Goal: Task Accomplishment & Management: Manage account settings

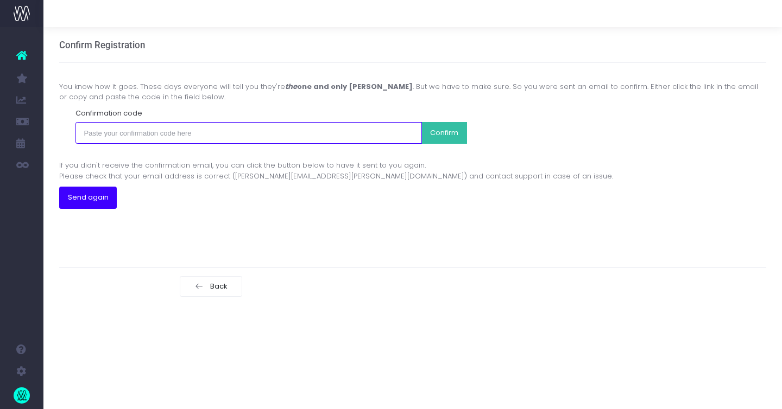
click at [356, 133] on input "text" at bounding box center [248, 133] width 347 height 22
paste input "bbbb02db889fc88ae9bc8eca9828073b57fde5605e3738dbde48f2f8c576e95f"
type input "bbbb02db889fc88ae9bc8eca9828073b57fde5605e3738dbde48f2f8c576e95f"
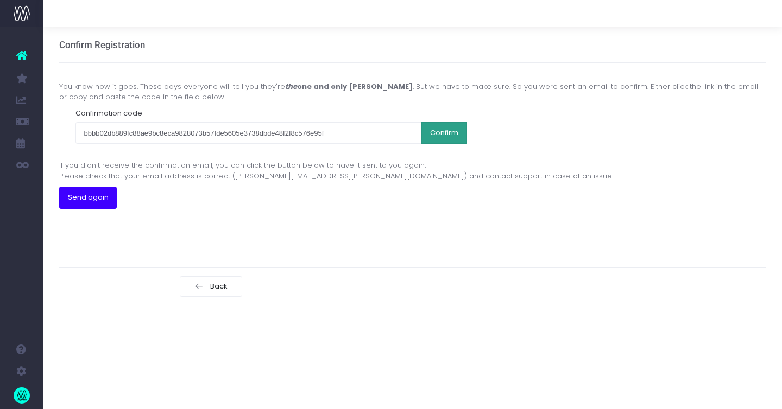
click at [438, 135] on button "Confirm" at bounding box center [444, 133] width 46 height 22
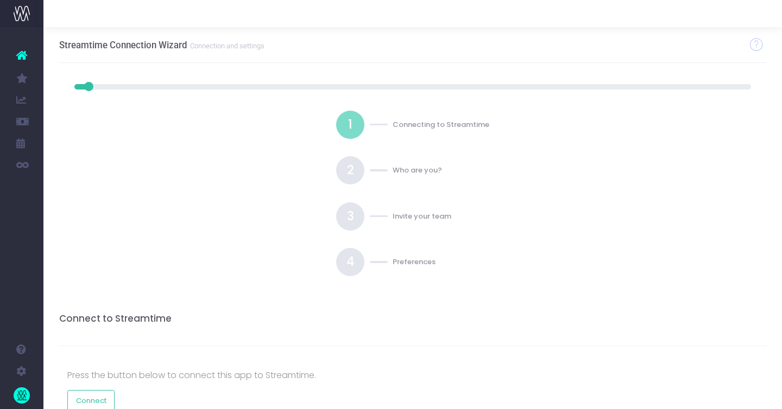
click at [580, 53] on div "Streamtime Connection Wizard Connection and settings" at bounding box center [412, 45] width 707 height 36
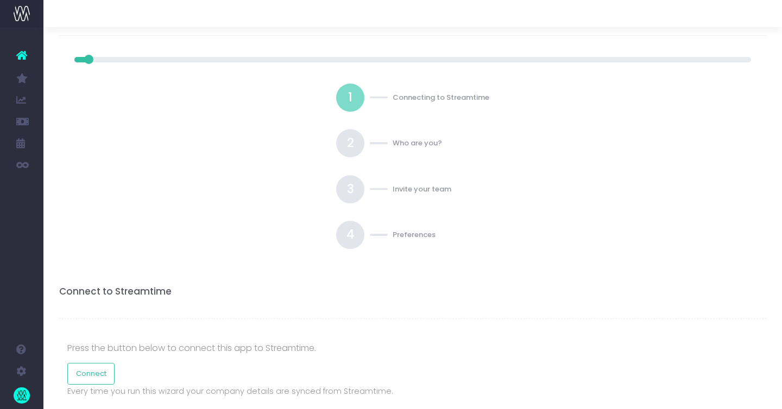
scroll to position [27, 0]
click at [86, 375] on link "Connect" at bounding box center [91, 375] width 48 height 22
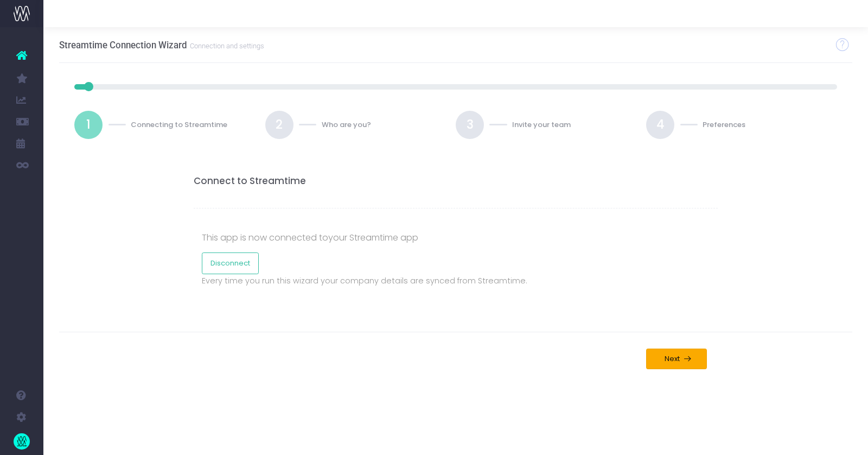
click at [667, 354] on span "Next" at bounding box center [670, 358] width 19 height 9
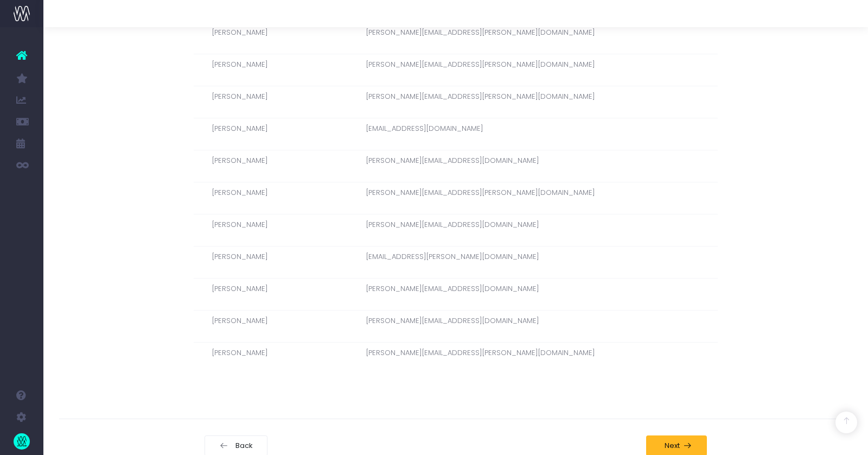
scroll to position [674, 0]
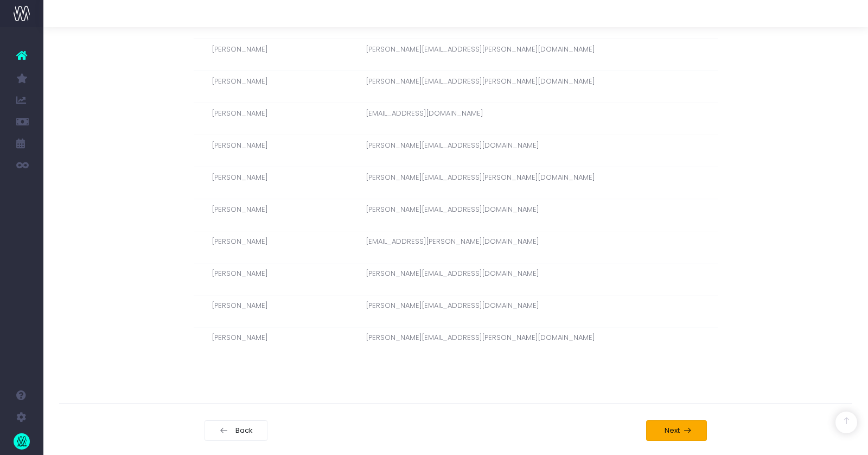
click at [674, 409] on span "Next" at bounding box center [670, 430] width 19 height 9
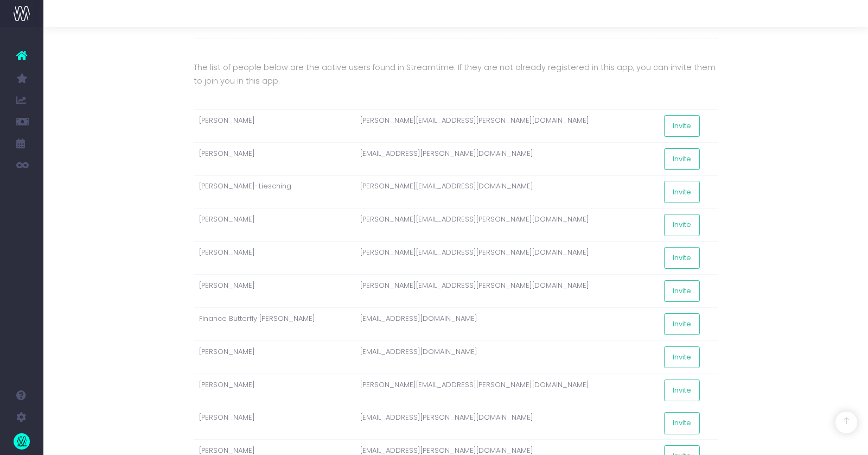
scroll to position [170, 0]
click at [664, 191] on button "Invite" at bounding box center [682, 191] width 36 height 22
click at [664, 285] on button "Invite" at bounding box center [682, 290] width 36 height 22
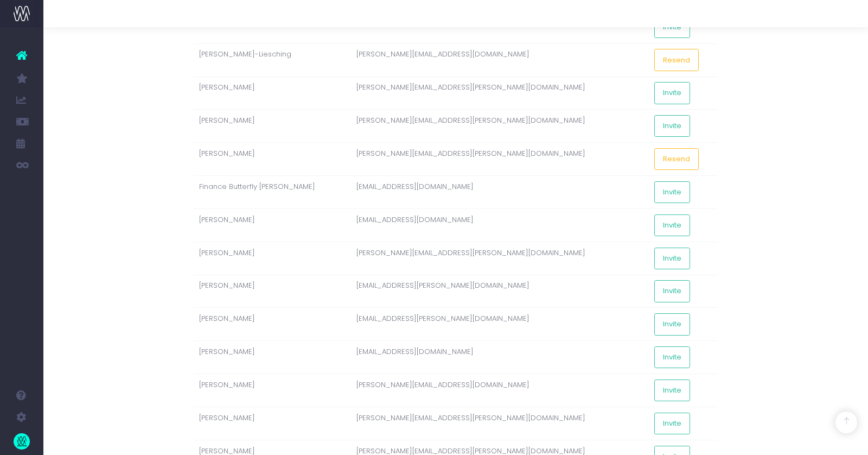
scroll to position [301, 0]
click at [655, 119] on button "Invite" at bounding box center [673, 127] width 36 height 22
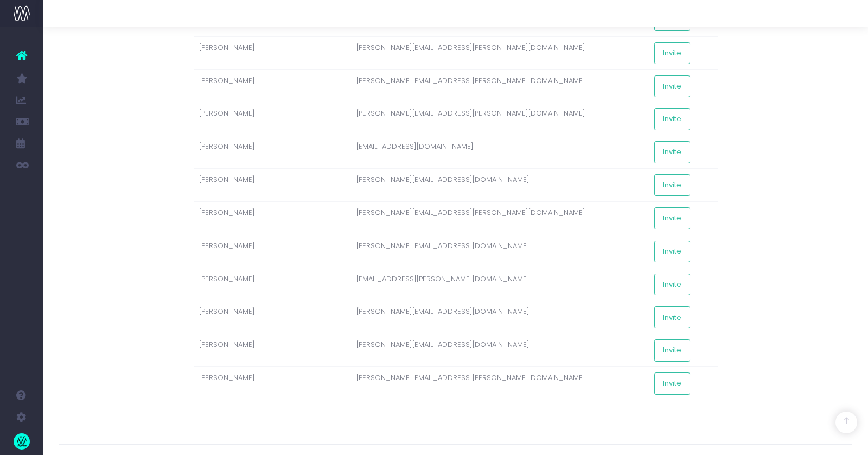
scroll to position [695, 0]
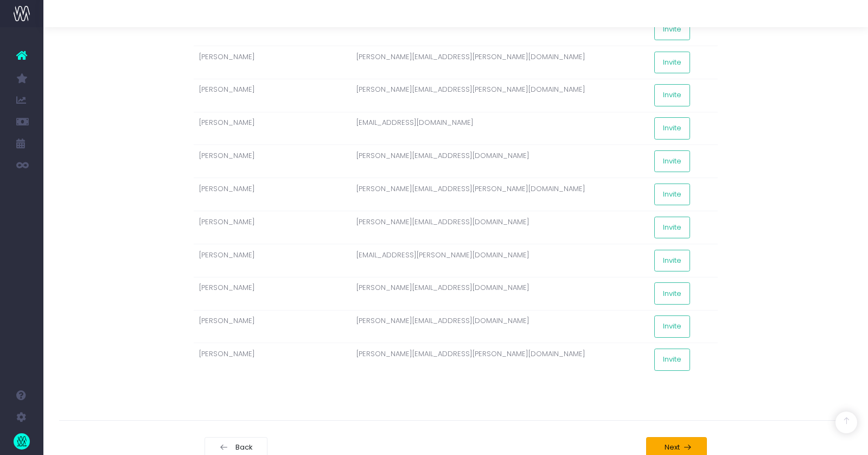
click at [675, 409] on span "Next" at bounding box center [670, 447] width 19 height 9
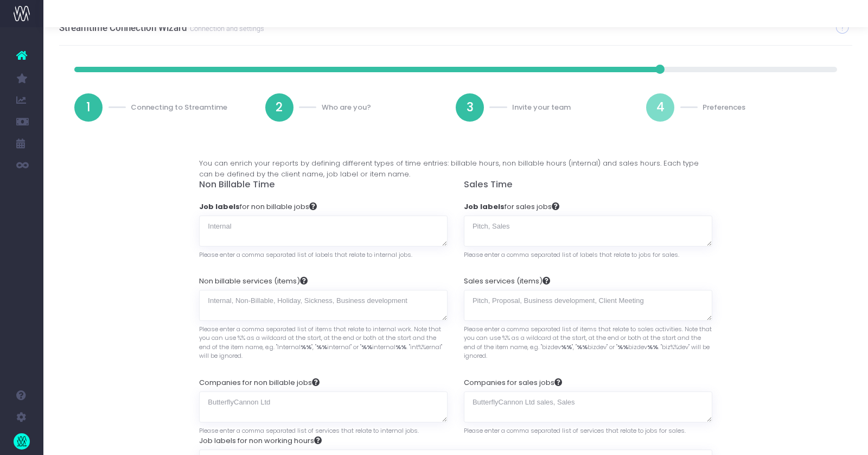
scroll to position [0, 0]
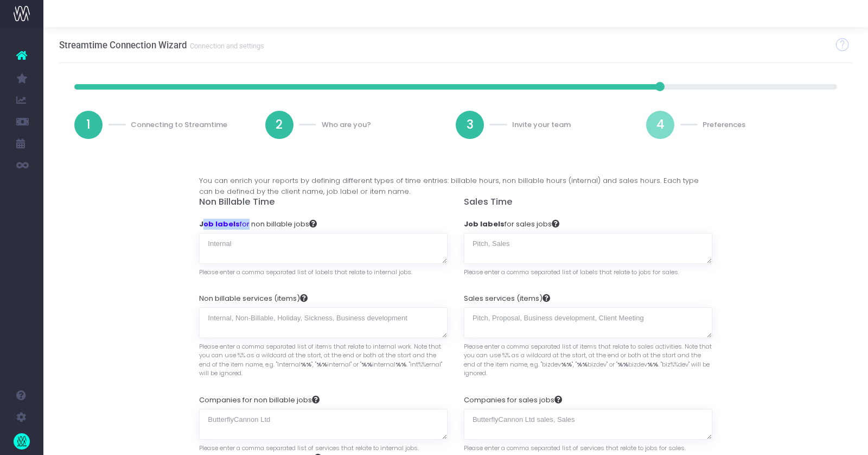
drag, startPoint x: 205, startPoint y: 221, endPoint x: 244, endPoint y: 224, distance: 39.7
click at [244, 224] on label "Job labels for non billable jobs" at bounding box center [258, 224] width 118 height 11
click at [132, 223] on div "Connect to Streamtime This app is now connected to your Streamtime app Disconne…" at bounding box center [456, 357] width 794 height 394
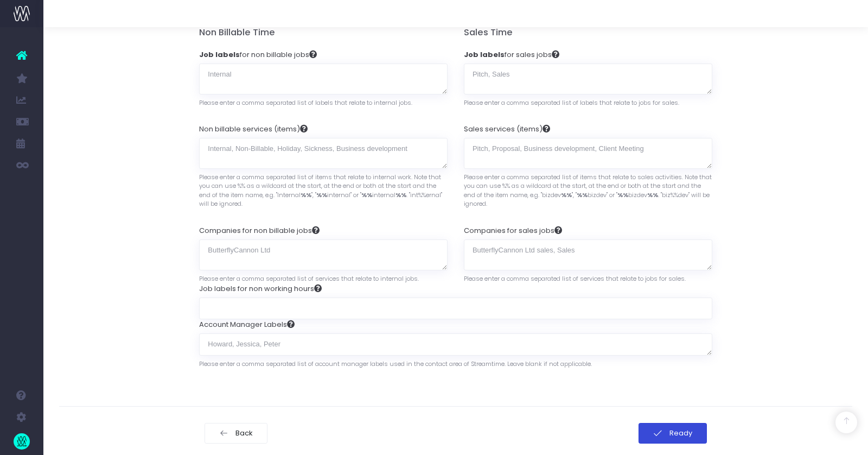
click at [657, 409] on icon at bounding box center [658, 433] width 9 height 9
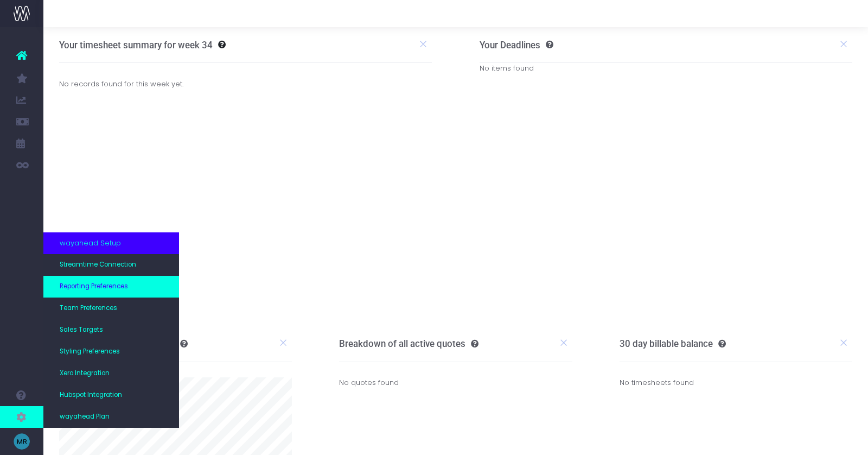
click at [107, 285] on span "Reporting Preferences" at bounding box center [94, 287] width 68 height 10
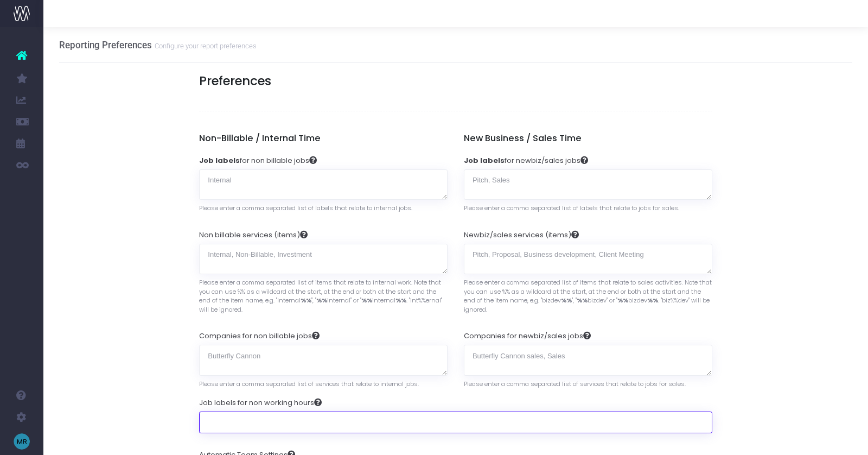
drag, startPoint x: 209, startPoint y: 415, endPoint x: 215, endPoint y: 416, distance: 6.6
click at [208, 415] on input "Job labels for non working hours" at bounding box center [455, 422] width 513 height 22
click at [221, 416] on input "Job labels for non working hours" at bounding box center [455, 422] width 513 height 22
paste input "Leave"
type input "Leave"
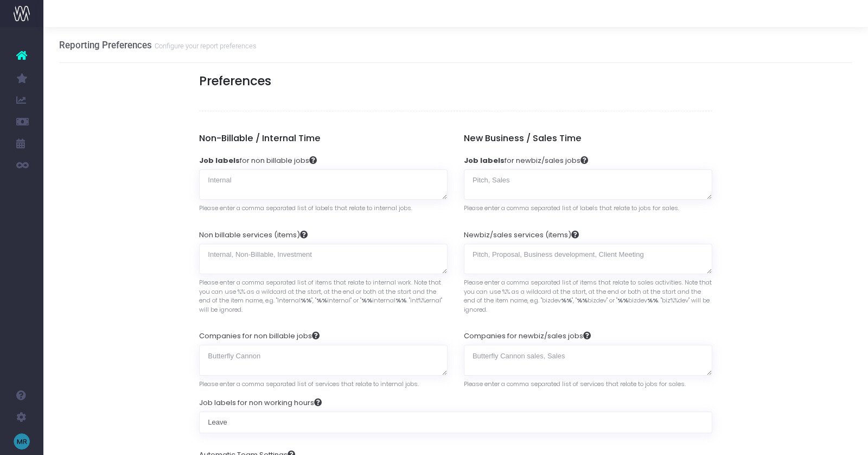
click at [530, 181] on textarea "Job labels for newbiz/sales jobs" at bounding box center [588, 184] width 249 height 31
click at [509, 180] on textarea "Job labels for newbiz/sales jobs" at bounding box center [588, 184] width 249 height 31
paste textarea "New Biz"
type textarea "New Biz"
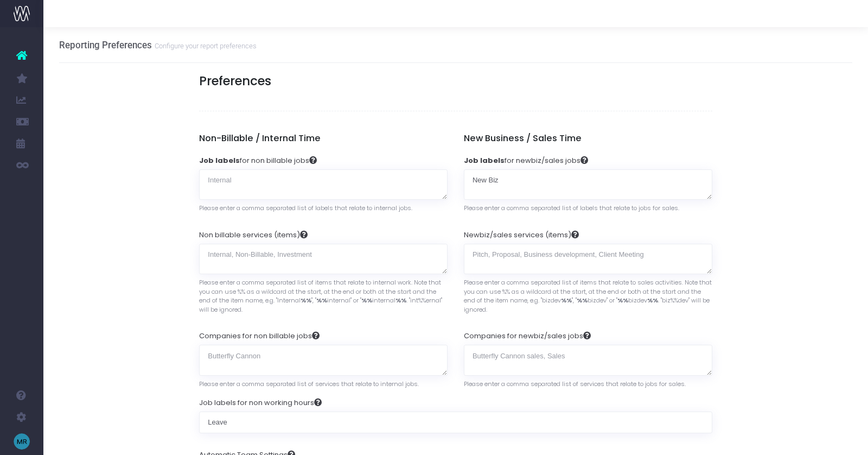
click at [490, 147] on div "Job labels for newbiz/sales jobs New Biz Please enter a comma separated list of…" at bounding box center [588, 184] width 249 height 74
drag, startPoint x: 494, startPoint y: 180, endPoint x: 455, endPoint y: 177, distance: 39.2
click at [455, 177] on div "Non-Billable / Internal Time Job labels for non billable jobs Please enter a co…" at bounding box center [455, 261] width 529 height 256
click at [502, 148] on div "Job labels for newbiz/sales jobs New Biz Please enter a comma separated list of…" at bounding box center [588, 184] width 249 height 74
drag, startPoint x: 480, startPoint y: 140, endPoint x: 596, endPoint y: 138, distance: 116.2
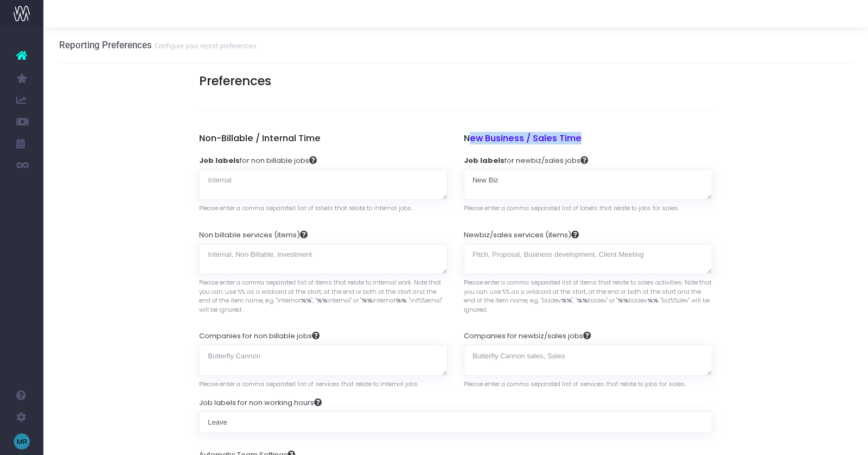
click at [596, 138] on h5 "New Business / Sales Time" at bounding box center [588, 138] width 249 height 11
click at [507, 136] on h5 "New Business / Sales Time" at bounding box center [588, 138] width 249 height 11
click at [215, 143] on h5 "Non-Billable / Internal Time" at bounding box center [323, 138] width 249 height 11
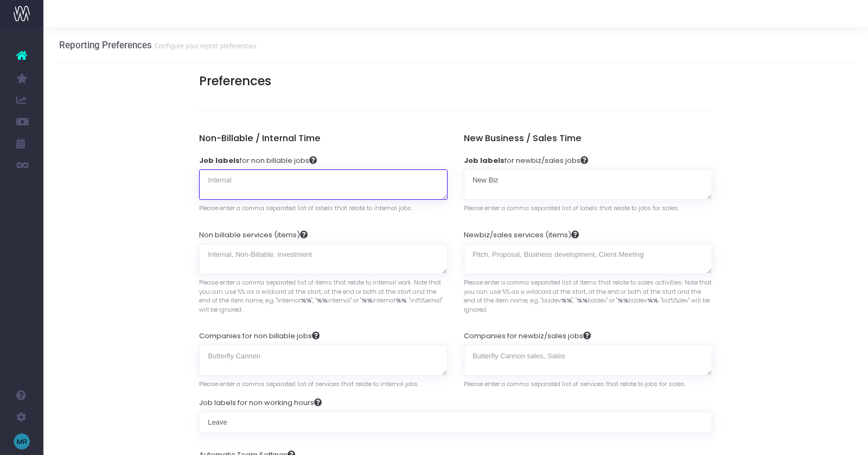
click at [234, 177] on textarea "Job labels for non billable jobs" at bounding box center [323, 184] width 249 height 31
paste textarea "BC Internal"
type textarea "BC Internal"
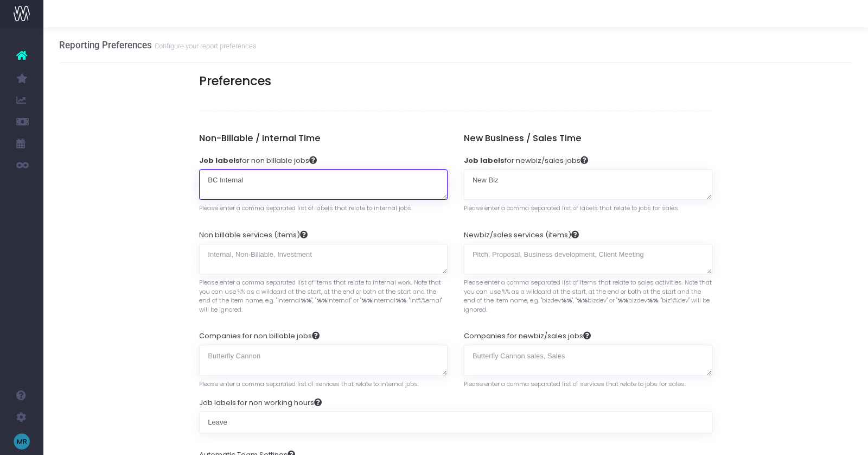
drag, startPoint x: 240, startPoint y: 176, endPoint x: 175, endPoint y: 172, distance: 65.9
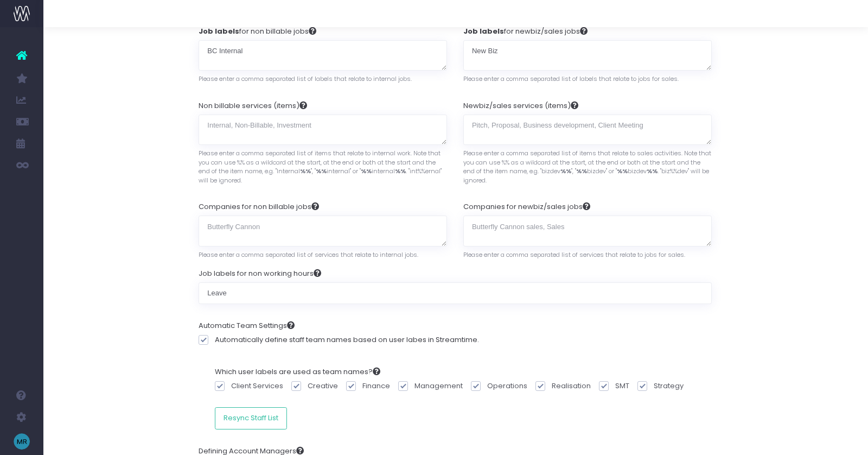
scroll to position [131, 1]
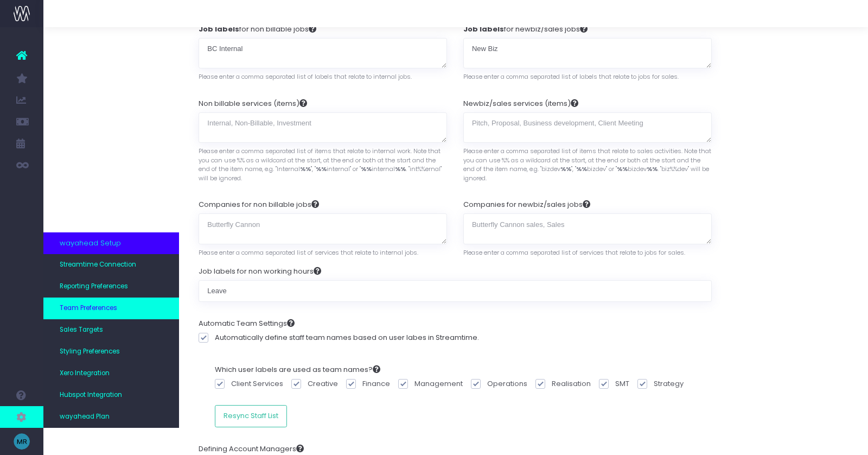
click at [86, 307] on span "Team Preferences" at bounding box center [89, 308] width 58 height 10
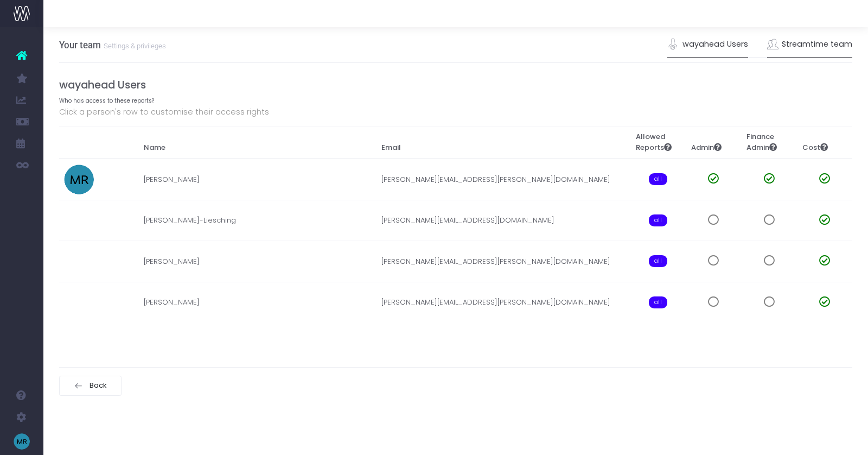
click at [808, 40] on link "Streamtime team" at bounding box center [810, 44] width 86 height 25
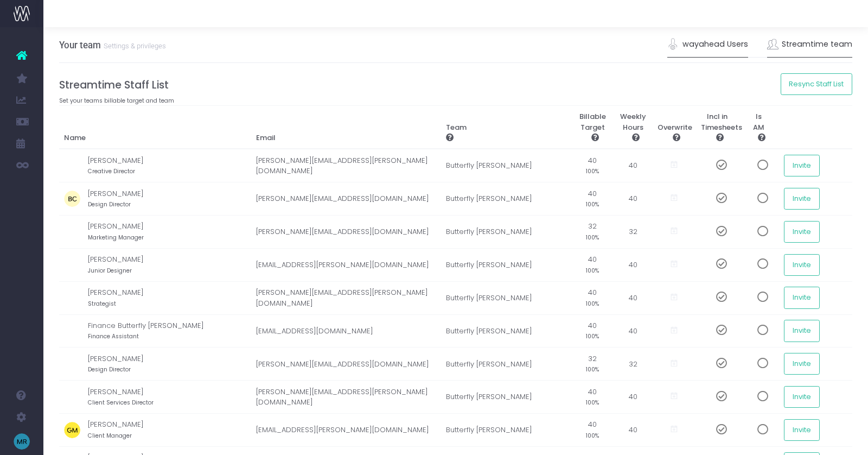
click at [696, 40] on link "wayahead Users" at bounding box center [708, 44] width 81 height 25
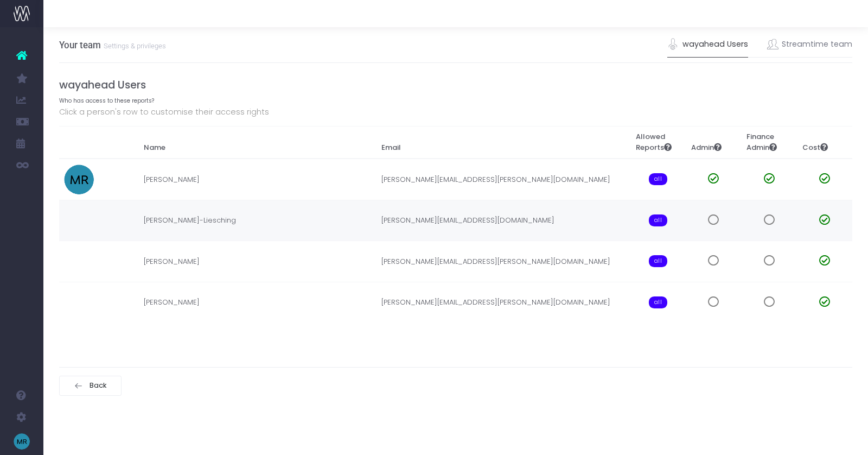
click at [447, 219] on td "juliet.ll@butterflycannon.com" at bounding box center [504, 220] width 254 height 41
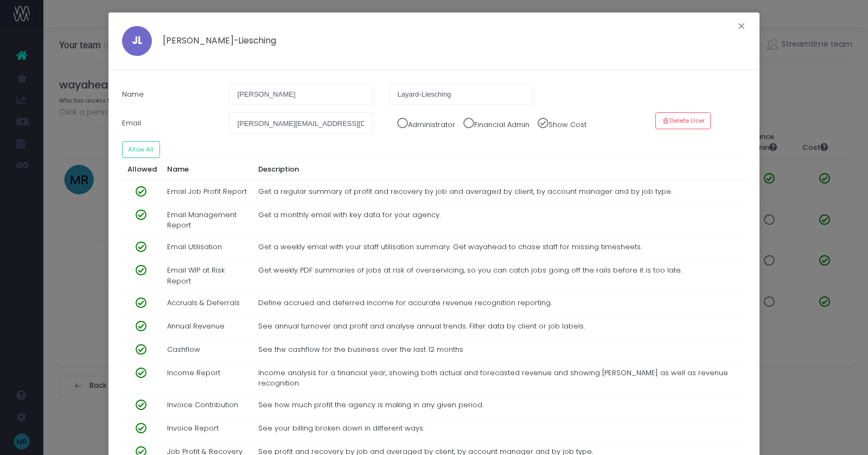
click at [402, 120] on span at bounding box center [398, 120] width 19 height 16
click at [474, 125] on span at bounding box center [464, 120] width 19 height 16
drag, startPoint x: 741, startPoint y: 24, endPoint x: 738, endPoint y: 55, distance: 31.1
click at [741, 24] on button "×" at bounding box center [742, 27] width 23 height 17
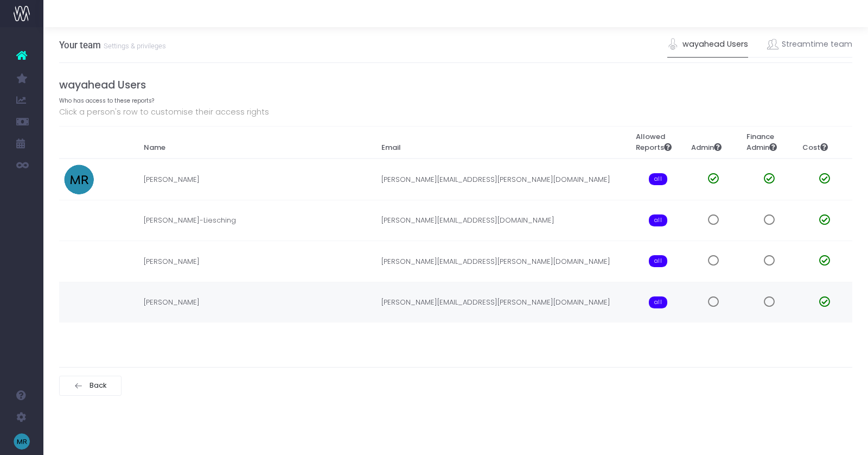
drag, startPoint x: 234, startPoint y: 359, endPoint x: 229, endPoint y: 307, distance: 52.4
click at [235, 357] on div "Your team Settings & privileges wayahead Users Streamtime team wayahead Users W…" at bounding box center [455, 215] width 825 height 377
click at [213, 300] on td "[PERSON_NAME]" at bounding box center [257, 302] width 238 height 41
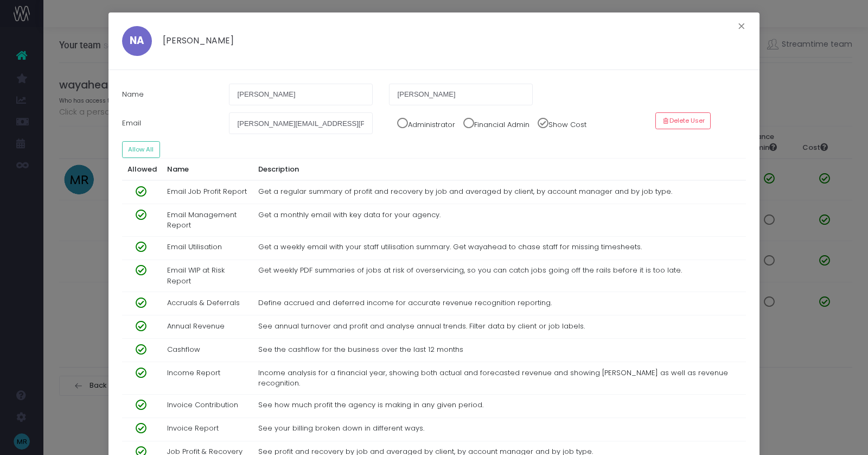
click at [404, 125] on span at bounding box center [398, 120] width 19 height 16
click at [404, 122] on span at bounding box center [398, 120] width 19 height 16
click at [131, 148] on button "Allow All" at bounding box center [141, 149] width 38 height 17
click at [139, 243] on span at bounding box center [137, 247] width 19 height 11
drag, startPoint x: 138, startPoint y: 323, endPoint x: 139, endPoint y: 331, distance: 8.2
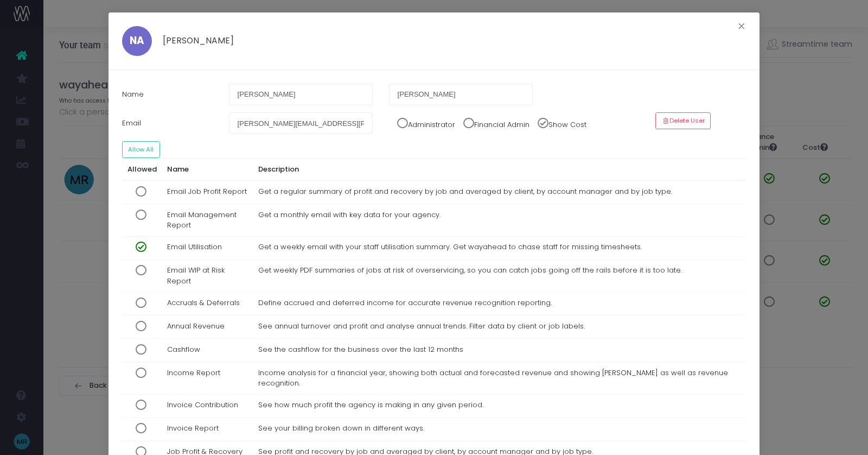
click at [139, 323] on span at bounding box center [137, 326] width 19 height 11
click at [138, 368] on span at bounding box center [137, 372] width 19 height 11
click at [139, 399] on span at bounding box center [137, 404] width 19 height 11
click at [137, 149] on button "Allow All" at bounding box center [141, 149] width 38 height 17
click at [820, 100] on div "NA Natalie Alexander × Name Natalie Alexander Email natalie.alexander@butterfly…" at bounding box center [434, 227] width 868 height 455
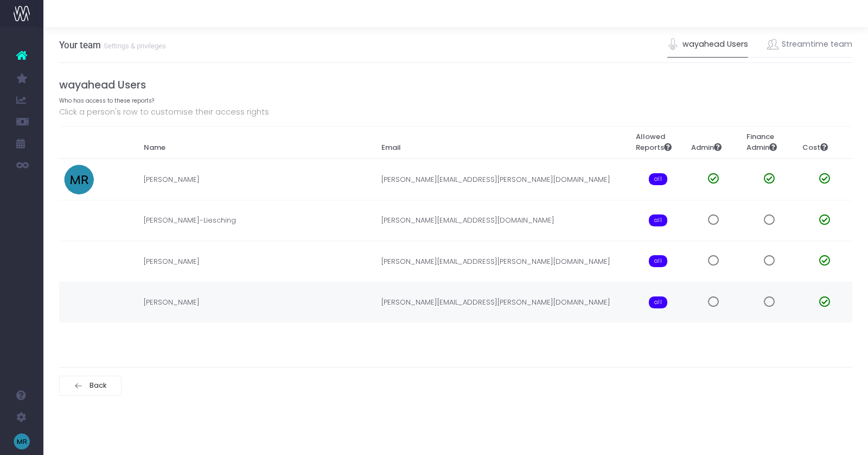
click at [421, 301] on td "[PERSON_NAME][EMAIL_ADDRESS][PERSON_NAME][DOMAIN_NAME]" at bounding box center [504, 302] width 254 height 41
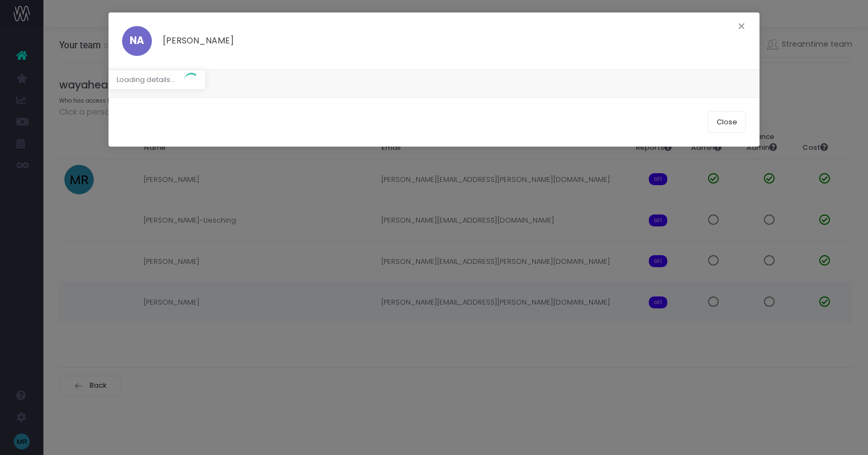
click at [421, 301] on body "Oh my... this is bad. wayahead wasn't able to load this page. Please contact su…" at bounding box center [434, 227] width 868 height 455
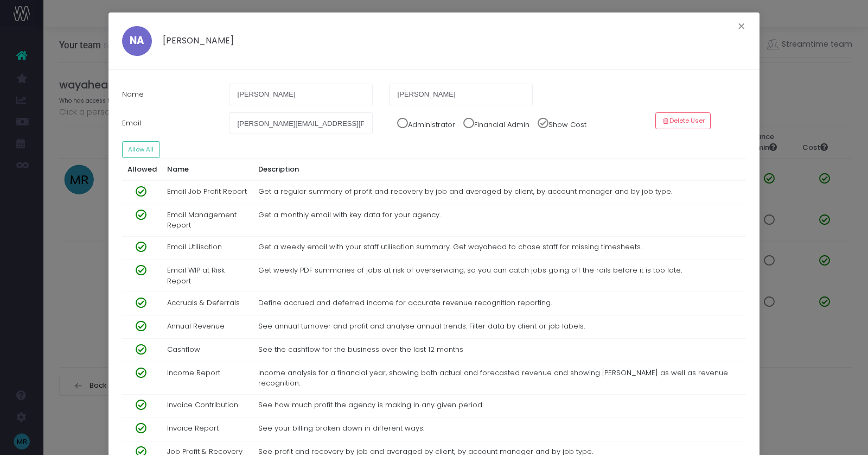
click at [549, 122] on span at bounding box center [539, 120] width 19 height 16
click at [549, 121] on span at bounding box center [539, 120] width 19 height 16
click at [740, 25] on button "×" at bounding box center [742, 27] width 23 height 17
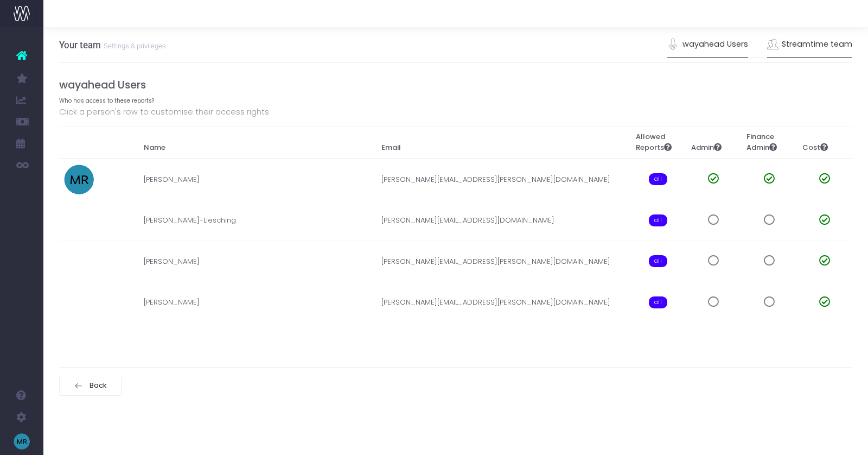
click at [800, 42] on link "Streamtime team" at bounding box center [810, 44] width 86 height 25
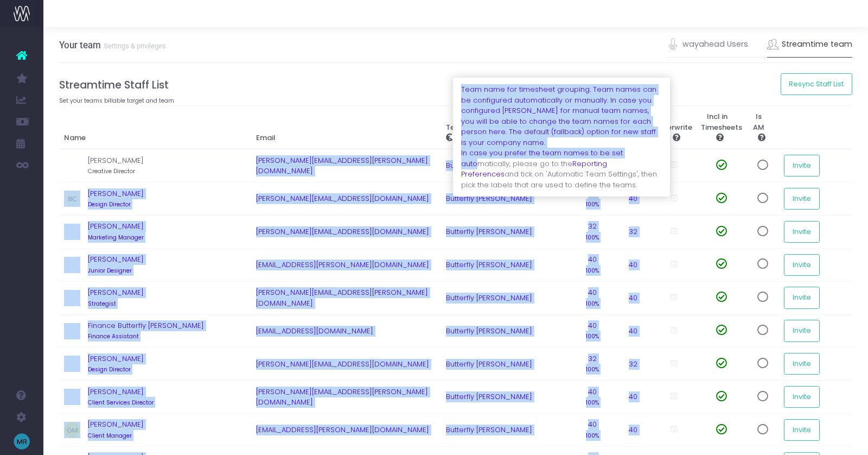
drag, startPoint x: 479, startPoint y: 169, endPoint x: 375, endPoint y: 115, distance: 117.3
click at [378, 118] on body "Oh my... this is bad. wayahead wasn't able to load this page. Please contact su…" at bounding box center [434, 227] width 868 height 455
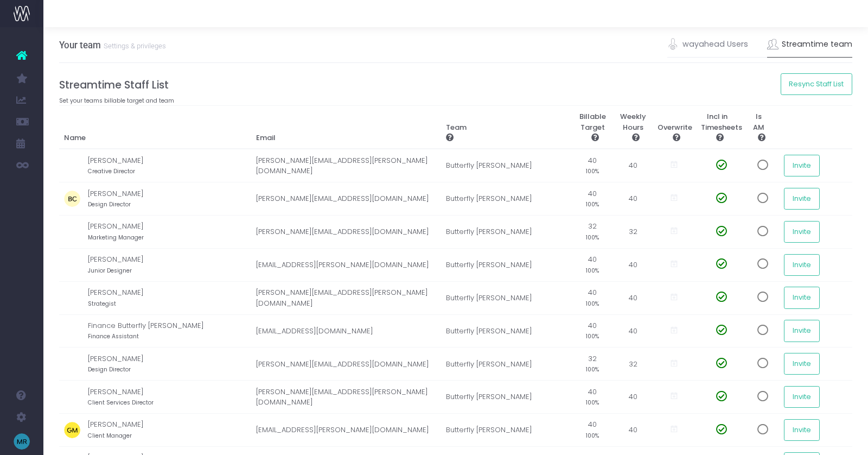
drag, startPoint x: 350, startPoint y: 94, endPoint x: 466, endPoint y: 98, distance: 116.2
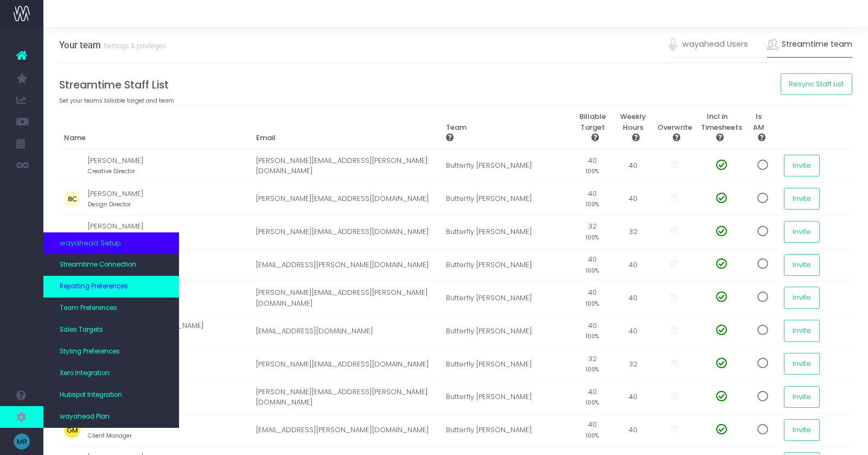
click at [85, 280] on link "Reporting Preferences" at bounding box center [111, 287] width 136 height 22
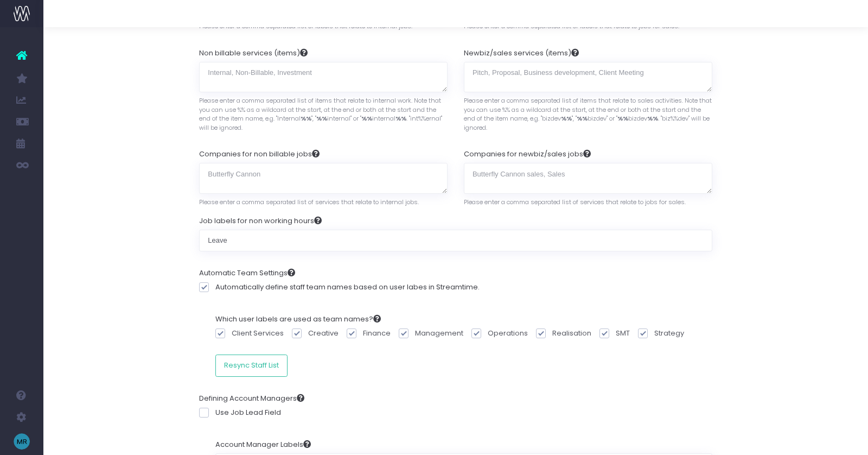
scroll to position [196, 0]
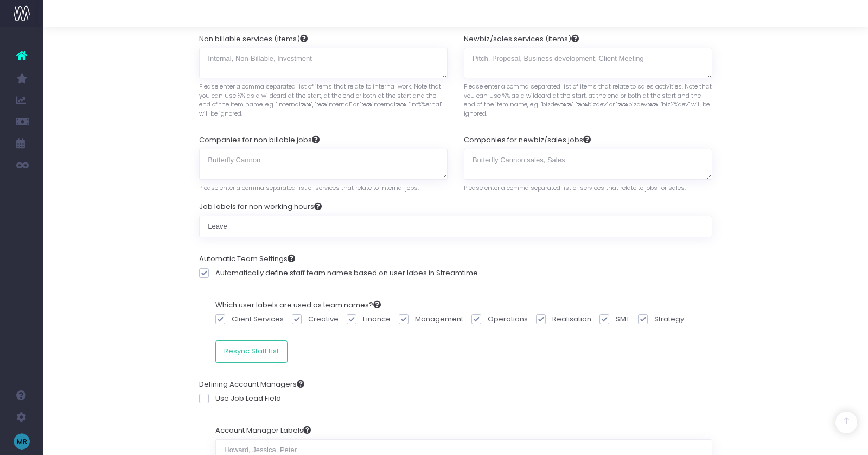
click at [204, 268] on span at bounding box center [204, 273] width 10 height 10
click at [215, 268] on input "Automatically define staff team names based on user labes in Streamtime." at bounding box center [218, 271] width 7 height 7
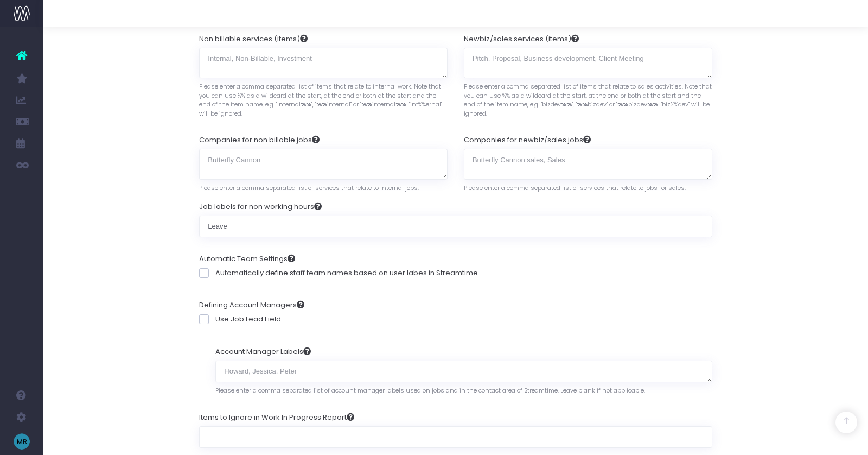
click at [204, 269] on span at bounding box center [204, 273] width 10 height 10
click at [215, 269] on input "Automatically define staff team names based on user labes in Streamtime." at bounding box center [218, 271] width 7 height 7
checkbox input "true"
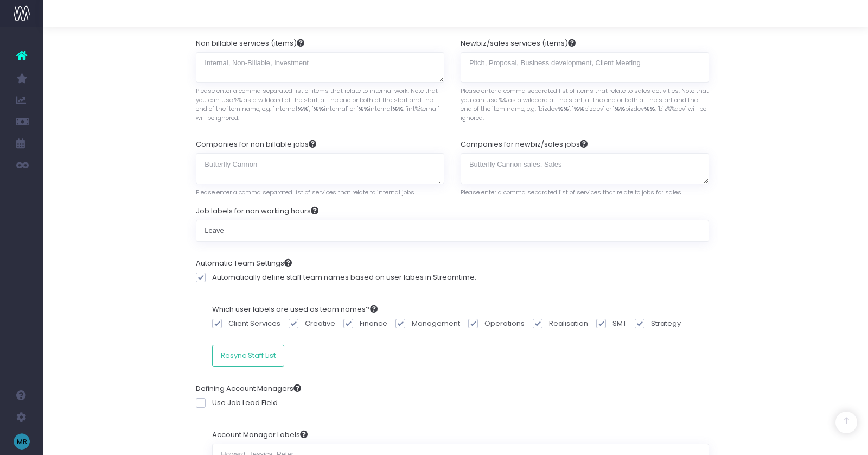
scroll to position [192, 8]
click at [596, 286] on div "Automatic Team Settings Automatically define staff team names based on user lab…" at bounding box center [447, 273] width 513 height 47
drag, startPoint x: 592, startPoint y: 319, endPoint x: 596, endPoint y: 323, distance: 5.8
click at [593, 319] on span at bounding box center [597, 324] width 10 height 10
click at [608, 319] on input "SMT" at bounding box center [611, 321] width 7 height 7
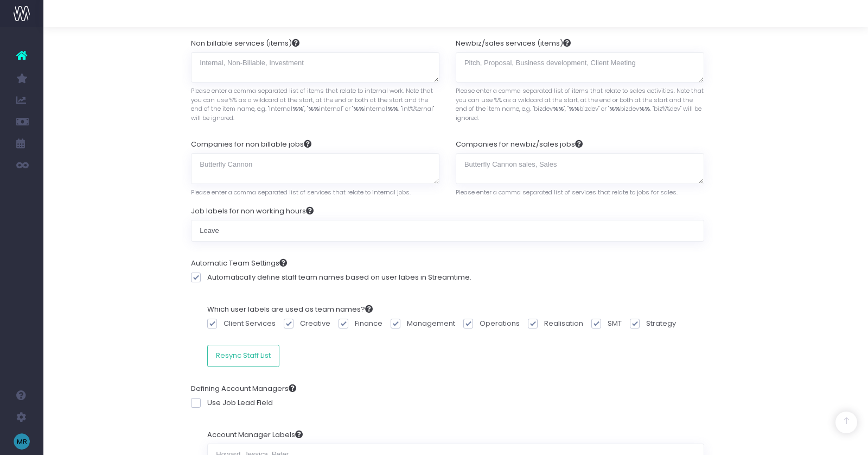
checkbox input "false"
click at [250, 355] on button "Resync Staff List" at bounding box center [243, 356] width 72 height 22
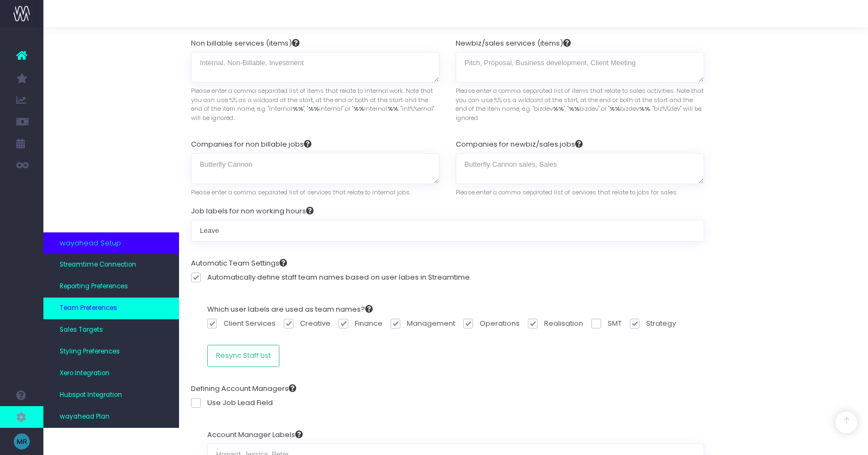
click at [79, 308] on span "Team Preferences" at bounding box center [89, 308] width 58 height 10
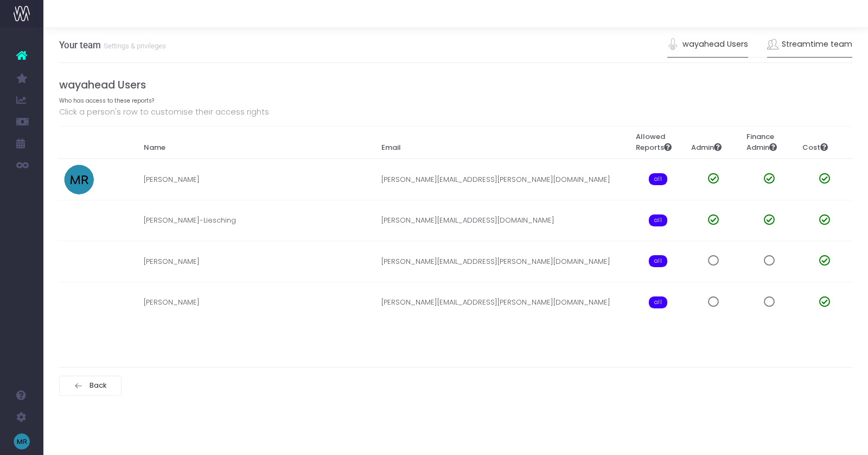
click at [812, 41] on link "Streamtime team" at bounding box center [810, 44] width 86 height 25
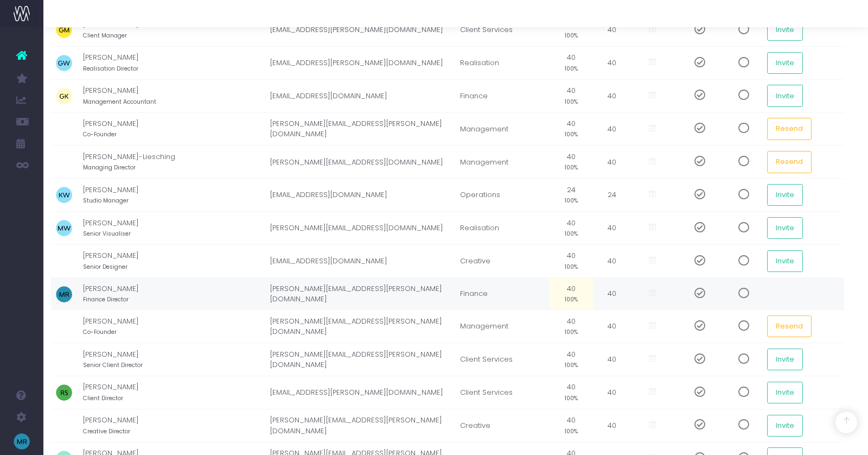
scroll to position [0, 8]
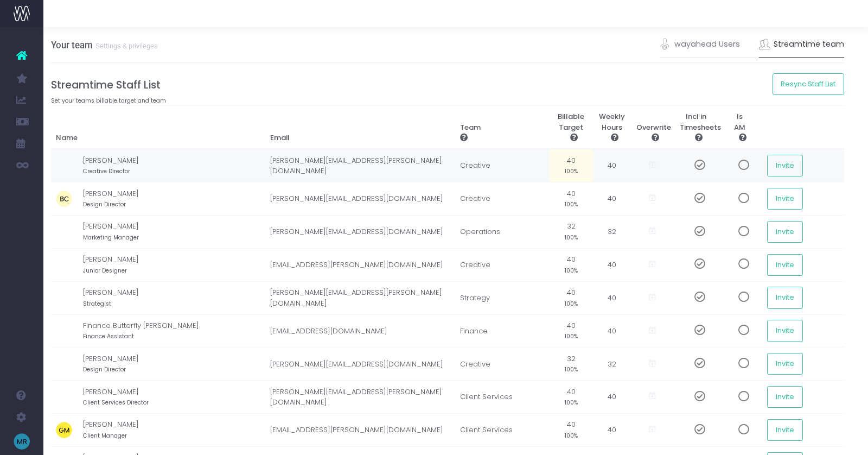
click at [598, 164] on td "40" at bounding box center [612, 165] width 38 height 33
click at [598, 226] on td "32" at bounding box center [612, 231] width 38 height 33
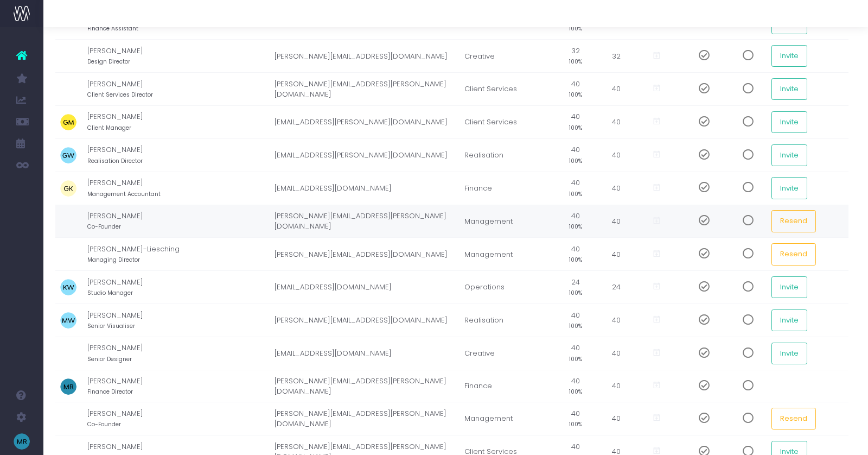
scroll to position [0, 4]
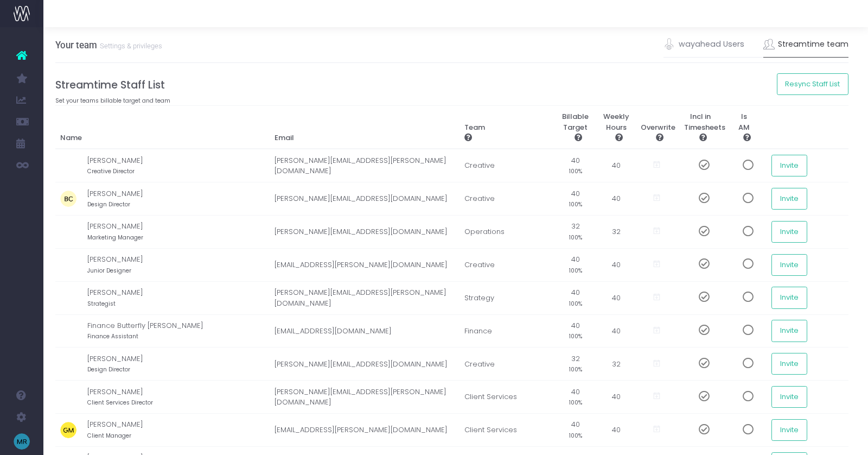
click at [584, 87] on h4 "Streamtime Staff List" at bounding box center [452, 85] width 794 height 12
click at [601, 165] on td "40" at bounding box center [617, 165] width 38 height 33
drag, startPoint x: 601, startPoint y: 165, endPoint x: 612, endPoint y: 176, distance: 15.4
click at [602, 165] on td "40" at bounding box center [617, 165] width 38 height 33
click at [604, 165] on td "40" at bounding box center [617, 165] width 38 height 33
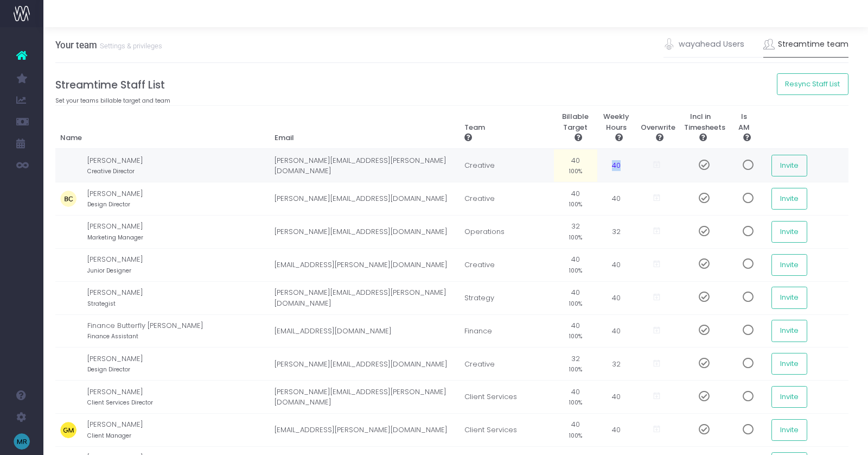
click at [604, 165] on td "40" at bounding box center [617, 165] width 38 height 33
click at [569, 168] on small "100%" at bounding box center [575, 171] width 13 height 10
type input "50%"
click at [561, 195] on td "40 100%" at bounding box center [575, 198] width 43 height 33
type input "32"
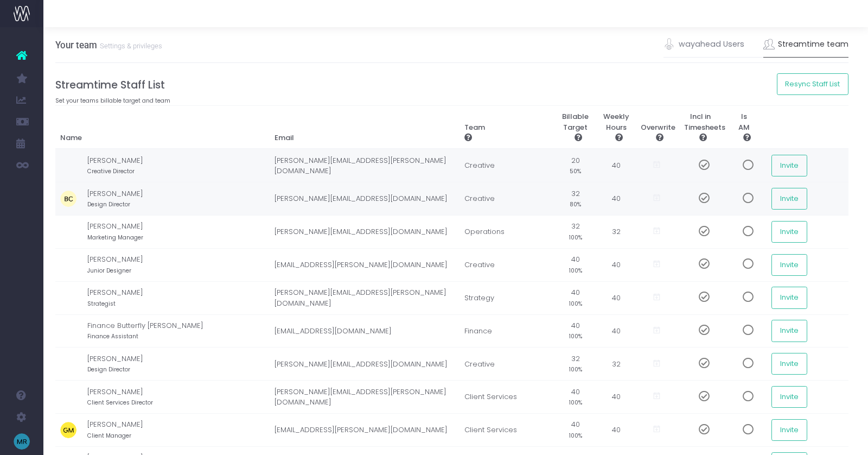
click at [562, 197] on td "32 80%" at bounding box center [575, 198] width 43 height 33
type input "60%"
click at [570, 202] on small "60%" at bounding box center [575, 204] width 11 height 10
type input "23"
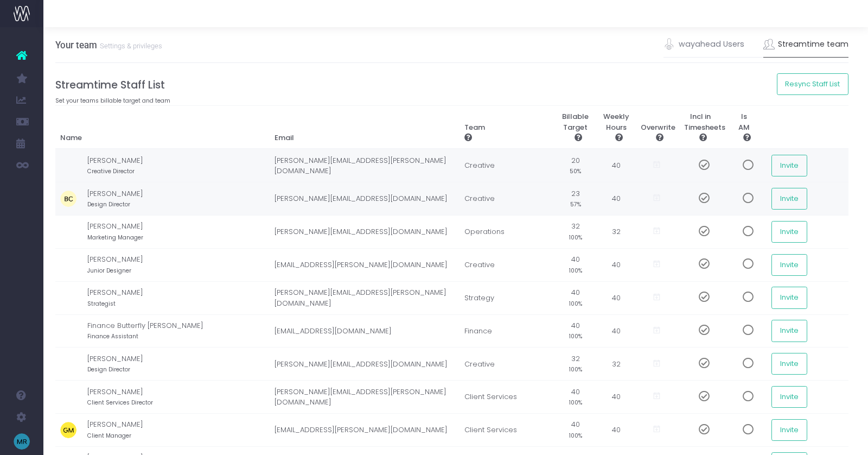
click at [559, 197] on td "23 57%" at bounding box center [575, 198] width 43 height 33
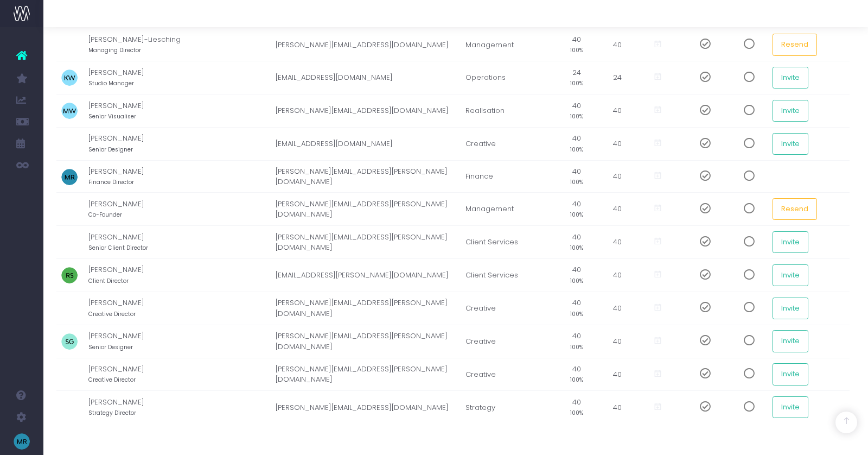
scroll to position [549, 3]
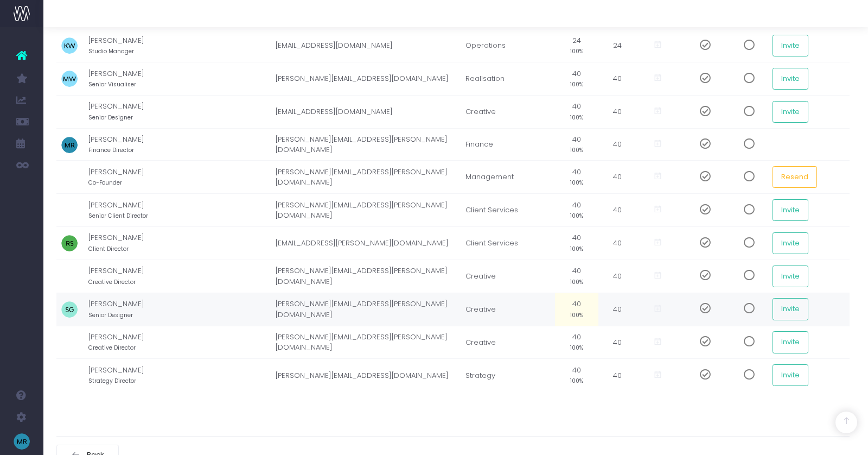
click at [564, 293] on td "40 100%" at bounding box center [576, 309] width 43 height 33
click at [500, 326] on td "Creative" at bounding box center [507, 342] width 95 height 33
click at [557, 326] on td "40 100%" at bounding box center [576, 342] width 43 height 33
type input "50%"
click at [561, 259] on td "40 100%" at bounding box center [576, 275] width 43 height 33
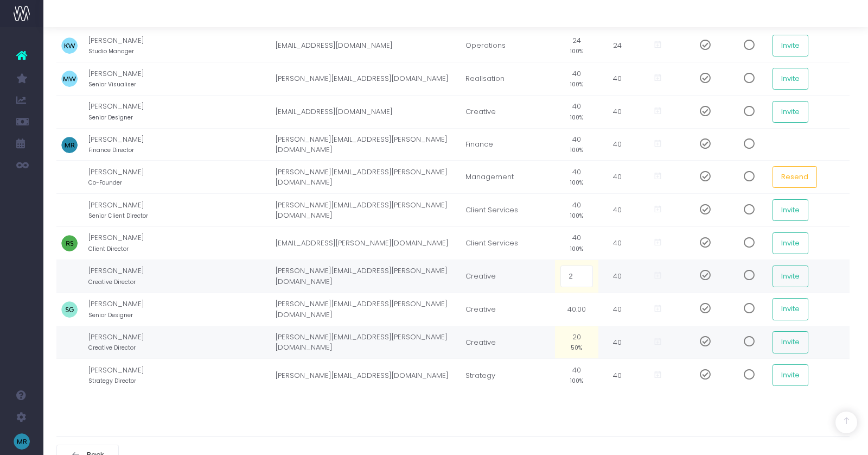
type input "20"
click at [564, 359] on td "40 100%" at bounding box center [576, 375] width 43 height 33
type input "20"
click at [564, 359] on td "20 50%" at bounding box center [576, 375] width 43 height 33
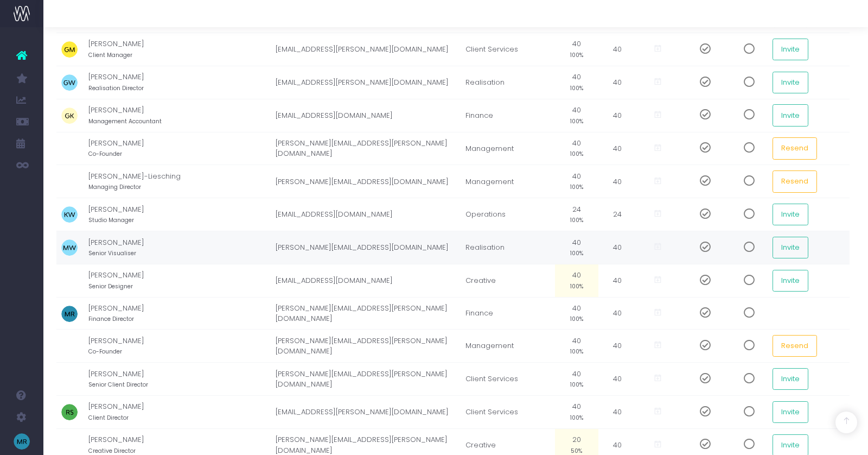
scroll to position [376, 3]
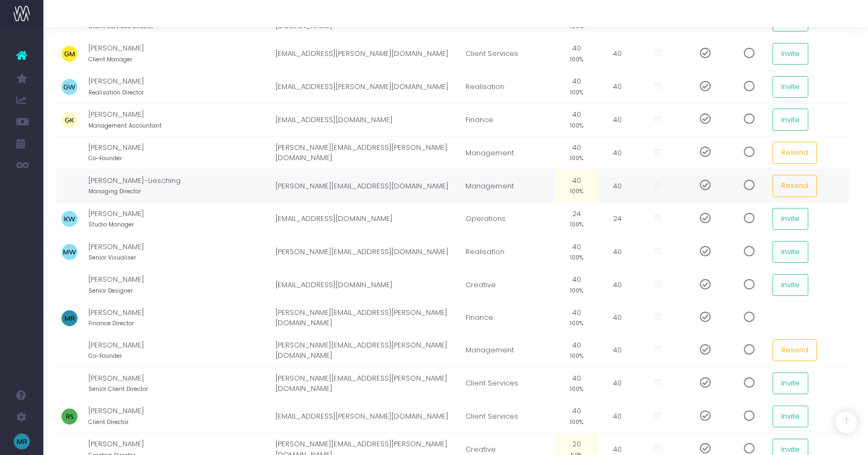
click at [564, 174] on td "40 100%" at bounding box center [576, 185] width 43 height 33
type input "35%"
click at [465, 187] on td "Management" at bounding box center [507, 185] width 95 height 33
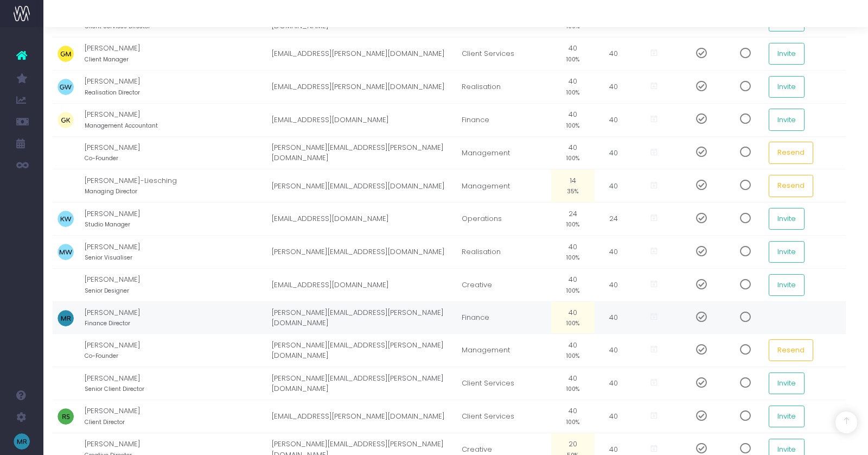
scroll to position [383, 8]
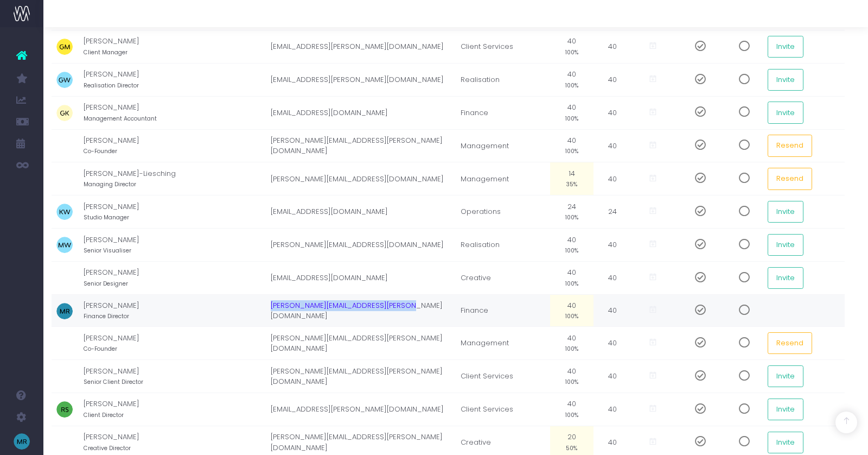
drag, startPoint x: 251, startPoint y: 304, endPoint x: 397, endPoint y: 304, distance: 145.5
click at [397, 304] on td "[PERSON_NAME][EMAIL_ADDRESS][PERSON_NAME][DOMAIN_NAME]" at bounding box center [360, 310] width 190 height 33
click at [687, 304] on span at bounding box center [696, 309] width 19 height 11
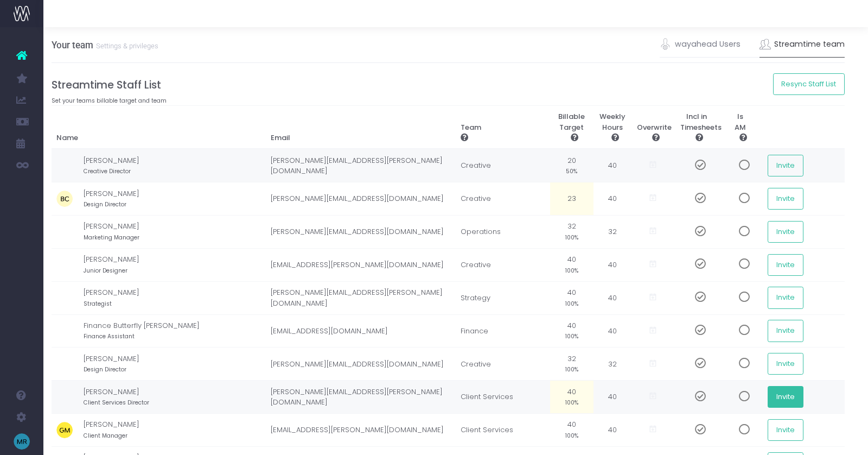
scroll to position [0, 7]
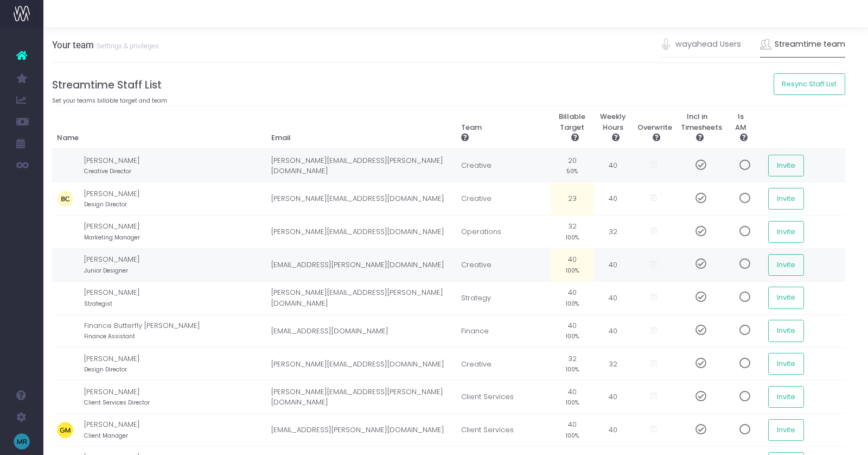
click at [839, 258] on td "Invite" at bounding box center [805, 264] width 83 height 33
click at [649, 196] on icon at bounding box center [653, 197] width 9 height 9
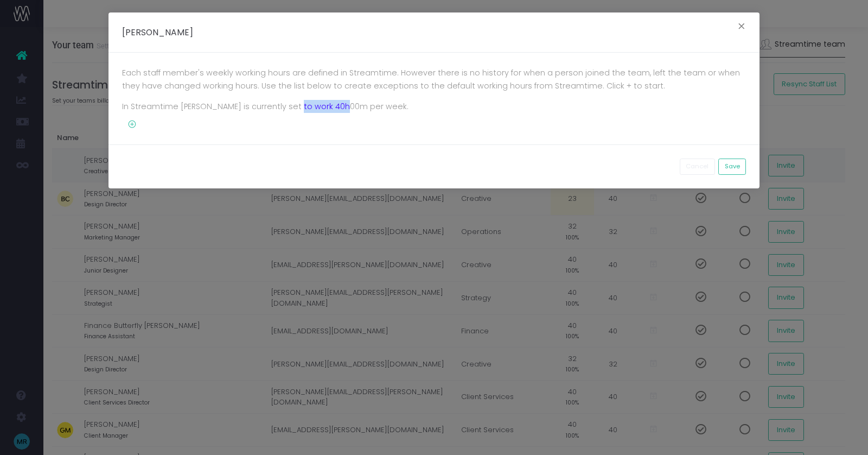
drag, startPoint x: 287, startPoint y: 104, endPoint x: 337, endPoint y: 105, distance: 50.5
click at [337, 105] on p "In Streamtime Bailey is currently set to work 40h00m per week." at bounding box center [434, 106] width 624 height 13
click at [134, 122] on icon at bounding box center [129, 124] width 15 height 9
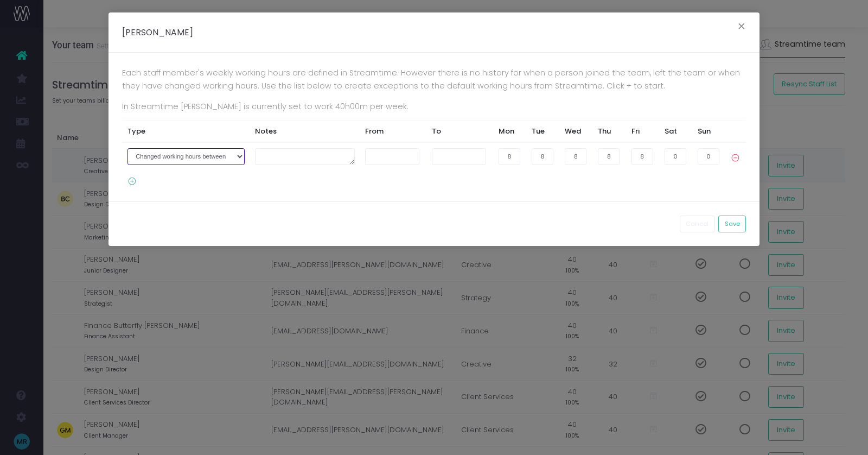
click at [225, 154] on select "Joined the company on Left the company on Changed working hours between" at bounding box center [186, 156] width 117 height 17
select select "1"
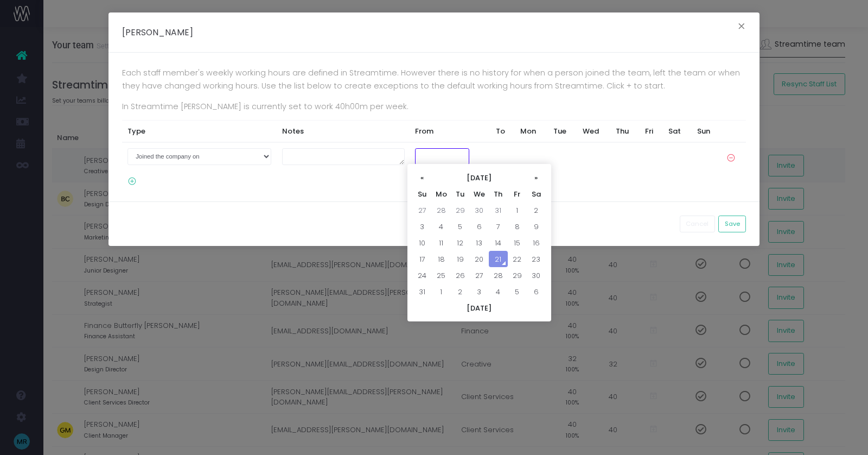
click at [418, 154] on input "text" at bounding box center [442, 156] width 54 height 17
click at [422, 176] on th "«" at bounding box center [422, 177] width 19 height 16
drag, startPoint x: 422, startPoint y: 176, endPoint x: 429, endPoint y: 180, distance: 8.3
click at [422, 176] on th "«" at bounding box center [422, 177] width 19 height 16
click at [467, 212] on td "27" at bounding box center [460, 210] width 19 height 16
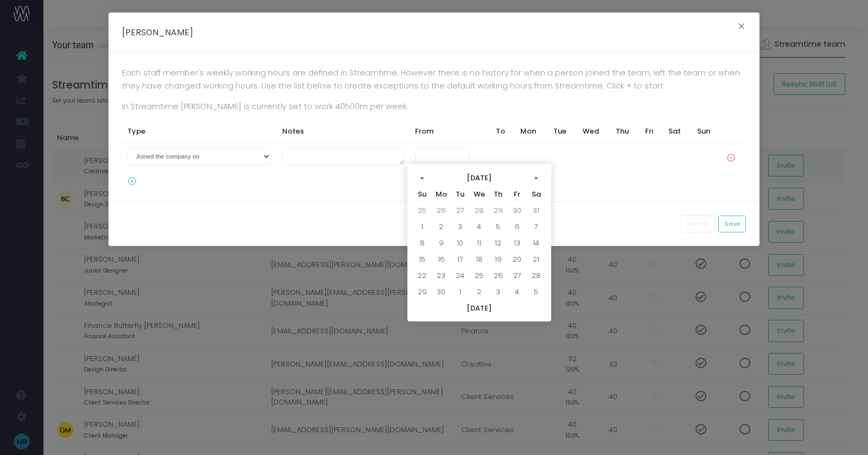
type input "27-05-2025"
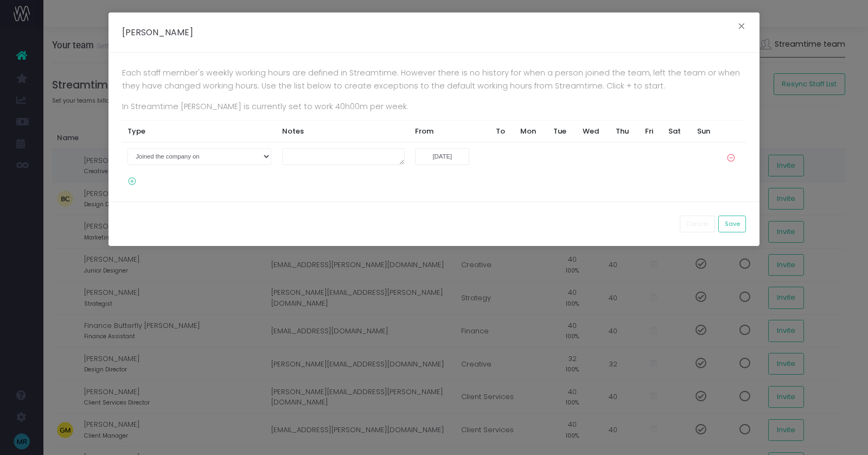
click at [470, 217] on div "Cancel Save" at bounding box center [434, 223] width 651 height 45
click at [201, 155] on select "Joined the company on Left the company on Changed working hours between" at bounding box center [200, 156] width 144 height 17
click at [214, 155] on select "Joined the company on Left the company on Changed working hours between" at bounding box center [199, 156] width 142 height 17
select select "3"
click at [699, 221] on button "Cancel" at bounding box center [697, 223] width 35 height 17
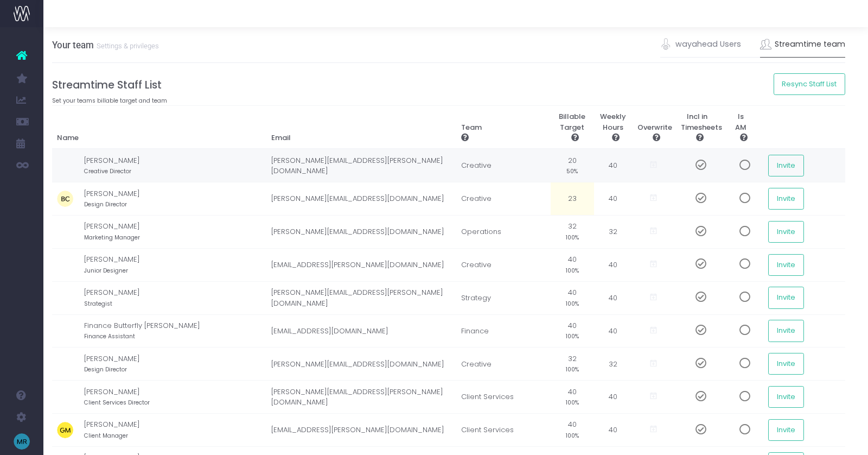
click at [540, 79] on h4 "Streamtime Staff List" at bounding box center [449, 85] width 794 height 12
click at [458, 90] on h4 "Streamtime Staff List" at bounding box center [449, 85] width 794 height 12
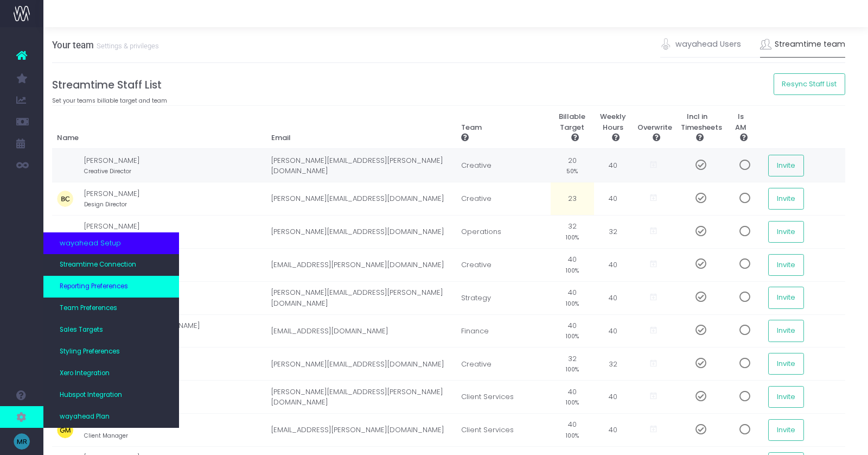
click at [104, 290] on span "Reporting Preferences" at bounding box center [94, 287] width 68 height 10
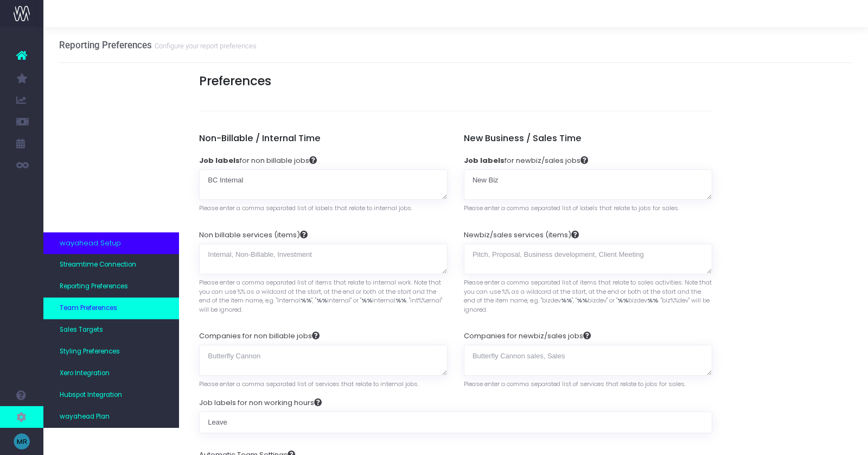
click at [86, 302] on link "Team Preferences" at bounding box center [111, 308] width 136 height 22
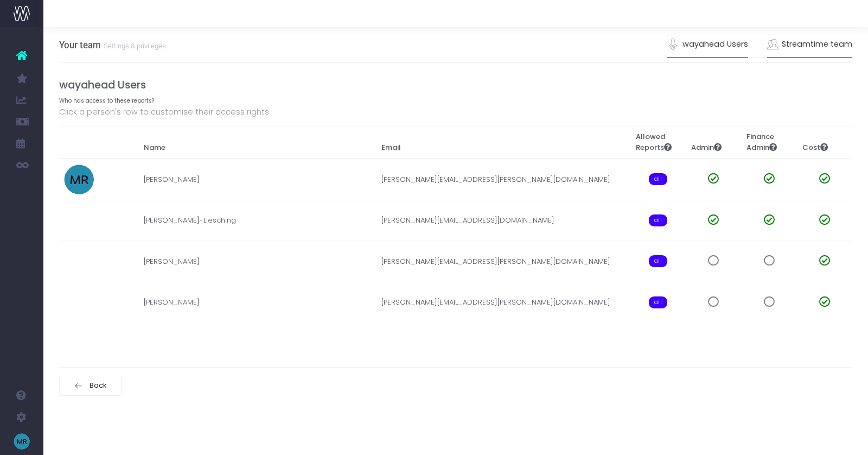
click at [792, 42] on link "Streamtime team" at bounding box center [810, 44] width 86 height 25
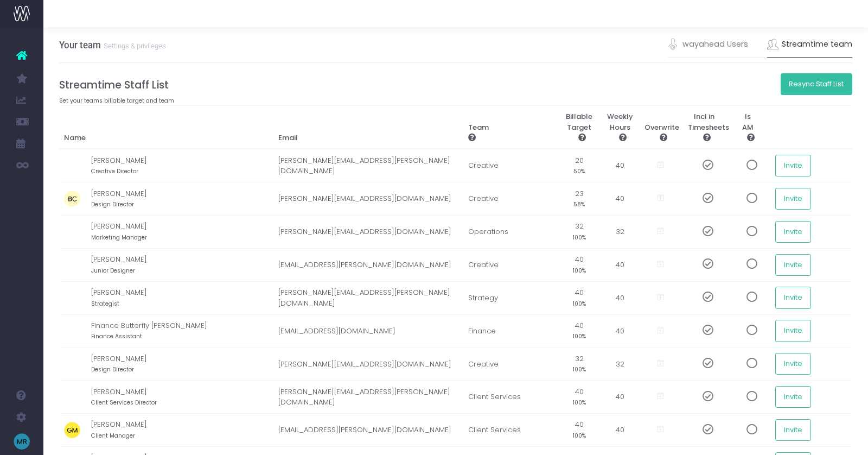
scroll to position [0, 8]
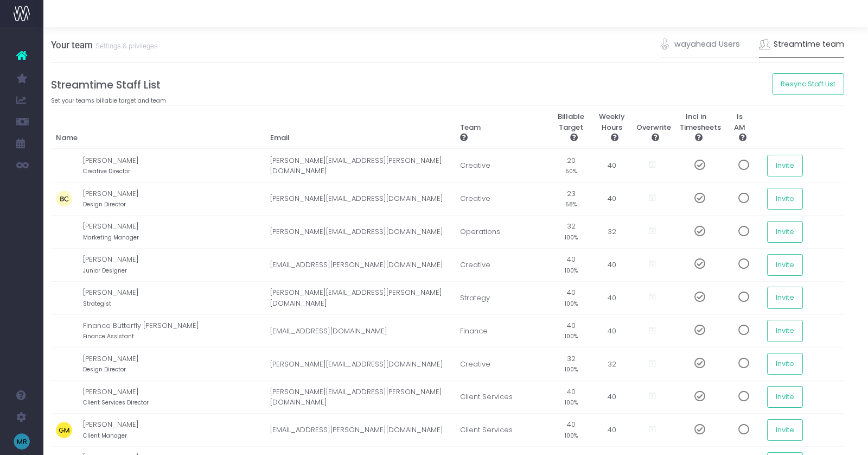
click at [733, 79] on h4 "Streamtime Staff List" at bounding box center [448, 85] width 794 height 12
click at [735, 84] on h4 "Streamtime Staff List" at bounding box center [448, 85] width 794 height 12
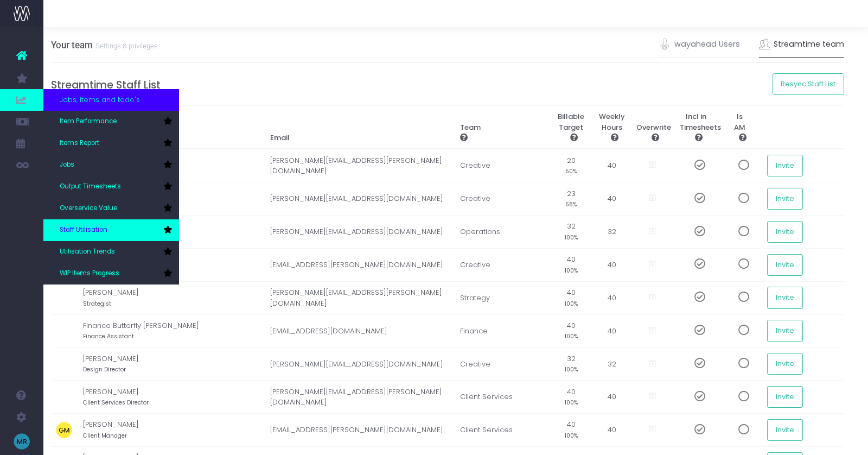
click at [83, 229] on span "Staff Utilisation" at bounding box center [84, 230] width 48 height 10
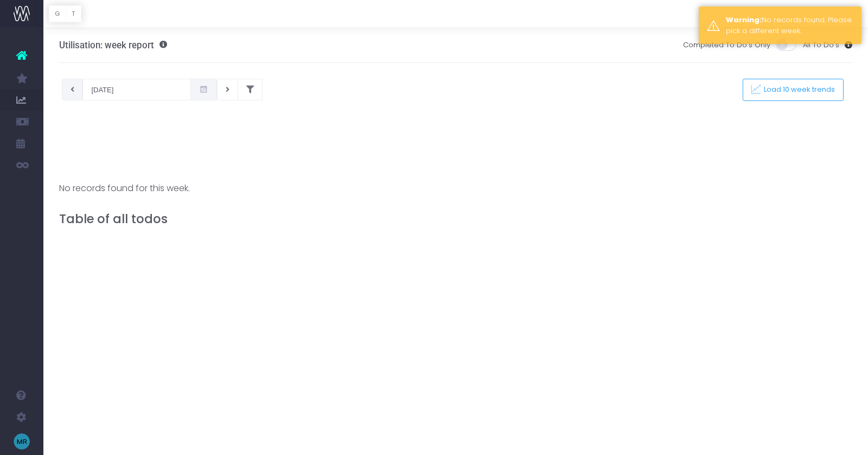
click at [72, 90] on icon at bounding box center [73, 90] width 4 height 0
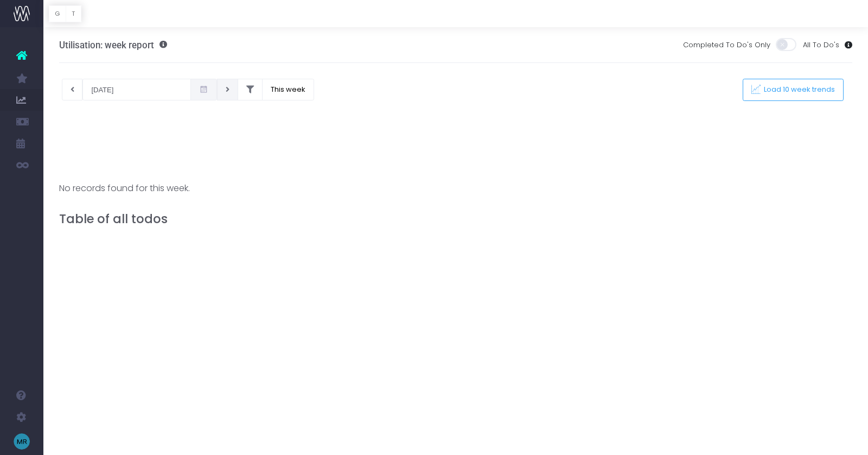
click at [226, 90] on icon at bounding box center [228, 90] width 4 height 0
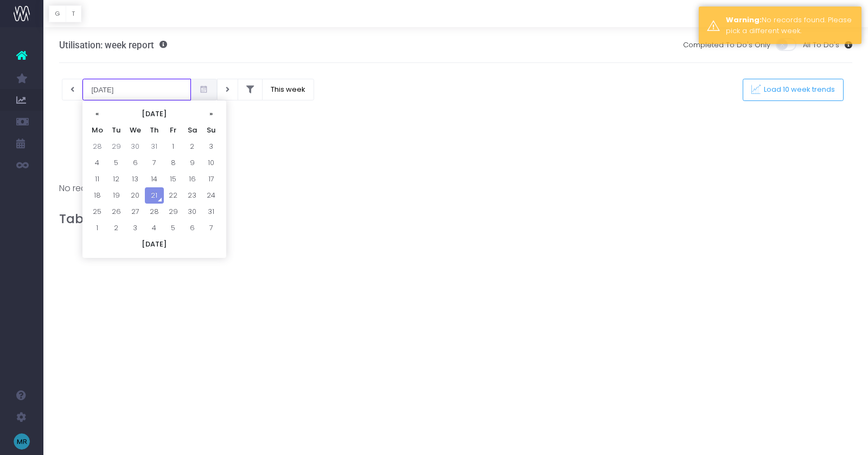
click at [123, 87] on input "21-08-2025" at bounding box center [137, 90] width 109 height 22
click at [150, 194] on td "21" at bounding box center [154, 195] width 19 height 16
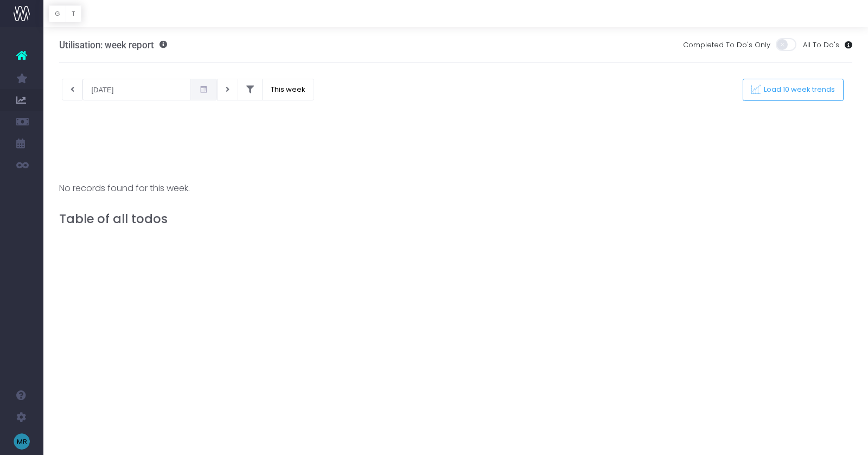
click at [795, 47] on span at bounding box center [787, 44] width 22 height 13
click at [234, 37] on input "checkbox" at bounding box center [234, 37] width 0 height 0
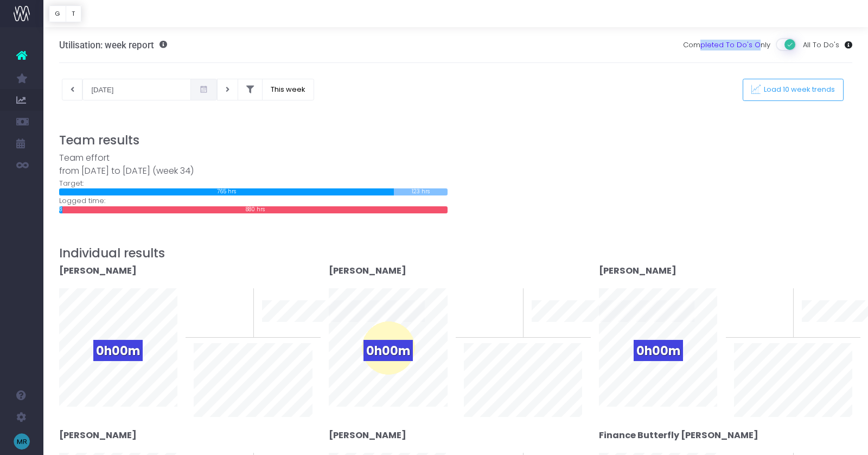
drag, startPoint x: 713, startPoint y: 45, endPoint x: 761, endPoint y: 44, distance: 48.3
click at [761, 44] on span "Completed To Do's Only" at bounding box center [726, 45] width 87 height 11
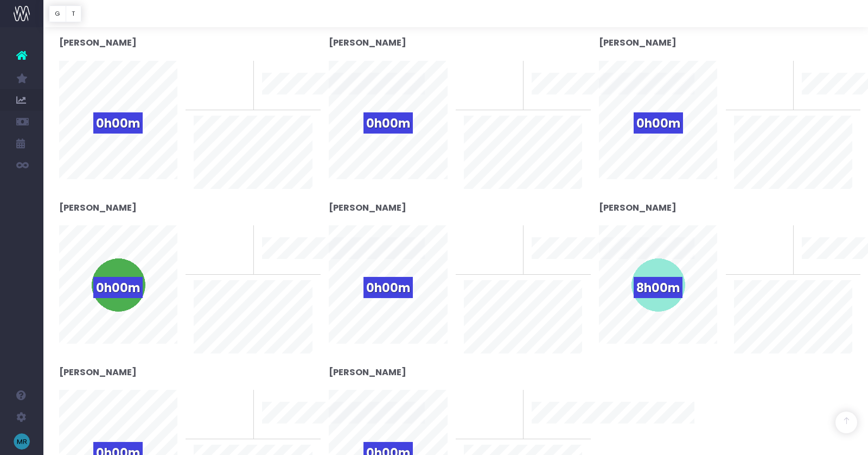
scroll to position [1142, 0]
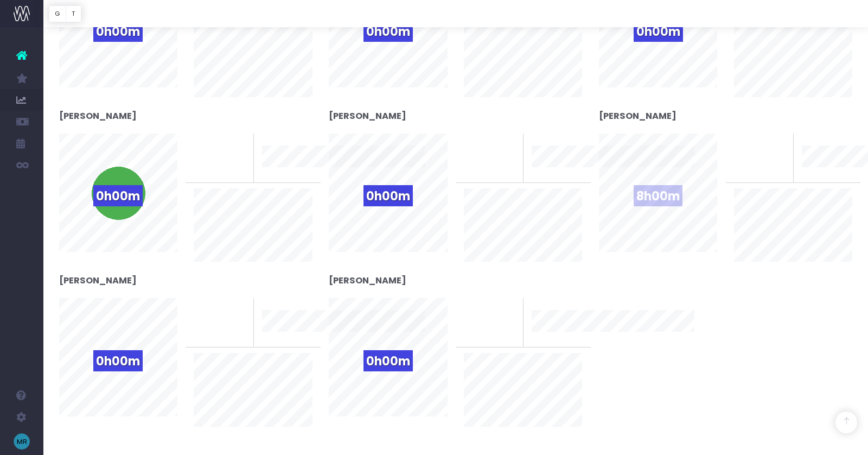
click at [650, 205] on span "8h00m" at bounding box center [658, 195] width 49 height 21
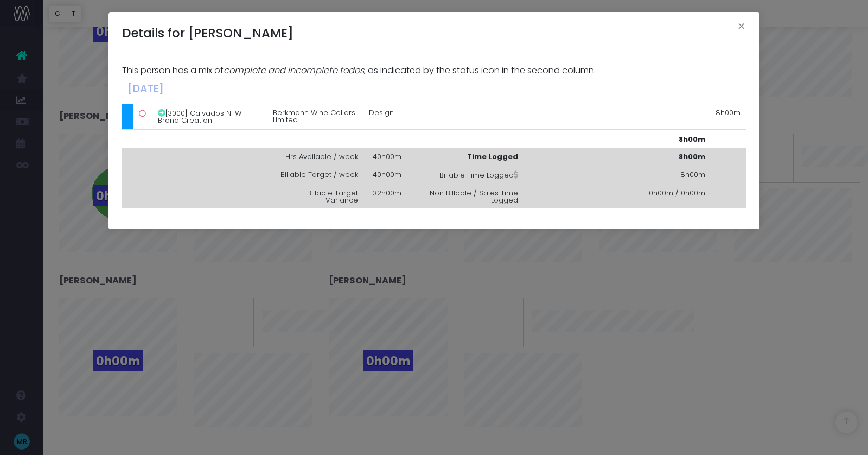
drag, startPoint x: 554, startPoint y: 297, endPoint x: 560, endPoint y: 288, distance: 10.5
click at [556, 297] on div "Details for Simon Gibbs × This person has a mix of complete and incomplete todo…" at bounding box center [434, 227] width 868 height 455
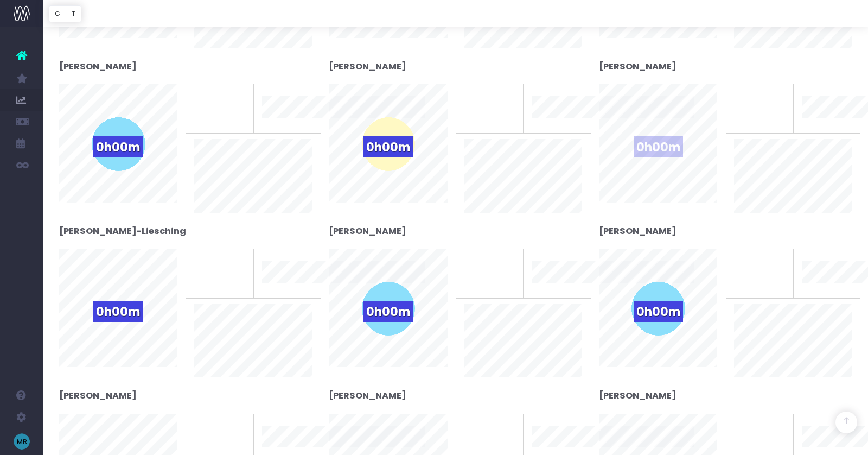
scroll to position [0, 0]
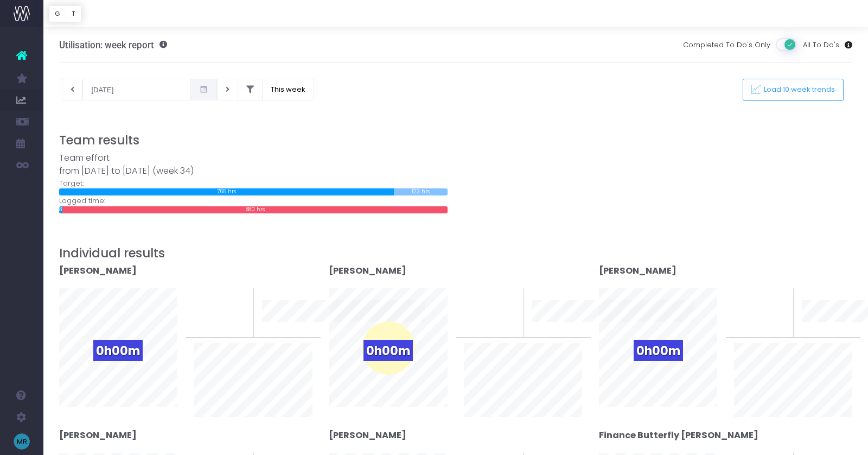
click at [786, 46] on span at bounding box center [787, 44] width 22 height 13
click at [234, 37] on input "checkbox" at bounding box center [234, 37] width 0 height 0
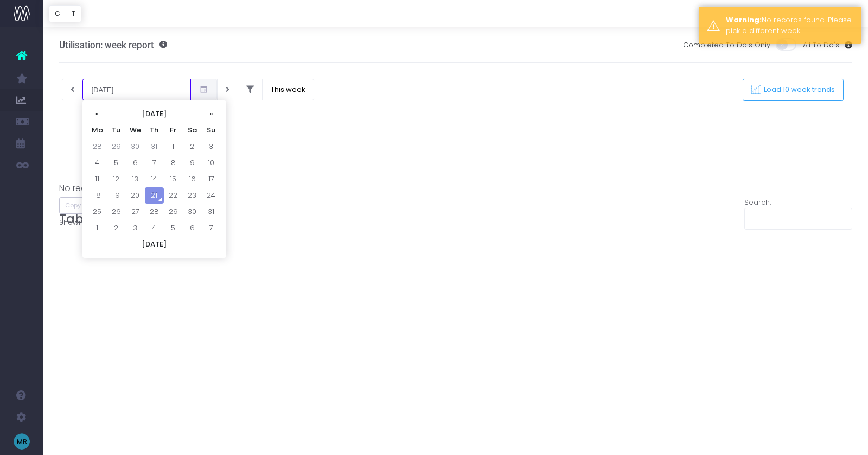
click at [110, 89] on input "[DATE]" at bounding box center [137, 90] width 109 height 22
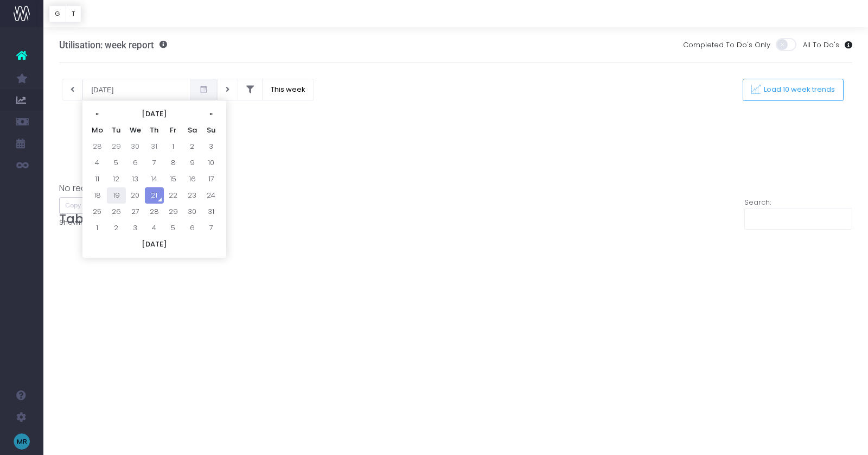
click at [115, 193] on td "19" at bounding box center [116, 195] width 19 height 16
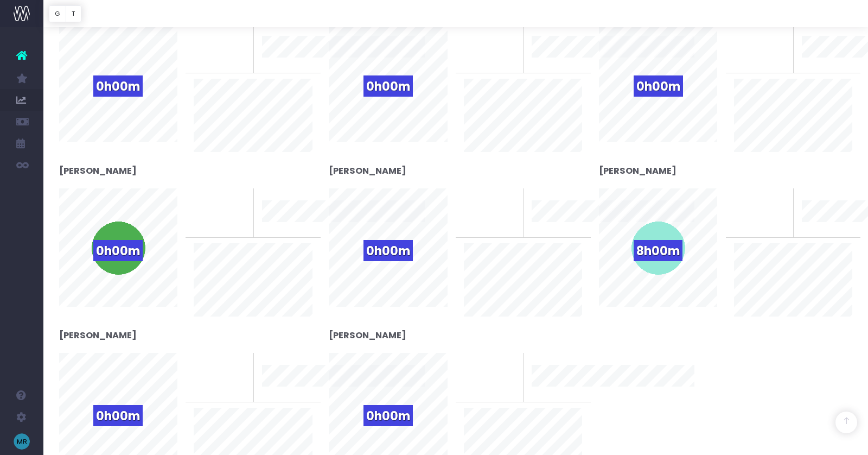
scroll to position [1088, 0]
click at [658, 238] on div "8h00m" at bounding box center [658, 247] width 54 height 54
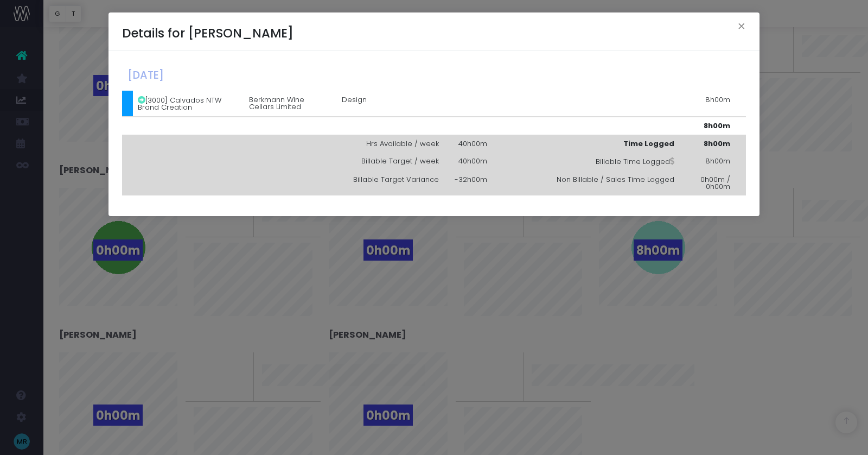
click at [616, 282] on div "Details for Simon Gibbs × Friday, August 22nd 2025 [3000] Calvados NTW Brand Cr…" at bounding box center [434, 227] width 868 height 455
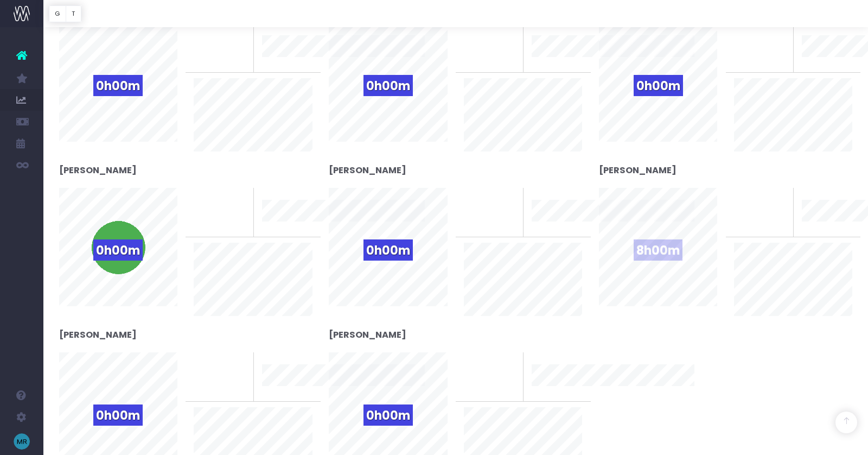
click at [672, 240] on span "8h00m" at bounding box center [658, 249] width 49 height 21
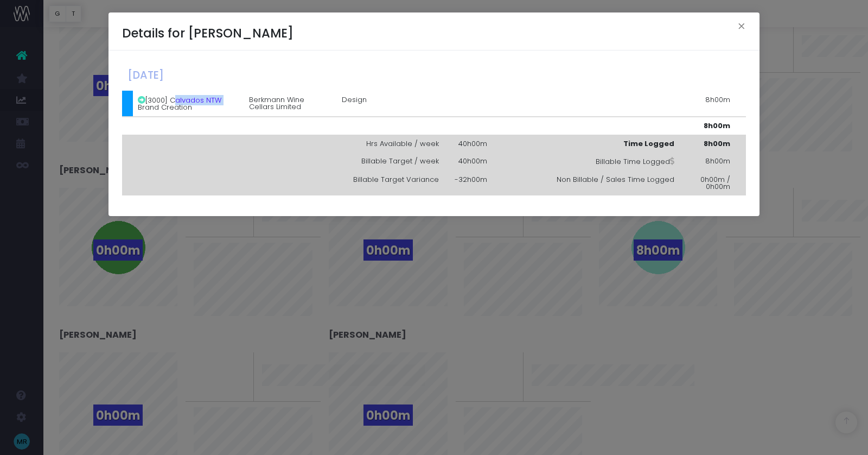
drag, startPoint x: 171, startPoint y: 100, endPoint x: 220, endPoint y: 102, distance: 49.4
click at [220, 102] on td "[3000] Calvados NTW Brand Creation" at bounding box center [188, 104] width 111 height 26
click at [257, 242] on div "Details for Simon Gibbs × Friday, August 22nd 2025 [3000] Calvados NTW Brand Cr…" at bounding box center [434, 227] width 868 height 455
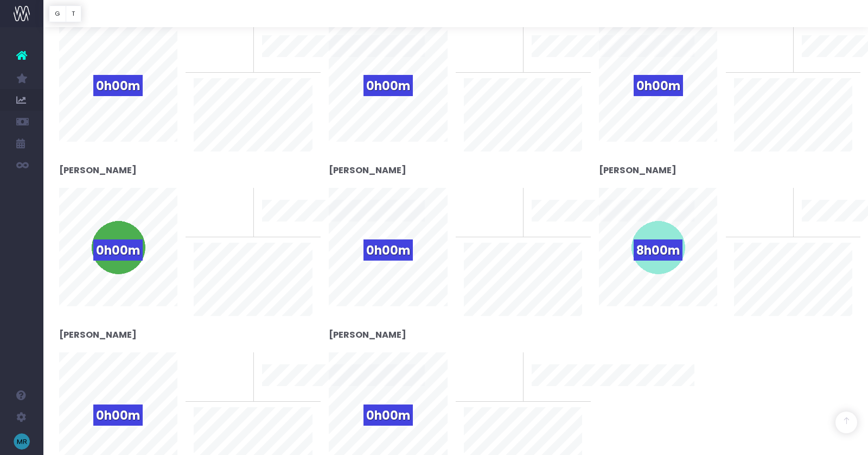
scroll to position [0, 0]
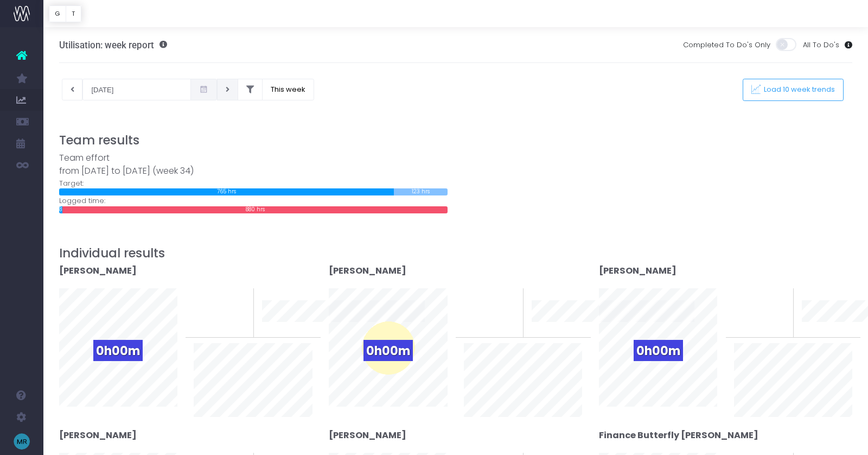
click at [226, 90] on icon at bounding box center [228, 90] width 4 height 0
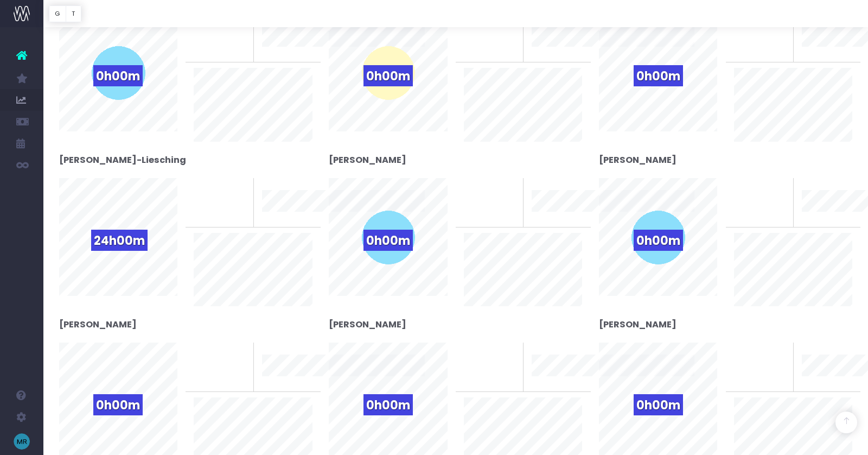
scroll to position [778, 0]
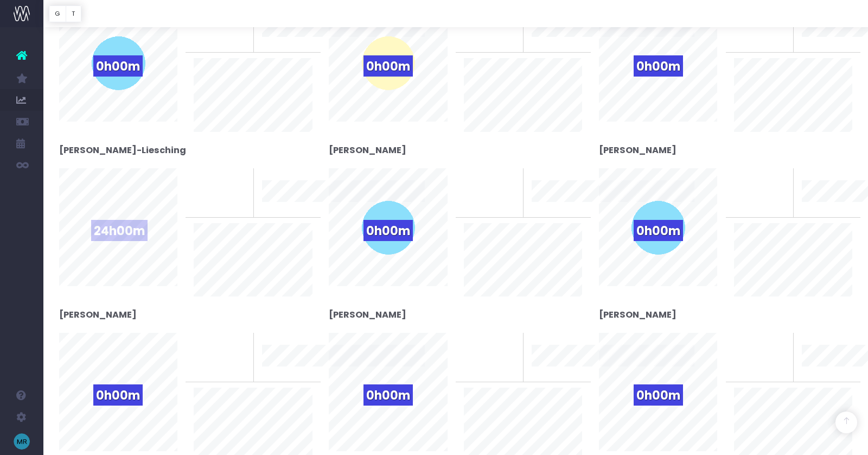
click at [143, 231] on span "24h00m" at bounding box center [119, 230] width 56 height 21
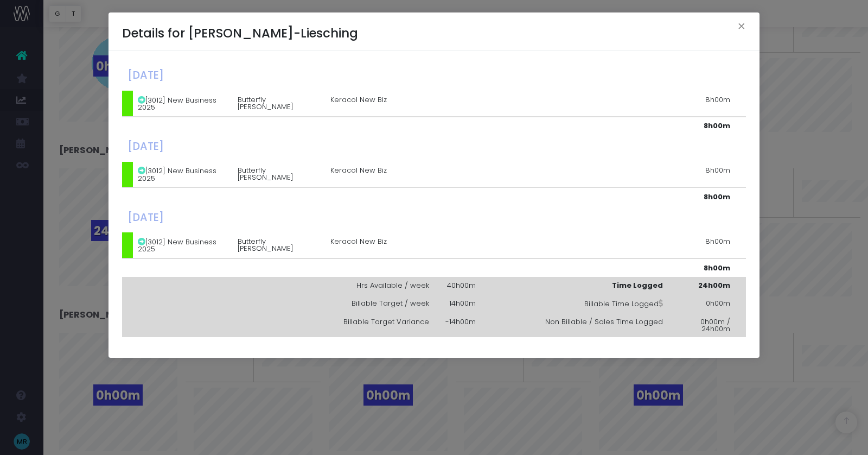
drag, startPoint x: 271, startPoint y: 344, endPoint x: 269, endPoint y: 331, distance: 13.3
click at [271, 344] on div "Details for Juliet Layard-Liesching × Monday, August 25th 2025 [3012] New Busin…" at bounding box center [434, 227] width 868 height 455
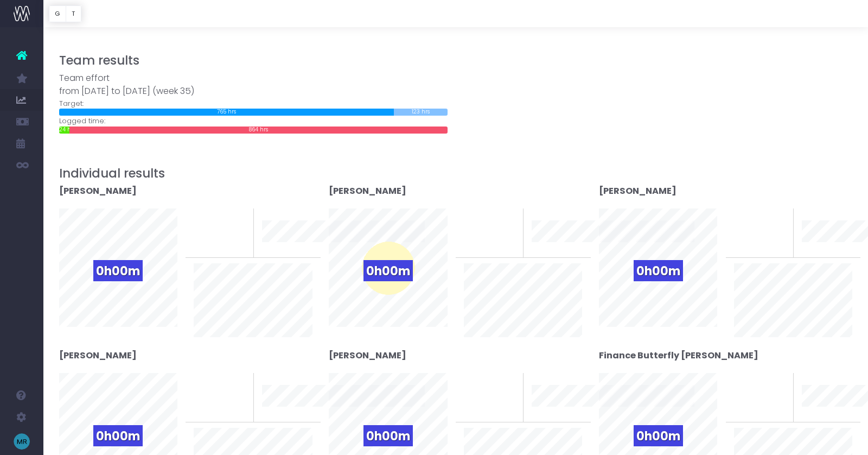
scroll to position [0, 0]
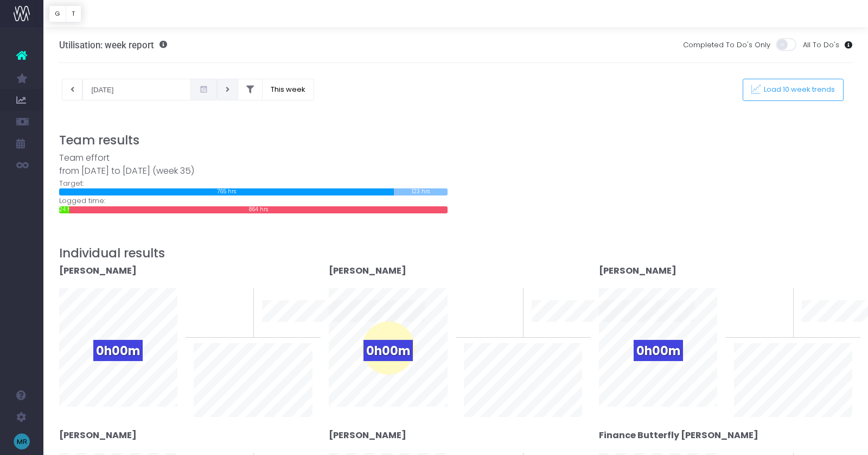
click at [226, 90] on icon at bounding box center [228, 90] width 4 height 0
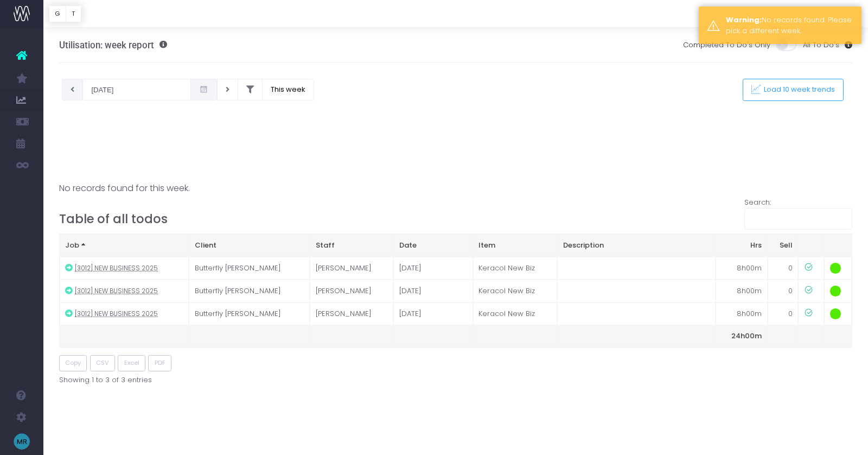
click at [71, 90] on icon at bounding box center [73, 90] width 4 height 0
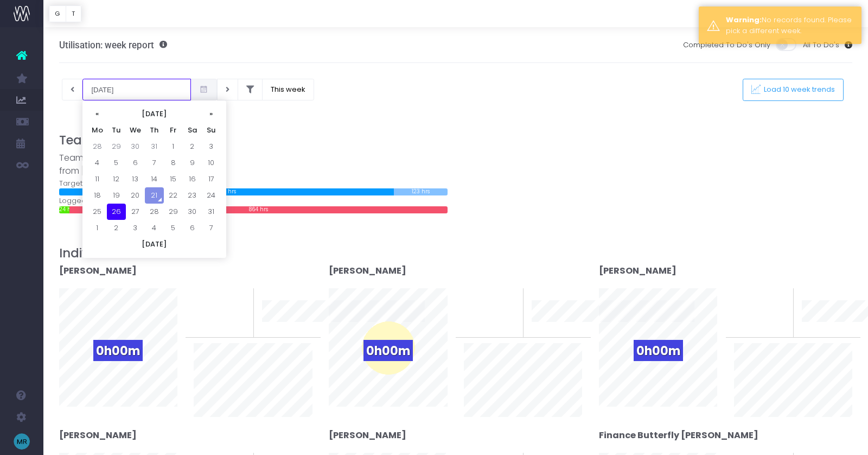
click at [136, 87] on input "26-08-2025" at bounding box center [137, 90] width 109 height 22
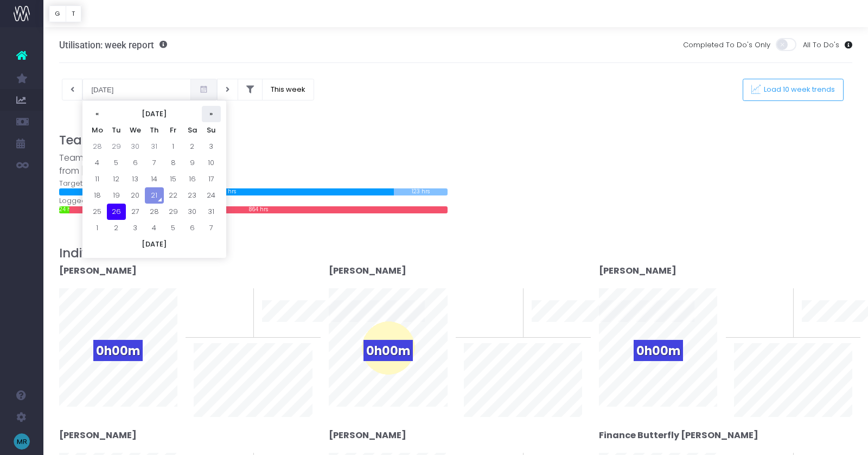
click at [211, 114] on th "»" at bounding box center [211, 114] width 19 height 16
click at [116, 176] on td "9" at bounding box center [116, 179] width 19 height 16
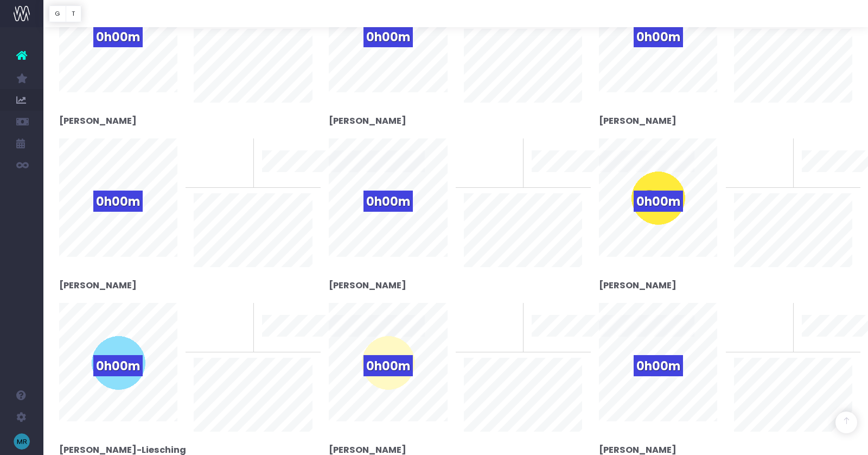
scroll to position [480, 0]
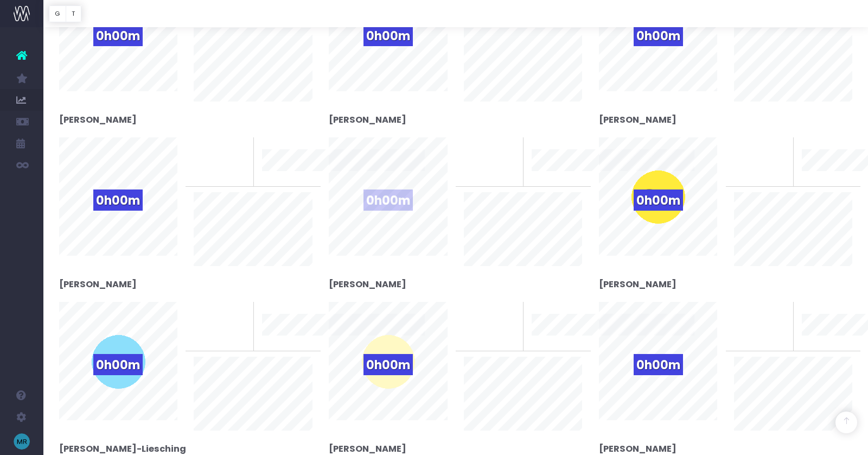
click at [373, 189] on span "0h00m" at bounding box center [388, 199] width 49 height 21
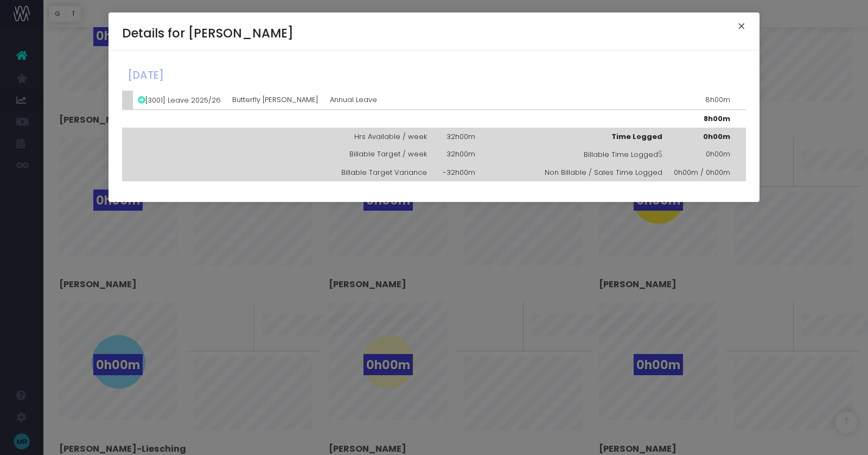
click at [740, 24] on button "×" at bounding box center [742, 27] width 23 height 17
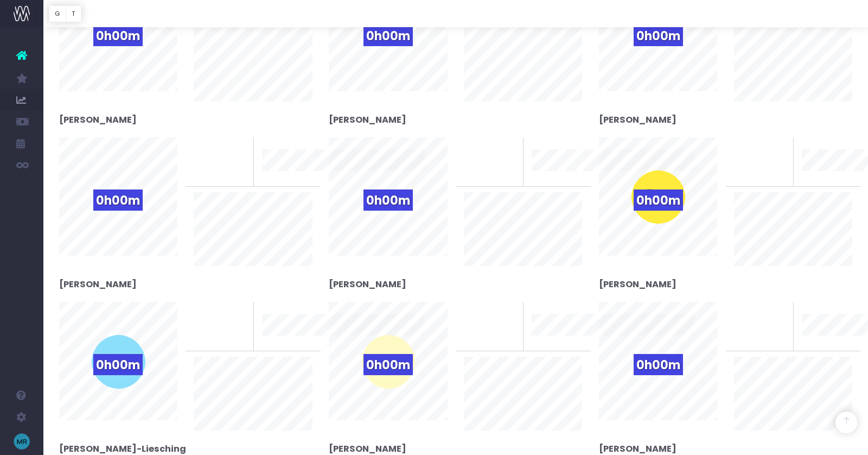
scroll to position [0, 0]
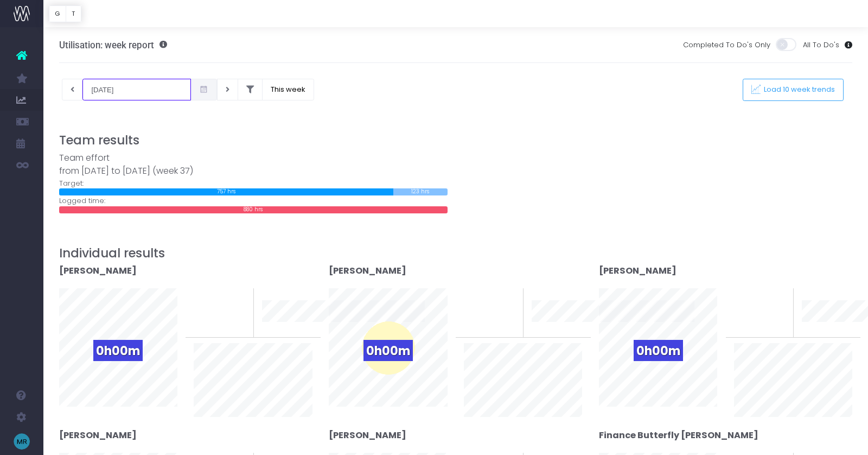
click at [101, 80] on input "09-09-2025" at bounding box center [137, 90] width 109 height 22
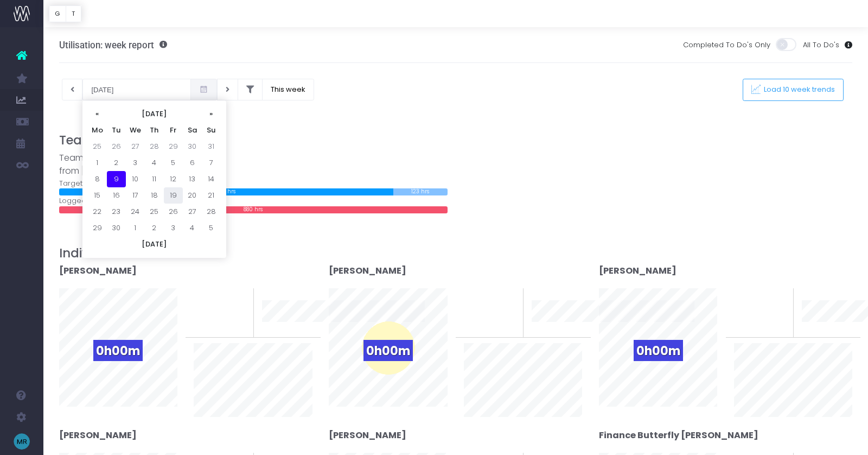
click at [175, 195] on td "19" at bounding box center [173, 195] width 19 height 16
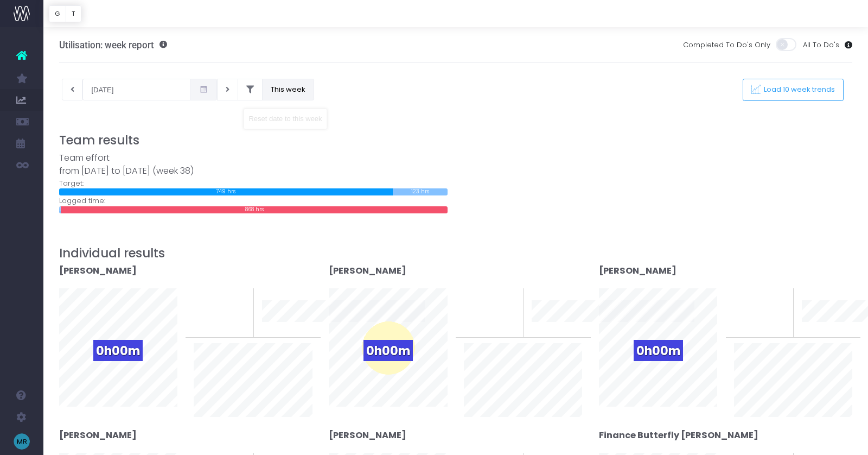
drag, startPoint x: 253, startPoint y: 90, endPoint x: 264, endPoint y: 87, distance: 10.7
click at [264, 87] on button "This week" at bounding box center [288, 90] width 52 height 22
type input "21-08-2025"
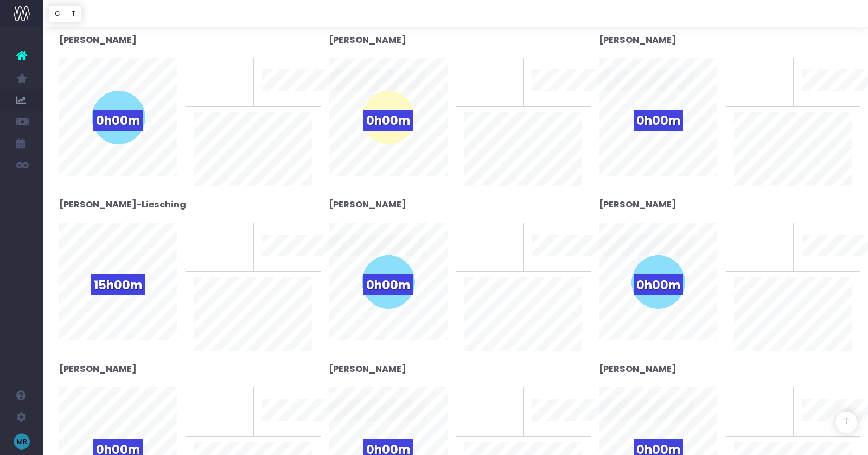
scroll to position [786, 0]
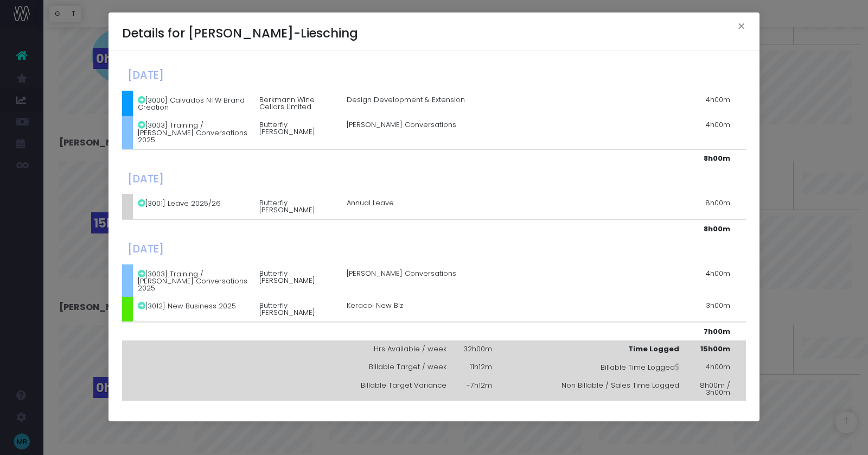
click at [69, 281] on div "Details for Juliet Layard-Liesching × Monday, August 18th 2025 [3000] Calvados …" at bounding box center [434, 227] width 868 height 455
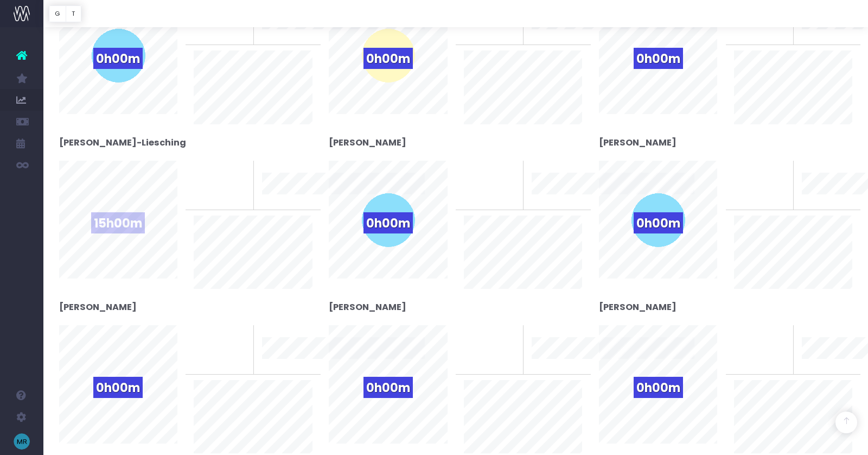
click at [91, 229] on span "Email Utilisation" at bounding box center [75, 229] width 31 height 19
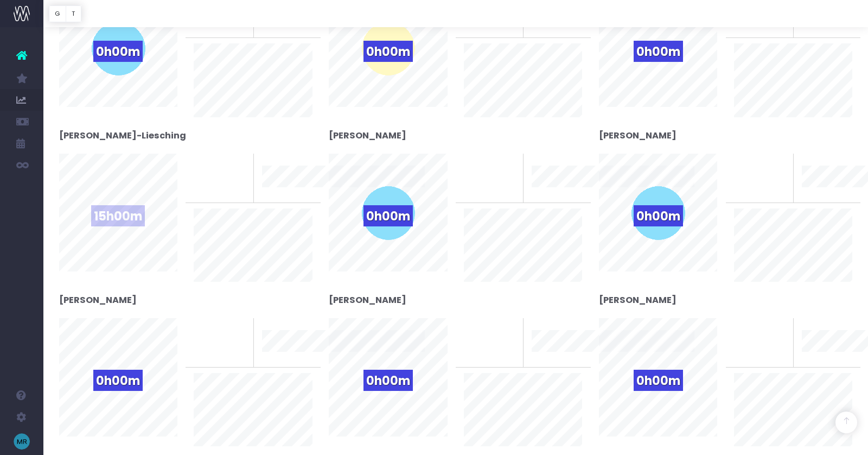
scroll to position [799, 0]
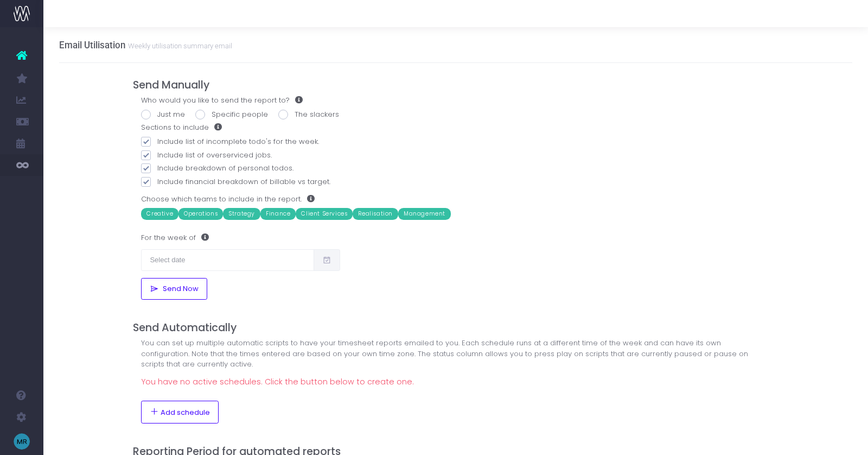
click at [166, 115] on label "Just me" at bounding box center [163, 114] width 44 height 11
click at [164, 115] on input "Just me" at bounding box center [160, 112] width 7 height 7
radio input "true"
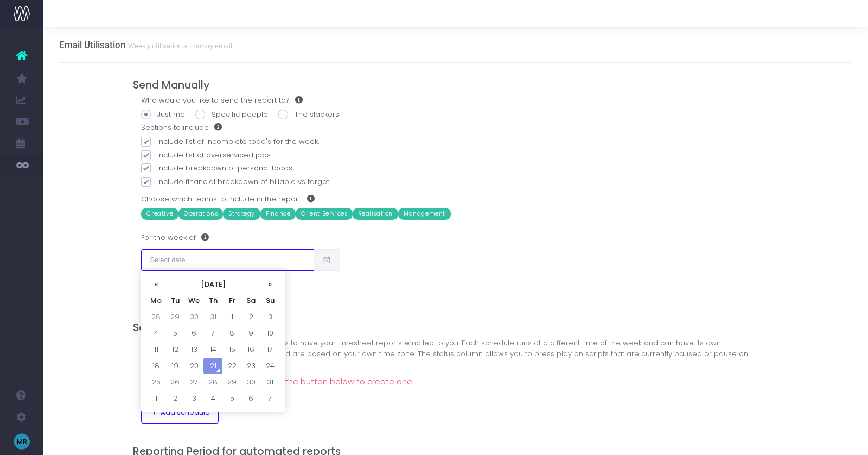
click at [181, 258] on input "text" at bounding box center [227, 260] width 173 height 22
click at [208, 365] on td "21" at bounding box center [213, 366] width 19 height 16
type input "[DATE]"
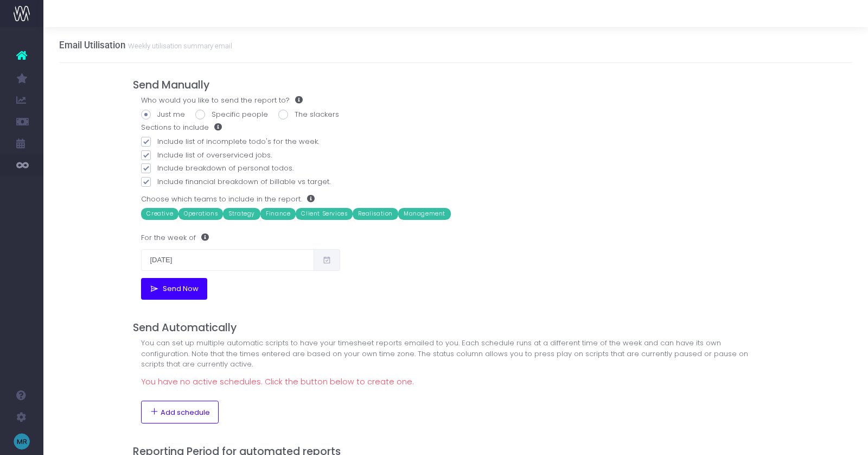
click at [161, 287] on span "Send Now" at bounding box center [179, 288] width 40 height 9
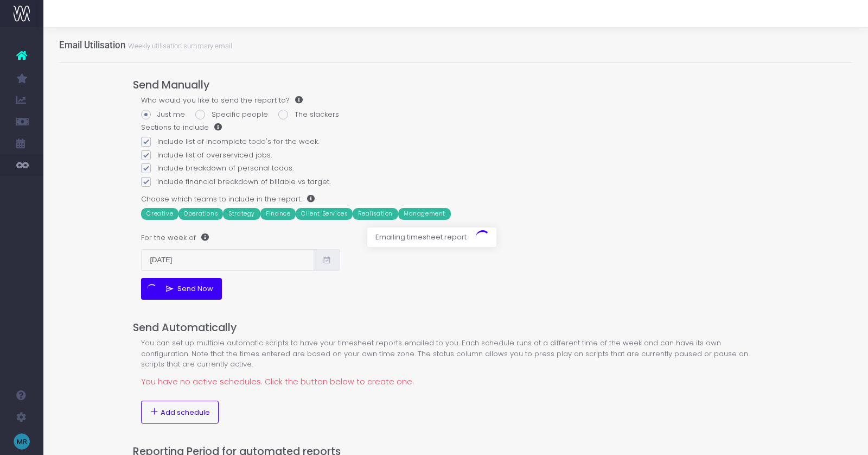
click at [83, 215] on div at bounding box center [434, 227] width 868 height 455
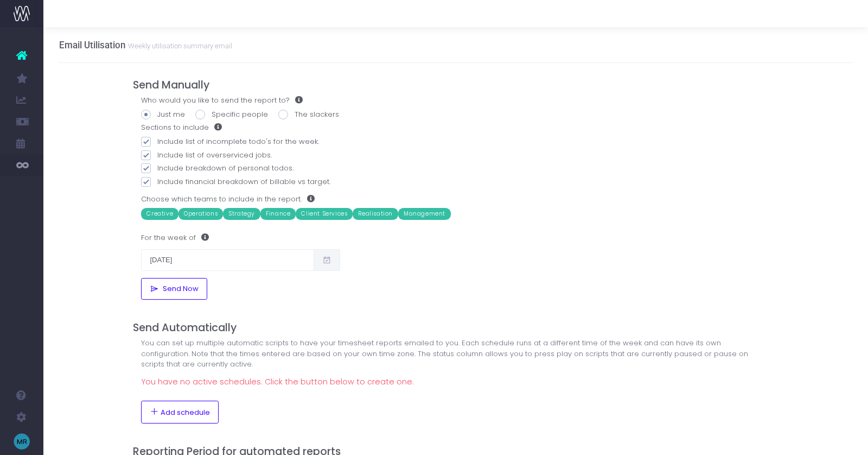
drag, startPoint x: 120, startPoint y: 300, endPoint x: 115, endPoint y: 297, distance: 6.8
click at [115, 299] on div "Email Utilisation Weekly utilisation summary email Send Manually Who would you …" at bounding box center [455, 293] width 825 height 532
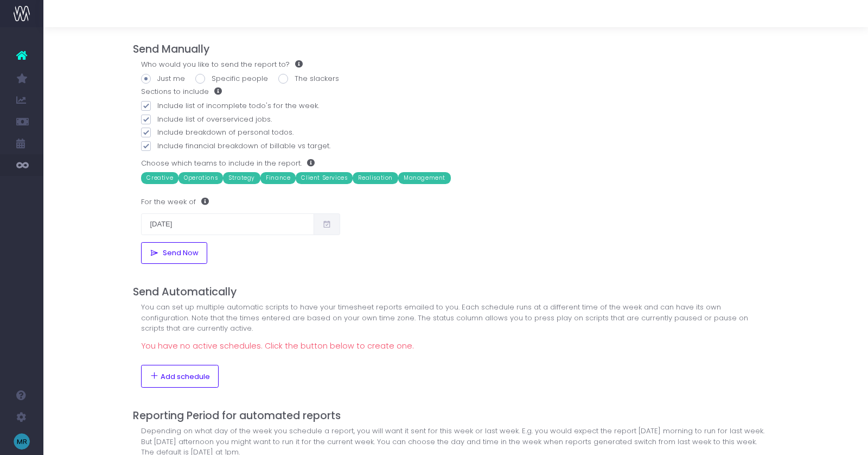
scroll to position [46, 0]
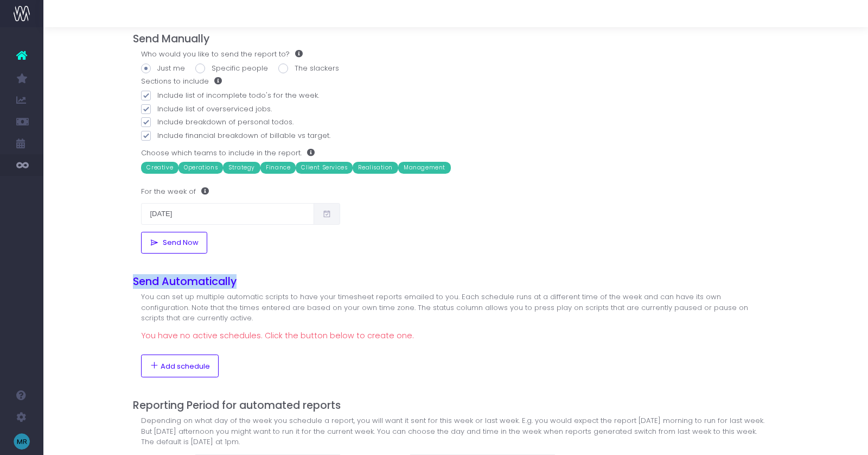
drag, startPoint x: 132, startPoint y: 283, endPoint x: 253, endPoint y: 288, distance: 121.1
click at [253, 284] on div "Send Manually Who would you like to send the report to? Just me Specific people…" at bounding box center [456, 265] width 662 height 496
click at [198, 365] on span "Add schedule" at bounding box center [185, 366] width 49 height 9
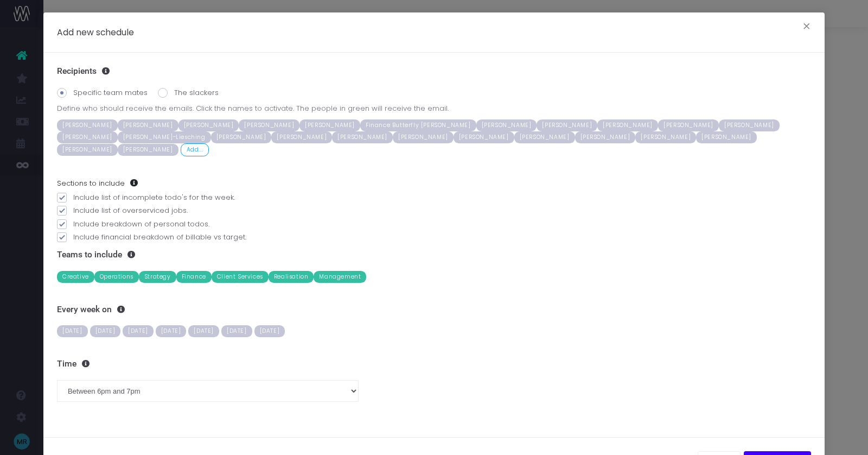
click at [75, 325] on span "[DATE]" at bounding box center [72, 331] width 31 height 12
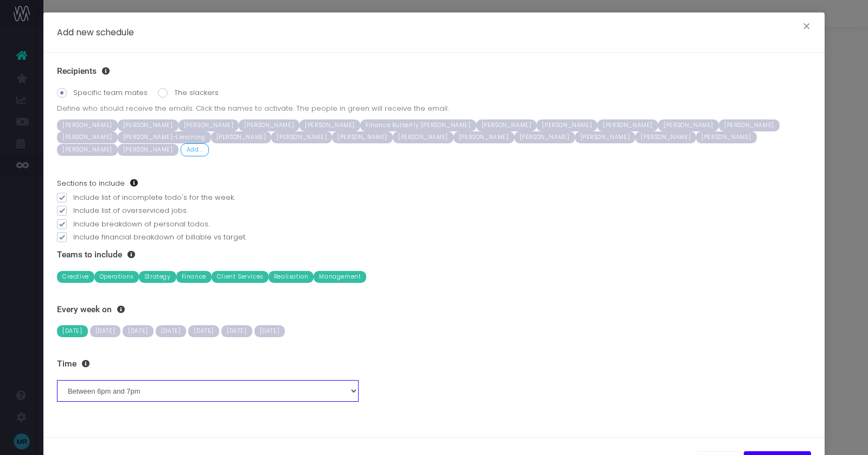
click at [196, 380] on select "Between midnight and 1am Between 1am and 2am Between 2am and 3am Between 3am an…" at bounding box center [208, 391] width 302 height 22
click at [151, 380] on select "Between midnight and 1am Between 1am and 2am Between 2am and 3am Between 3am an…" at bounding box center [208, 391] width 302 height 22
click at [125, 380] on select "Between midnight and 1am Between 1am and 2am Between 2am and 3am Between 3am an…" at bounding box center [208, 391] width 302 height 22
select select "8"
click at [211, 131] on span "[PERSON_NAME]-Liesching" at bounding box center [164, 137] width 93 height 12
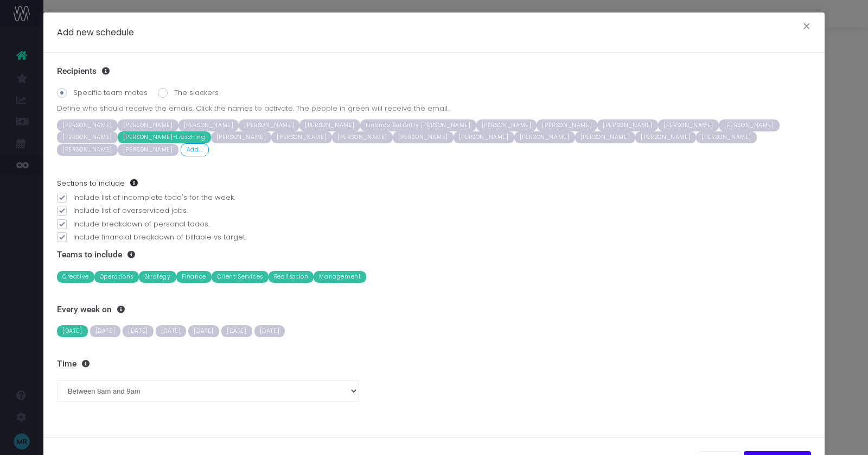
click at [393, 138] on span "[PERSON_NAME]" at bounding box center [423, 137] width 61 height 12
click at [118, 131] on span "[PERSON_NAME]" at bounding box center [87, 137] width 61 height 12
drag, startPoint x: 778, startPoint y: 444, endPoint x: 780, endPoint y: 435, distance: 8.8
click at [778, 451] on button "Add Schedule" at bounding box center [777, 462] width 67 height 22
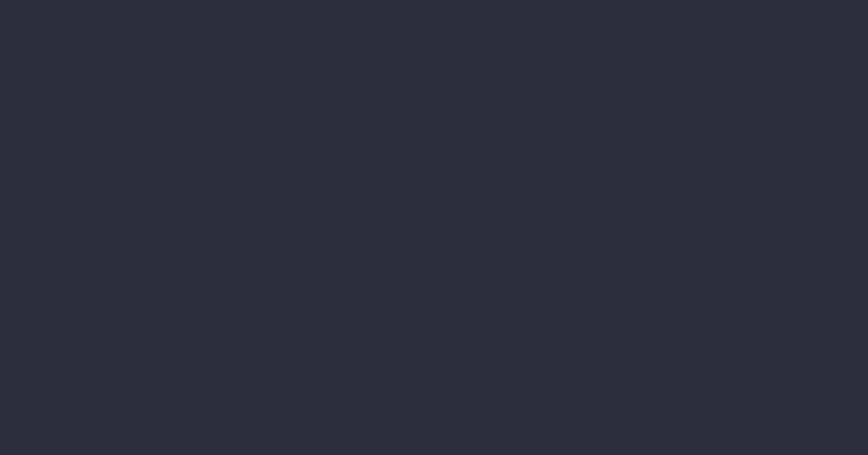
scroll to position [46, 0]
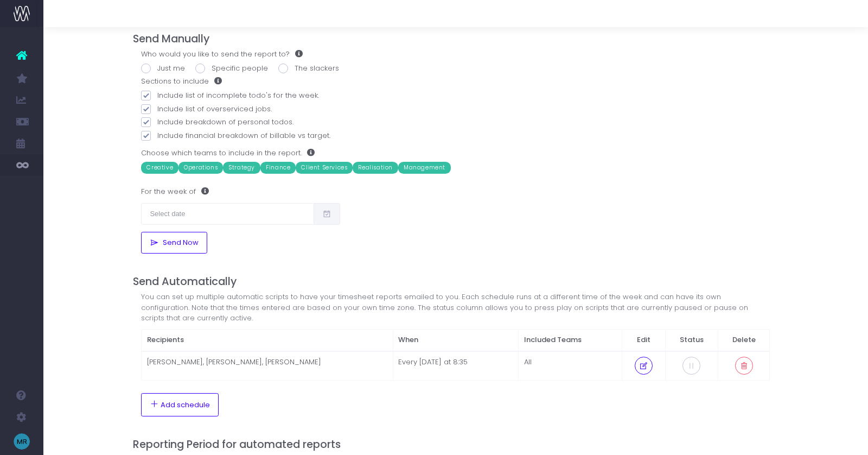
click at [225, 66] on label "Specific people" at bounding box center [231, 68] width 73 height 11
click at [219, 66] on input "Specific people" at bounding box center [215, 66] width 7 height 7
radio input "true"
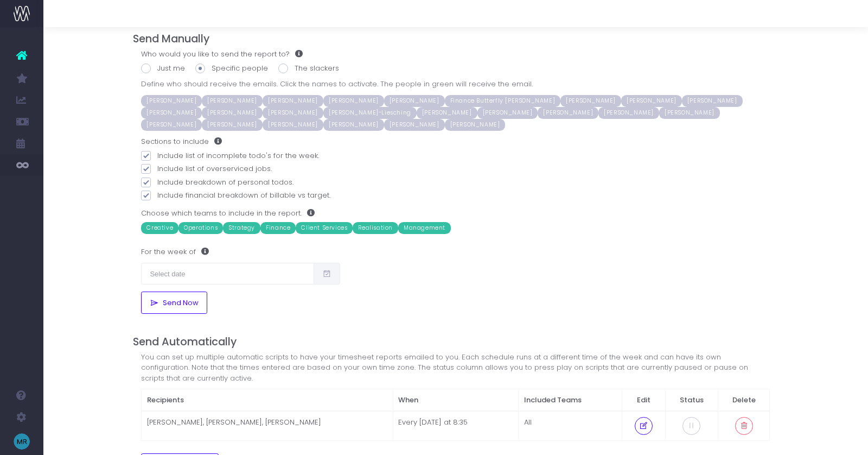
click at [599, 112] on span "[PERSON_NAME]" at bounding box center [629, 113] width 61 height 12
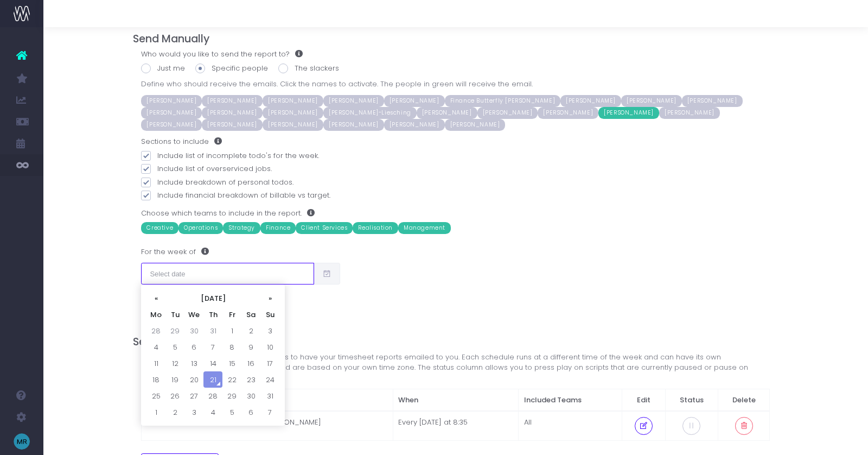
click at [182, 277] on input "text" at bounding box center [227, 274] width 173 height 22
click at [210, 378] on td "21" at bounding box center [213, 379] width 19 height 16
type input "[DATE]"
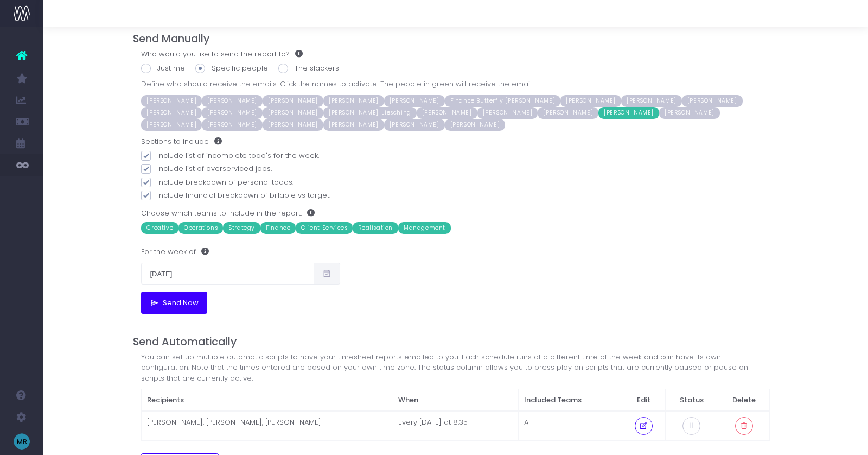
drag, startPoint x: 171, startPoint y: 300, endPoint x: 164, endPoint y: 299, distance: 7.1
click at [164, 299] on span "Send Now" at bounding box center [179, 303] width 40 height 9
click at [111, 251] on div "Email Utilisation Weekly utilisation summary email Send Manually Who would you …" at bounding box center [455, 296] width 825 height 631
drag, startPoint x: 151, startPoint y: 420, endPoint x: 365, endPoint y: 422, distance: 213.9
click at [365, 422] on td "[PERSON_NAME], [PERSON_NAME], [PERSON_NAME]" at bounding box center [267, 425] width 251 height 29
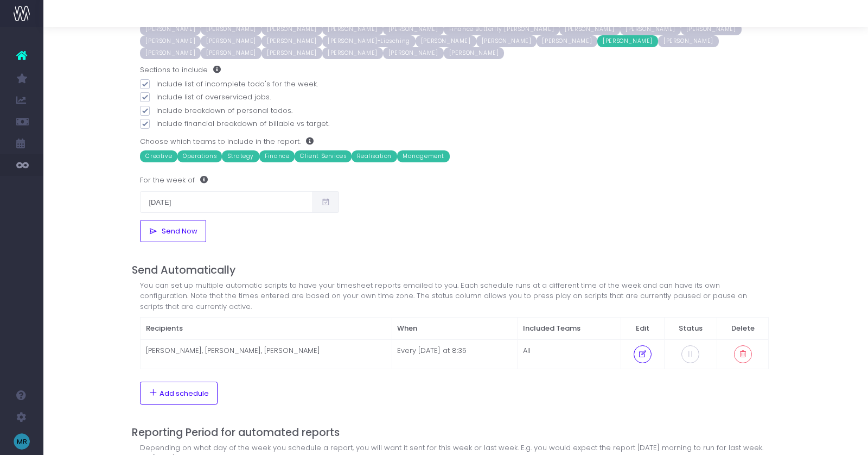
scroll to position [118, 2]
drag, startPoint x: 406, startPoint y: 348, endPoint x: 468, endPoint y: 346, distance: 62.4
click at [468, 346] on td "Every [DATE] at 8:35" at bounding box center [454, 353] width 126 height 29
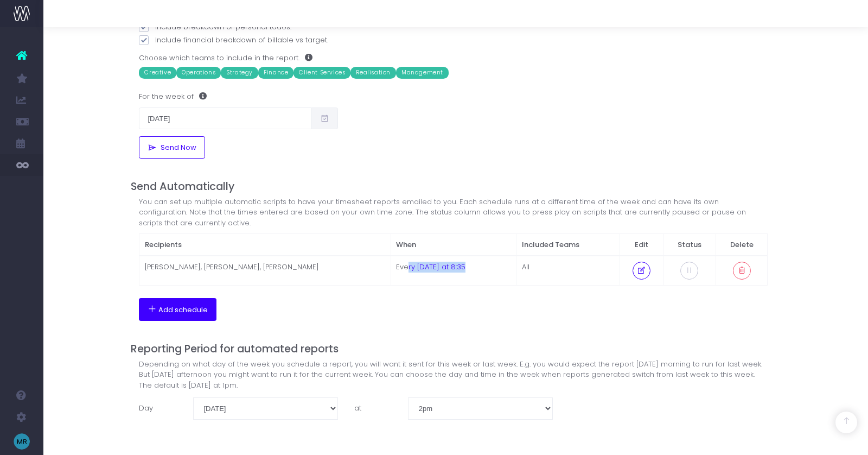
click at [172, 311] on span "Add schedule" at bounding box center [182, 310] width 49 height 9
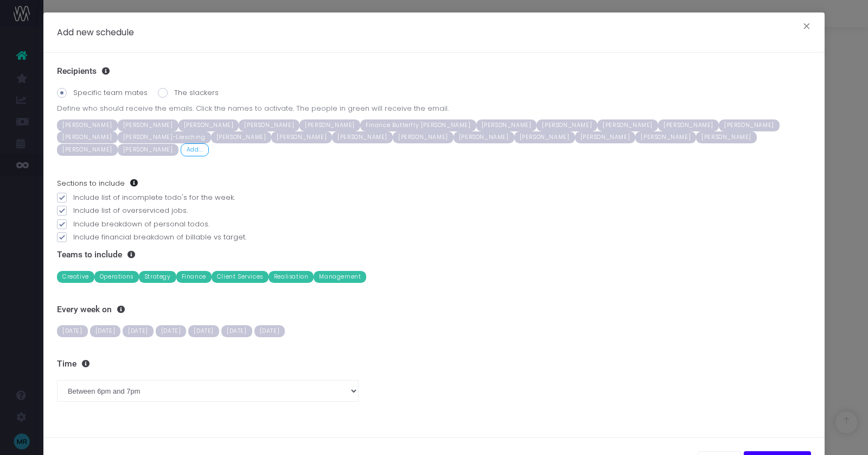
click at [219, 325] on span "[DATE]" at bounding box center [203, 331] width 31 height 12
click at [200, 91] on label "The slackers" at bounding box center [188, 92] width 61 height 11
click at [181, 91] on input "The slackers" at bounding box center [177, 90] width 7 height 7
radio input "true"
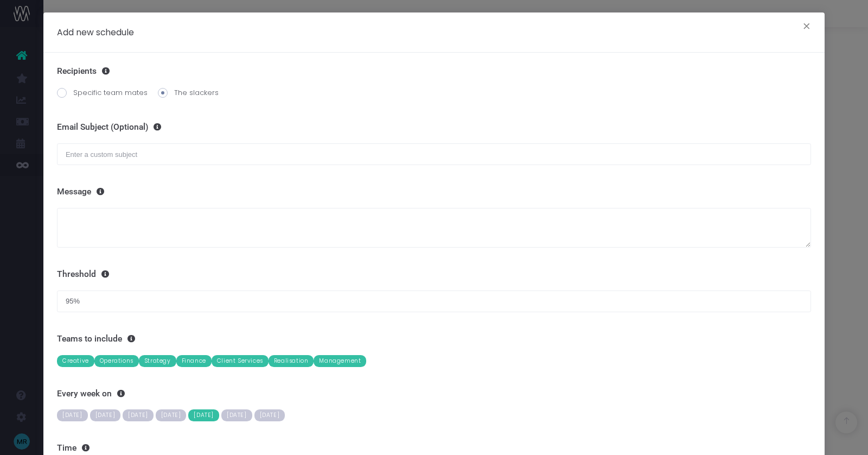
drag, startPoint x: 170, startPoint y: 91, endPoint x: 216, endPoint y: 90, distance: 45.6
click at [216, 90] on div "Specific team mates The slackers" at bounding box center [434, 94] width 754 height 14
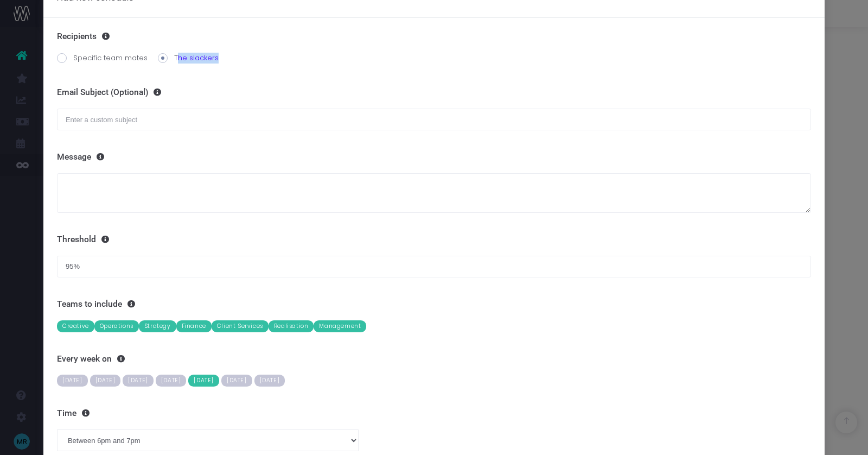
scroll to position [36, 0]
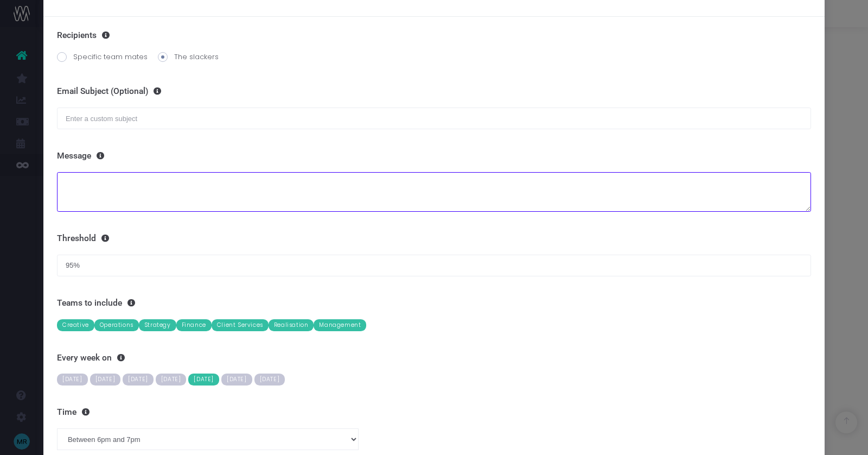
click at [107, 181] on textarea at bounding box center [434, 192] width 754 height 40
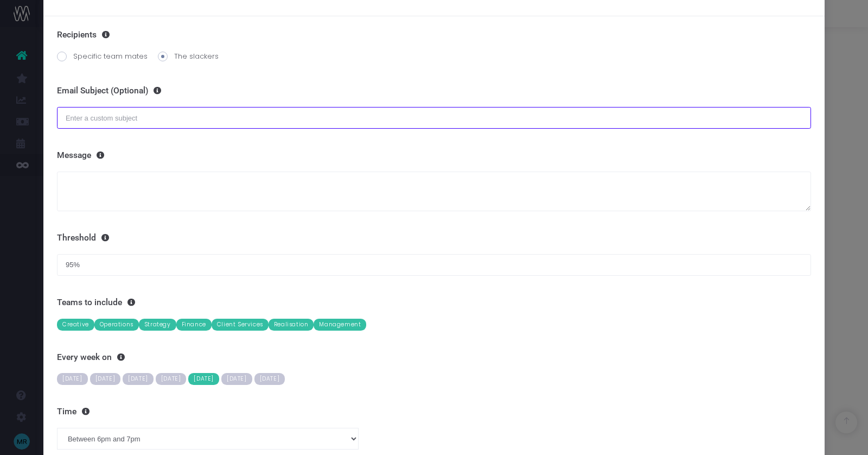
drag, startPoint x: 92, startPoint y: 115, endPoint x: 89, endPoint y: 144, distance: 29.0
click at [91, 115] on input "text" at bounding box center [434, 118] width 754 height 22
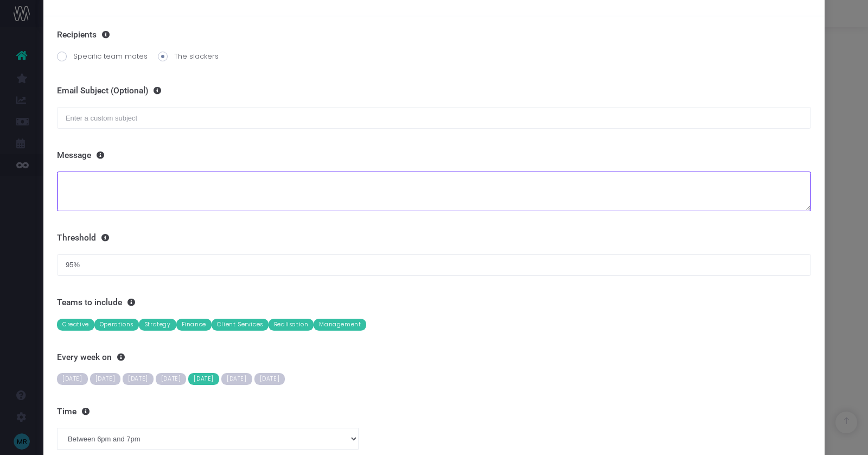
drag, startPoint x: 89, startPoint y: 181, endPoint x: 90, endPoint y: 131, distance: 49.9
click at [90, 180] on textarea at bounding box center [434, 192] width 754 height 40
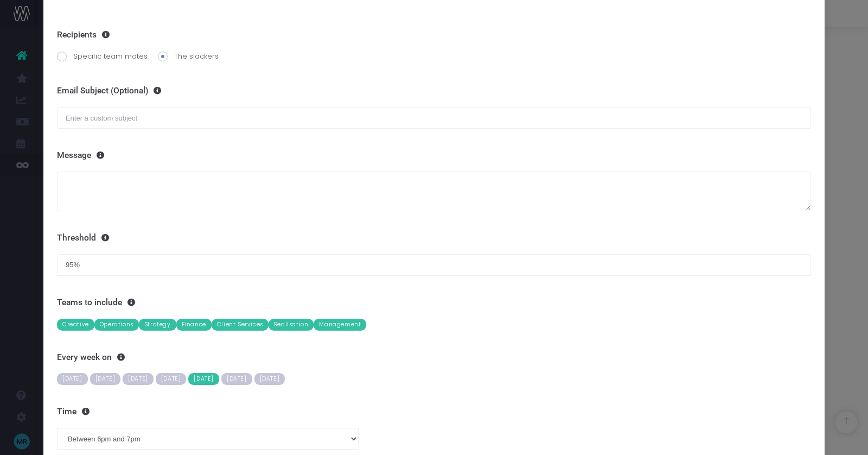
click at [88, 105] on div "Email Subject (Optional)" at bounding box center [434, 107] width 754 height 43
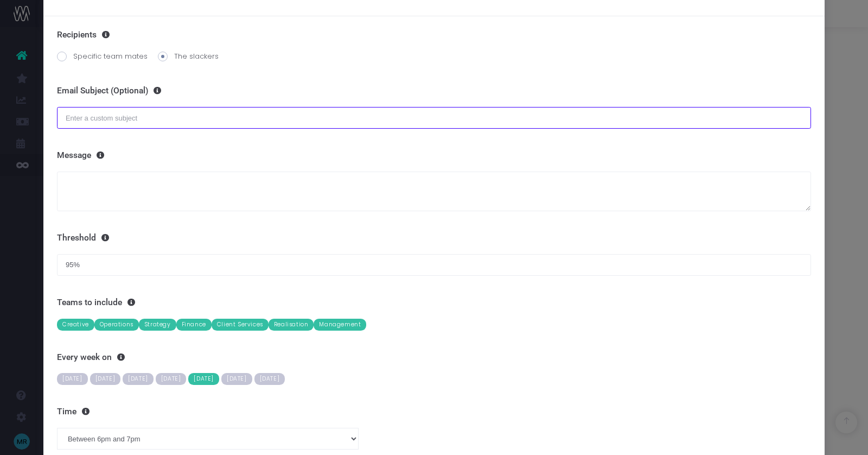
click at [92, 117] on input "text" at bounding box center [434, 118] width 754 height 22
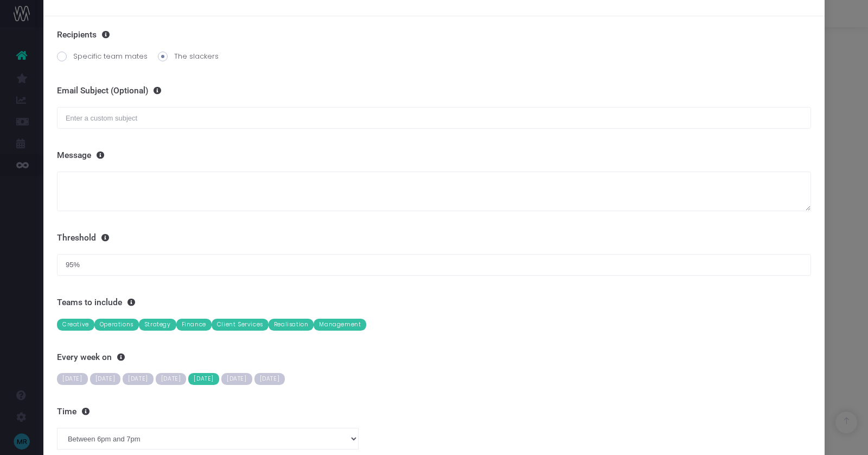
click at [192, 320] on span "Finance" at bounding box center [193, 325] width 35 height 12
drag, startPoint x: 294, startPoint y: 328, endPoint x: 280, endPoint y: 328, distance: 14.1
click at [293, 327] on span "Realisation" at bounding box center [292, 325] width 46 height 12
drag, startPoint x: 238, startPoint y: 324, endPoint x: 270, endPoint y: 326, distance: 32.6
click at [239, 324] on span "Client Services" at bounding box center [240, 325] width 57 height 12
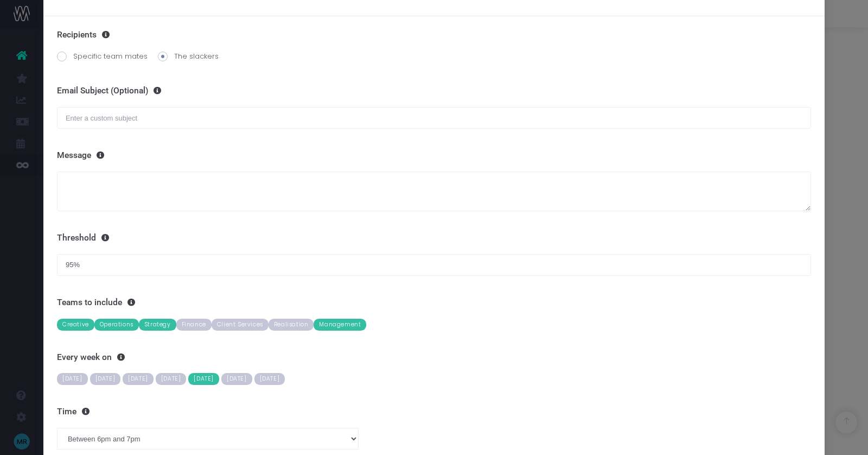
click at [300, 323] on span "Realisation" at bounding box center [292, 325] width 46 height 12
drag, startPoint x: 337, startPoint y: 323, endPoint x: 300, endPoint y: 329, distance: 36.9
click at [337, 323] on span "Management" at bounding box center [340, 325] width 53 height 12
click at [172, 435] on select "Between midnight and 1am Between 1am and 2am Between 2am and 3am Between 3am an…" at bounding box center [208, 439] width 302 height 22
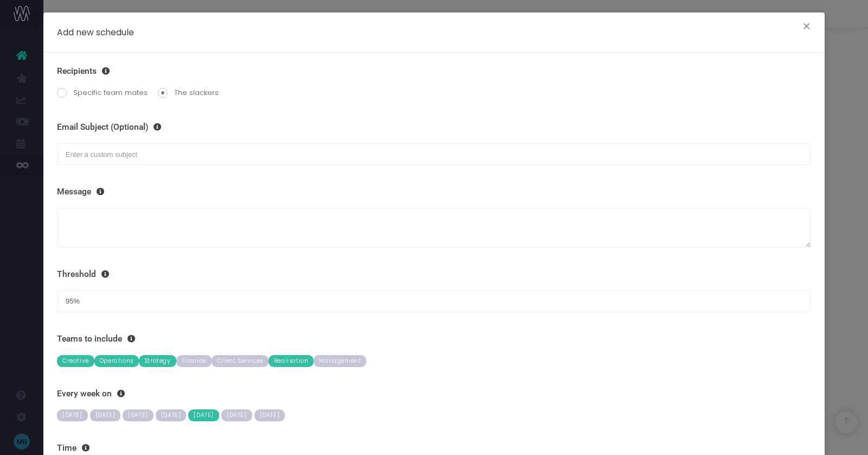
scroll to position [0, 2]
click at [806, 26] on button "×" at bounding box center [807, 27] width 23 height 17
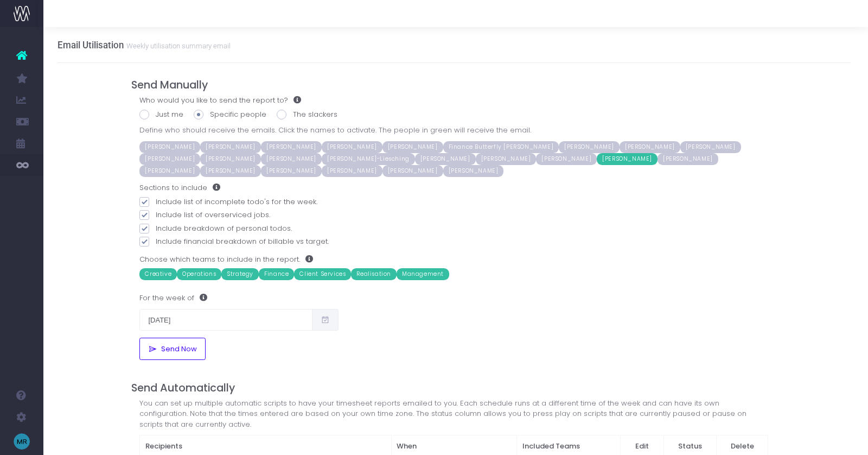
click at [160, 112] on label "Just me" at bounding box center [161, 114] width 44 height 11
click at [160, 112] on input "Just me" at bounding box center [159, 112] width 7 height 7
radio input "true"
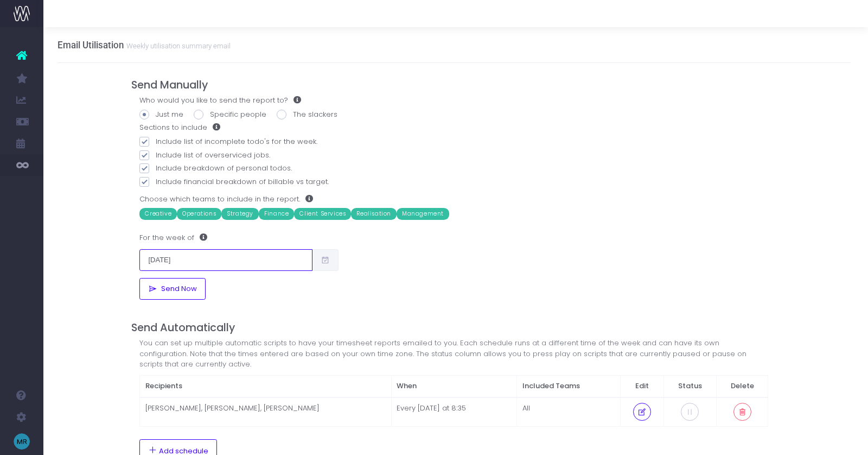
click at [183, 258] on input "21/08/2025" at bounding box center [225, 260] width 173 height 22
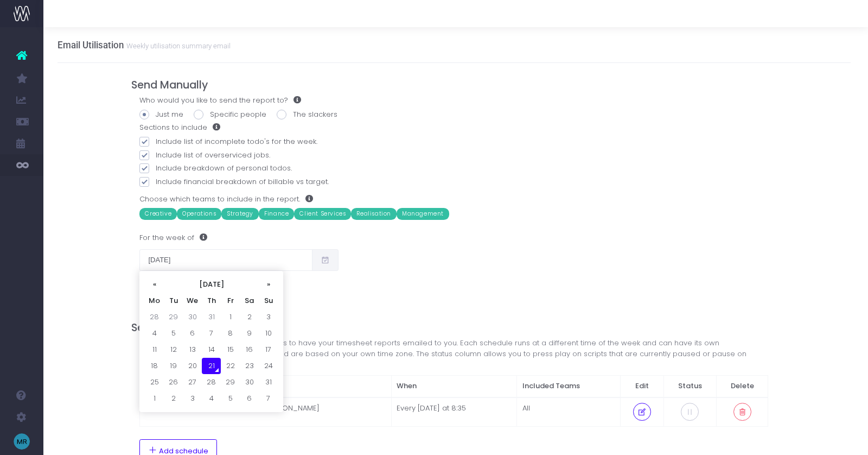
click at [211, 362] on td "21" at bounding box center [211, 366] width 19 height 16
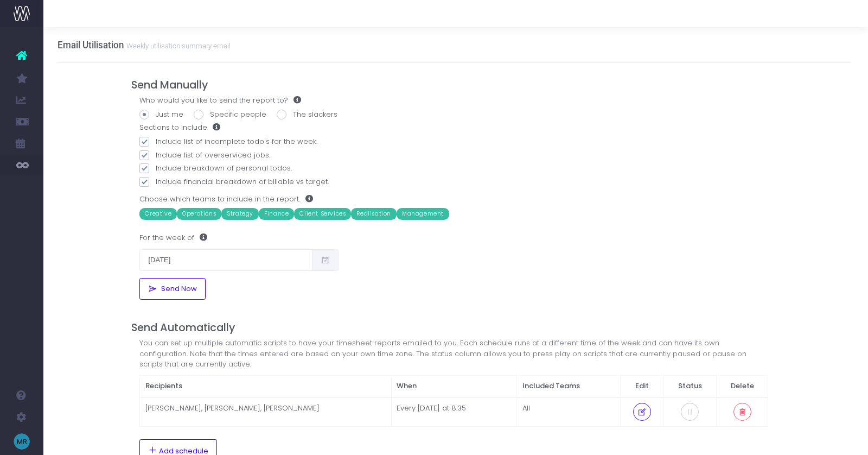
drag, startPoint x: 80, startPoint y: 267, endPoint x: 87, endPoint y: 267, distance: 7.1
click at [83, 266] on div "Email Utilisation Weekly utilisation summary email Send Manually Who would you …" at bounding box center [454, 312] width 825 height 571
click at [183, 291] on span "Send Now" at bounding box center [177, 288] width 40 height 9
click at [91, 231] on span "Staff Utilisation" at bounding box center [75, 229] width 31 height 19
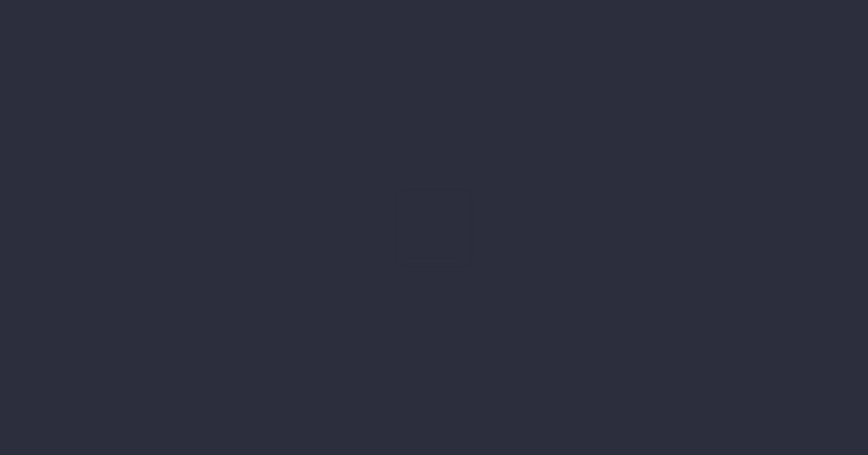
type input "[DATE]"
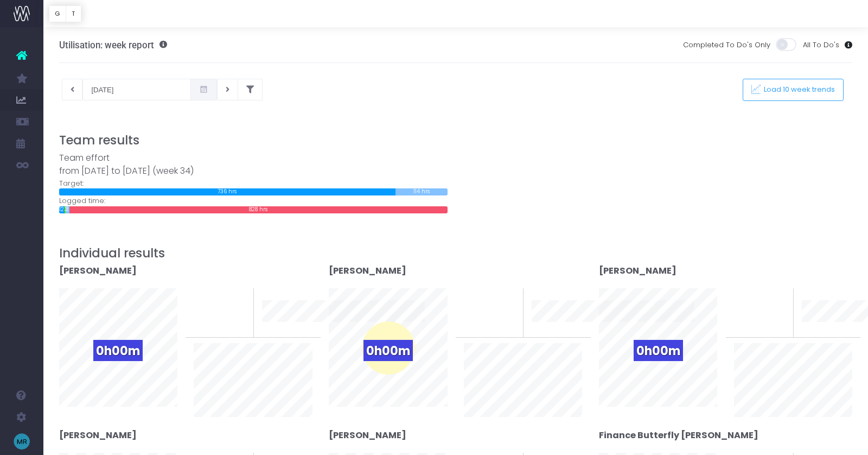
click at [784, 42] on span at bounding box center [787, 44] width 22 height 13
click at [234, 37] on input "checkbox" at bounding box center [234, 37] width 0 height 0
click at [789, 46] on span at bounding box center [787, 44] width 22 height 13
click at [234, 37] on input "checkbox" at bounding box center [234, 37] width 0 height 0
click at [777, 93] on span "Load 10 week trends" at bounding box center [798, 89] width 75 height 9
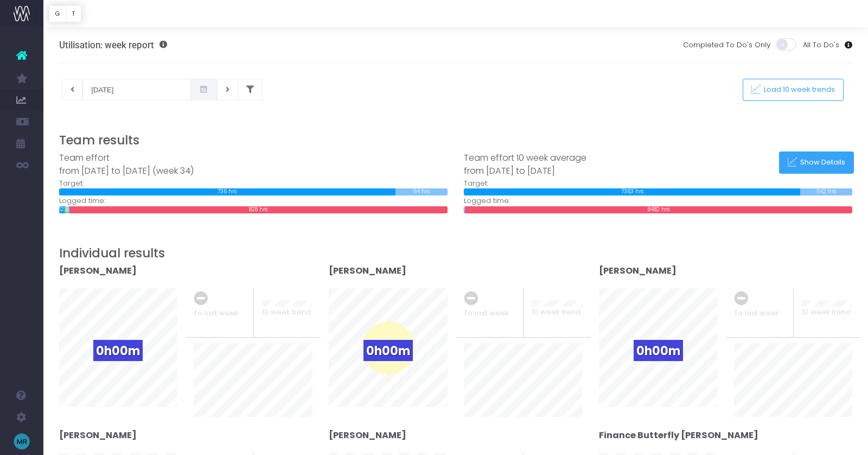
click at [804, 160] on span "Show Details" at bounding box center [821, 162] width 49 height 9
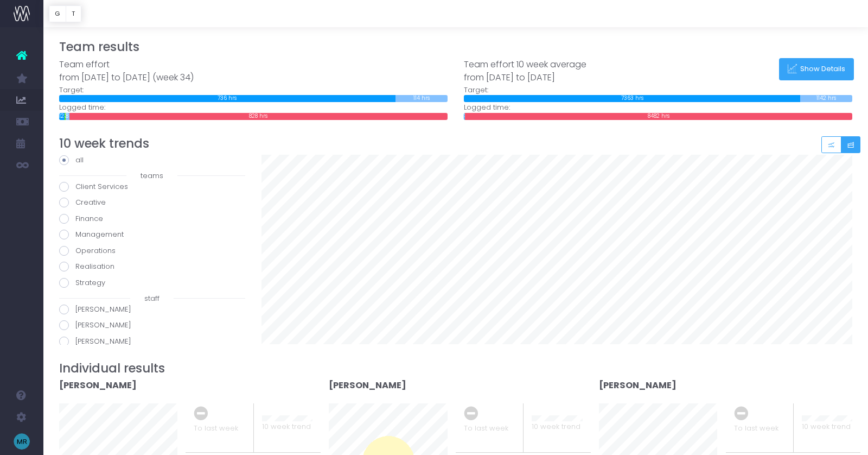
scroll to position [104, 0]
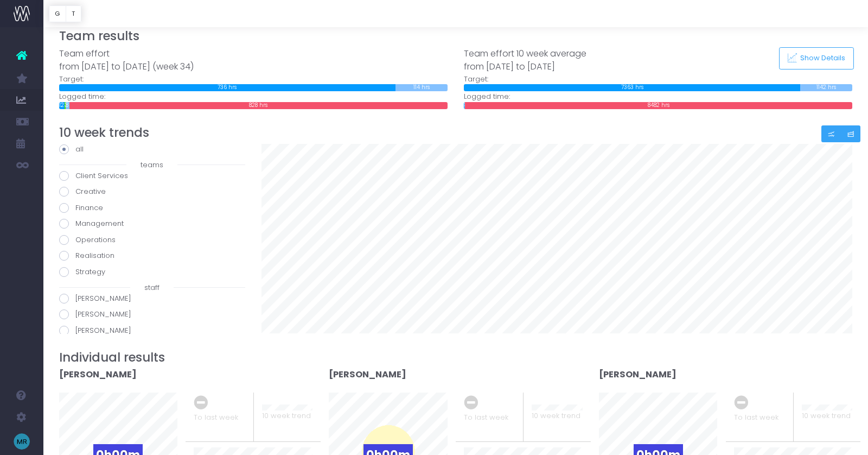
click at [834, 134] on icon "Small button group" at bounding box center [832, 134] width 8 height 0
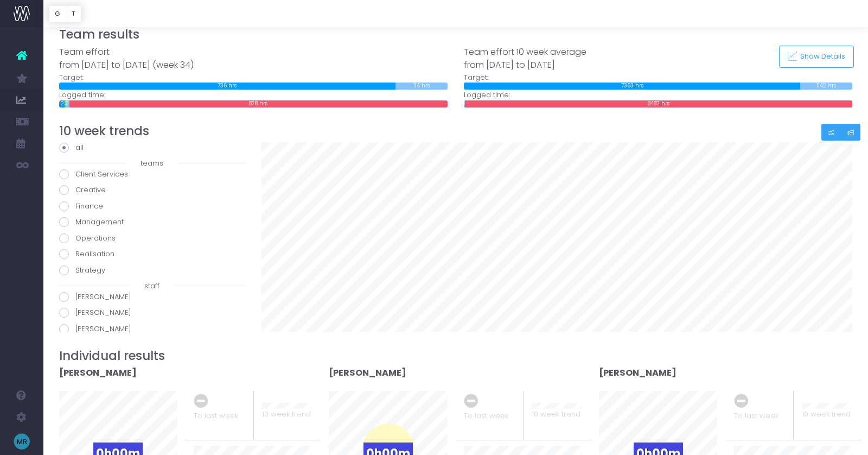
click at [849, 132] on icon "Small button group" at bounding box center [851, 132] width 8 height 0
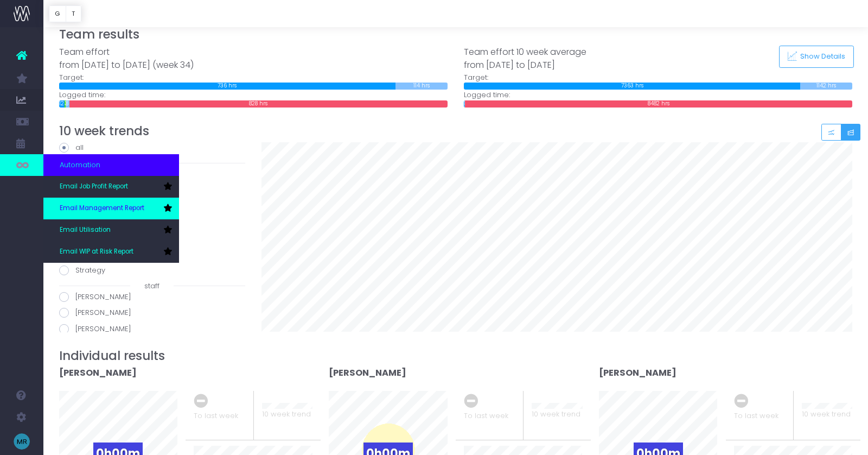
click at [90, 209] on span "Email Management Report" at bounding box center [102, 209] width 85 height 10
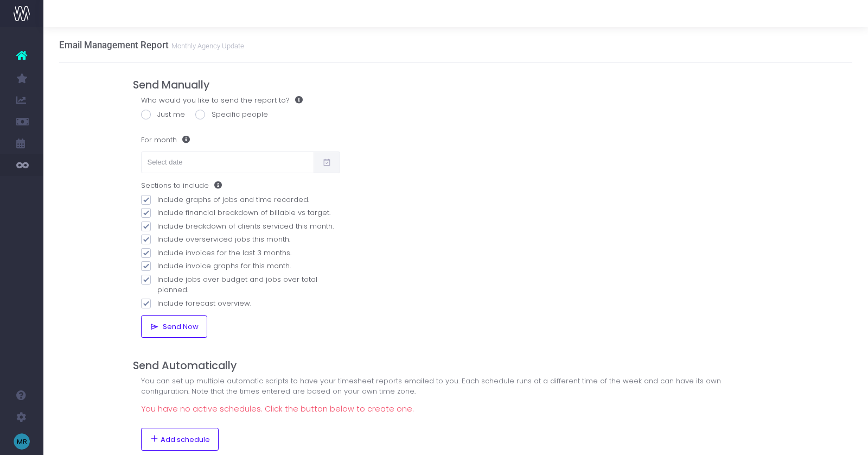
click at [155, 116] on label "Just me" at bounding box center [163, 114] width 44 height 11
click at [157, 116] on input "Just me" at bounding box center [160, 112] width 7 height 7
radio input "true"
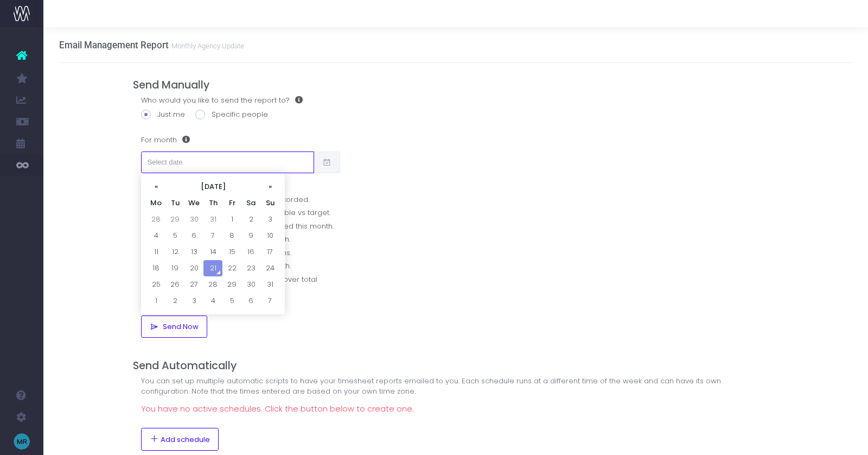
click at [204, 155] on input "text" at bounding box center [227, 162] width 173 height 22
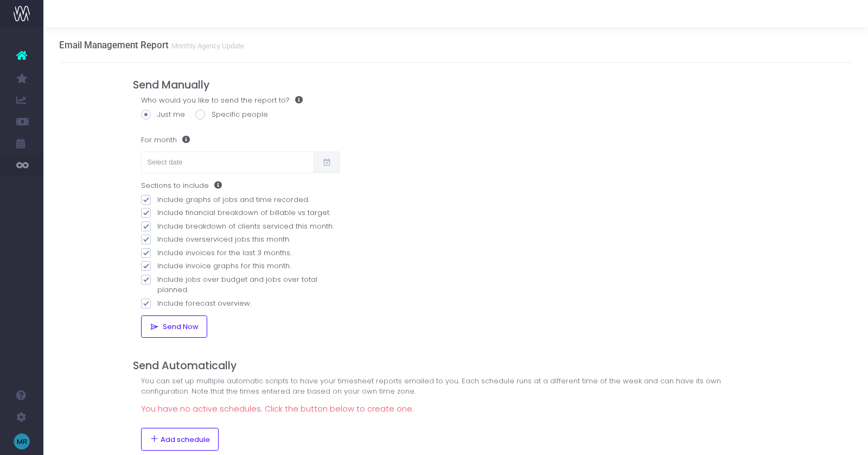
click at [90, 134] on div "Email Management Report Monthly Agency Update Send Manually Who would you like …" at bounding box center [455, 307] width 825 height 560
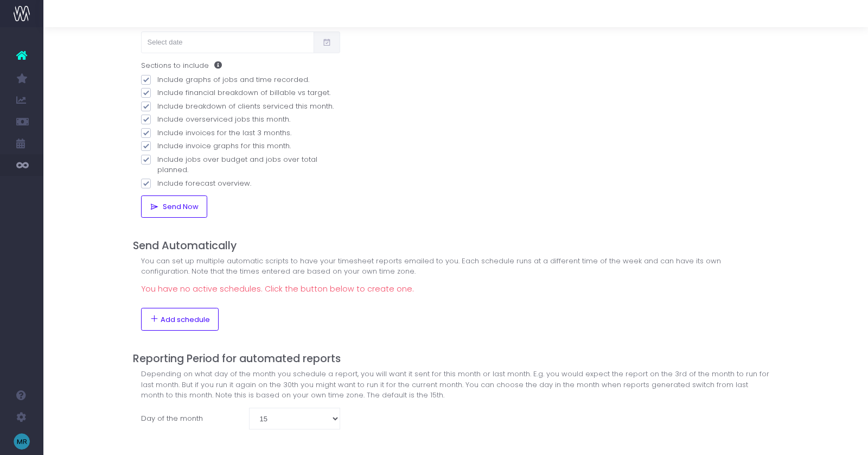
scroll to position [120, 2]
click at [185, 319] on span "Add schedule" at bounding box center [182, 319] width 49 height 9
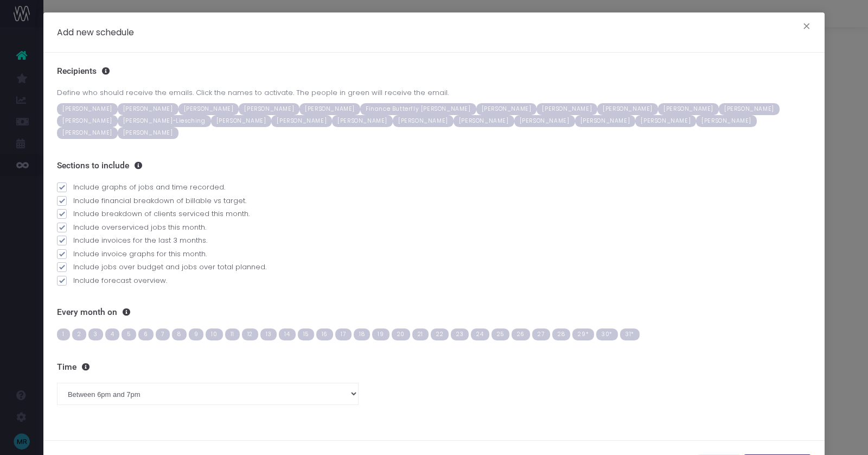
click at [93, 328] on span "3" at bounding box center [95, 334] width 15 height 12
drag, startPoint x: 74, startPoint y: 318, endPoint x: 101, endPoint y: 321, distance: 27.9
click at [74, 328] on span "2" at bounding box center [79, 334] width 15 height 12
click at [109, 328] on span "4" at bounding box center [112, 334] width 15 height 12
click at [80, 328] on span "2" at bounding box center [79, 334] width 15 height 12
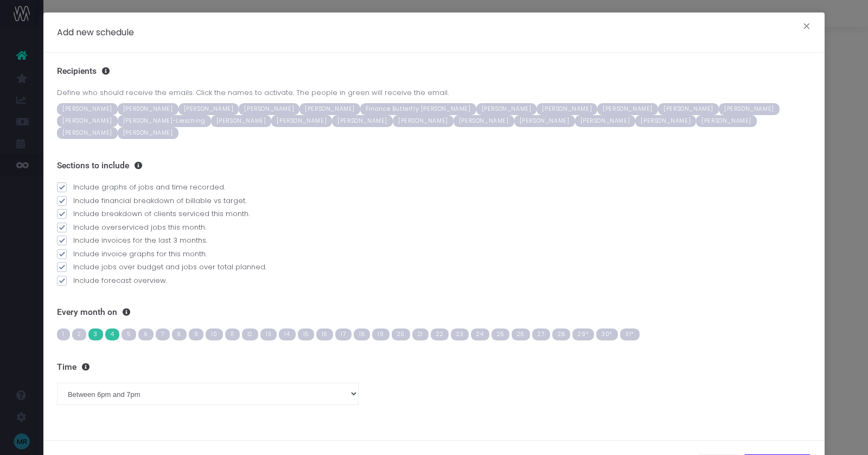
click at [110, 328] on span "4" at bounding box center [112, 334] width 15 height 12
click at [211, 115] on span "Juliet Layard-Liesching" at bounding box center [164, 121] width 93 height 12
click at [118, 115] on span "Jon Davies" at bounding box center [87, 121] width 61 height 12
click at [393, 123] on span "[PERSON_NAME]" at bounding box center [423, 121] width 61 height 12
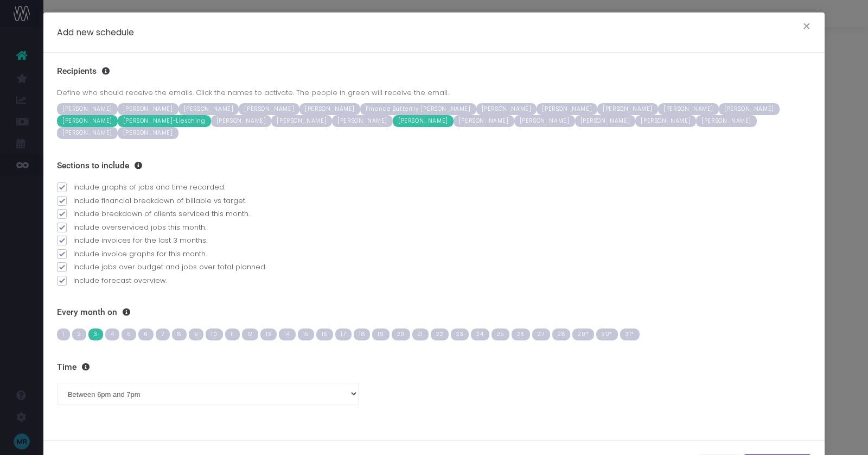
scroll to position [34, 0]
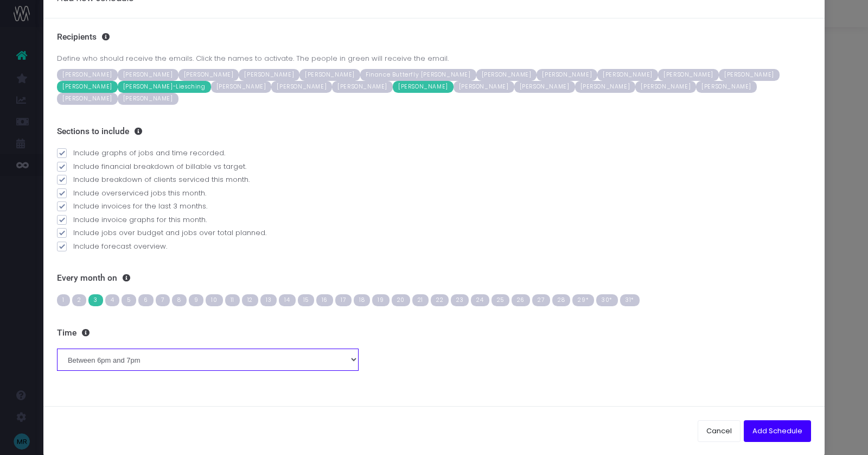
click at [175, 348] on select "Between midnight and 1am Between 1am and 2am Between 2am and 3am Between 3am an…" at bounding box center [208, 359] width 302 height 22
select select "11"
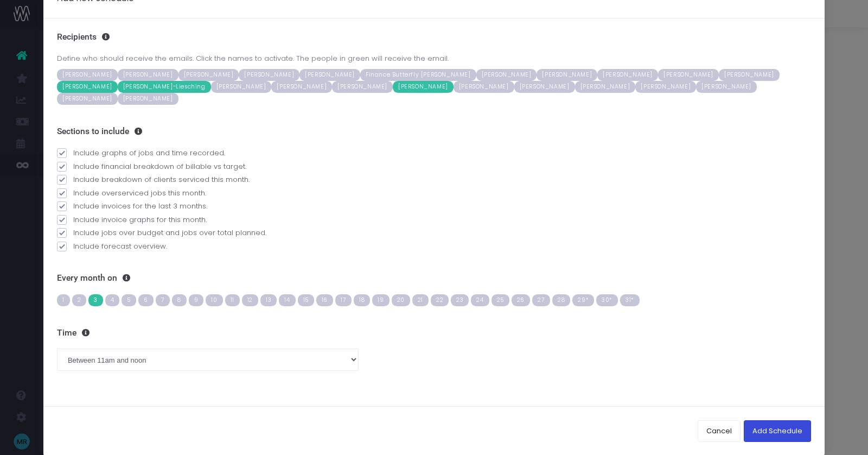
click at [771, 420] on button "Add Schedule" at bounding box center [777, 431] width 67 height 22
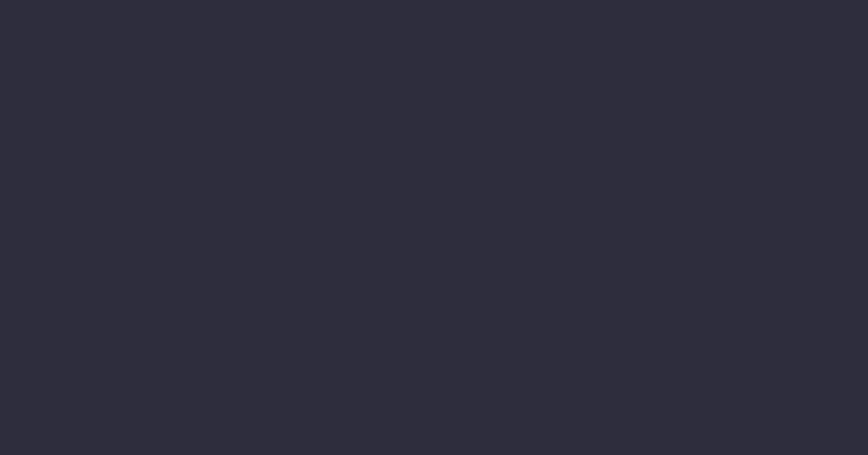
scroll to position [120, 2]
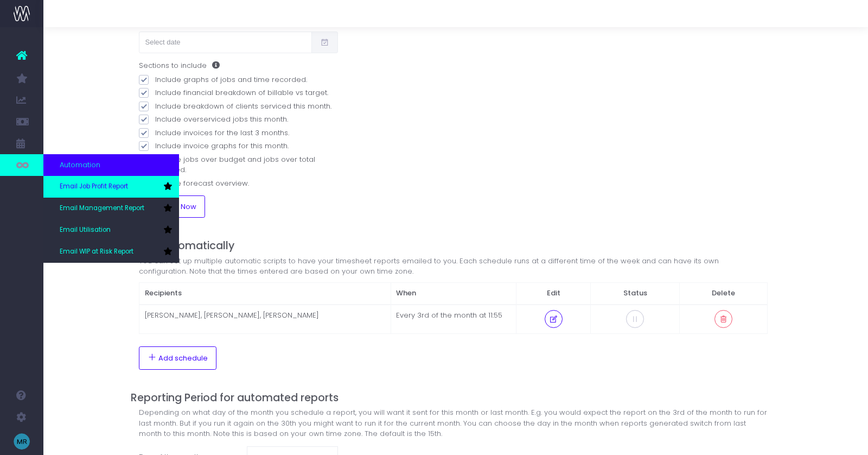
click at [92, 186] on span "Email Job Profit Report" at bounding box center [94, 187] width 68 height 10
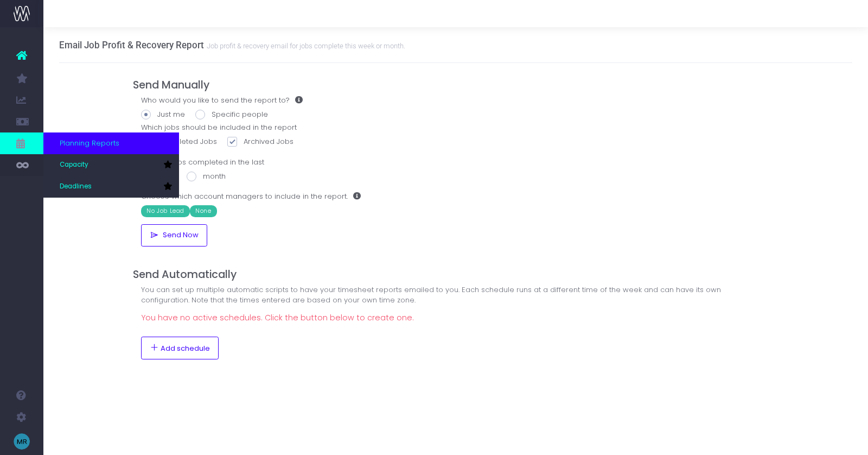
click at [105, 142] on span "Planning Reports" at bounding box center [90, 143] width 60 height 11
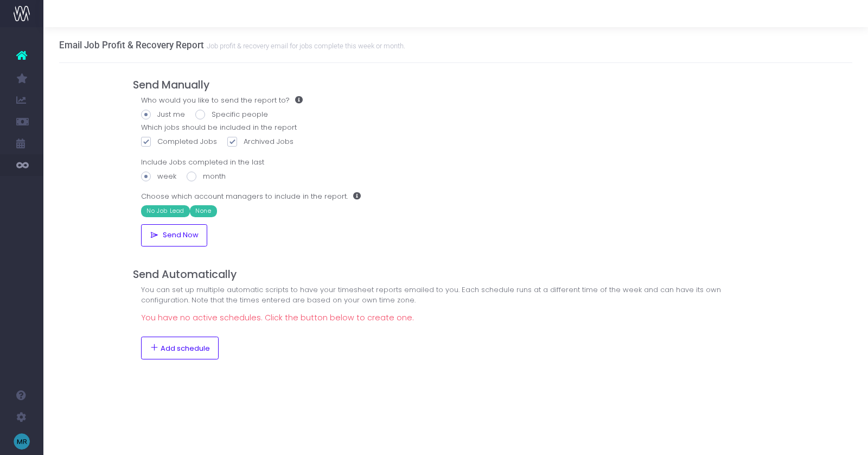
click at [93, 111] on div "Email Job Profit & Recovery Report Job profit & recovery email for jobs complet…" at bounding box center [455, 212] width 825 height 370
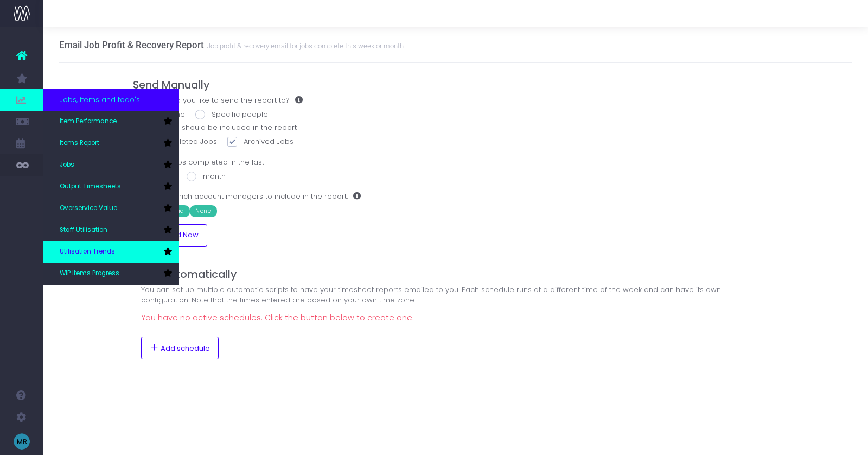
click at [84, 251] on span "Utilisation Trends" at bounding box center [87, 252] width 55 height 10
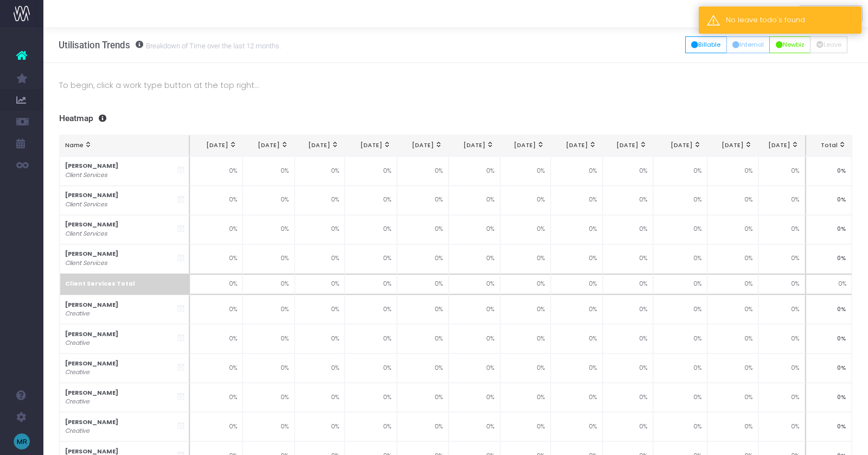
click at [805, 26] on div "No leave todo's found" at bounding box center [780, 20] width 163 height 27
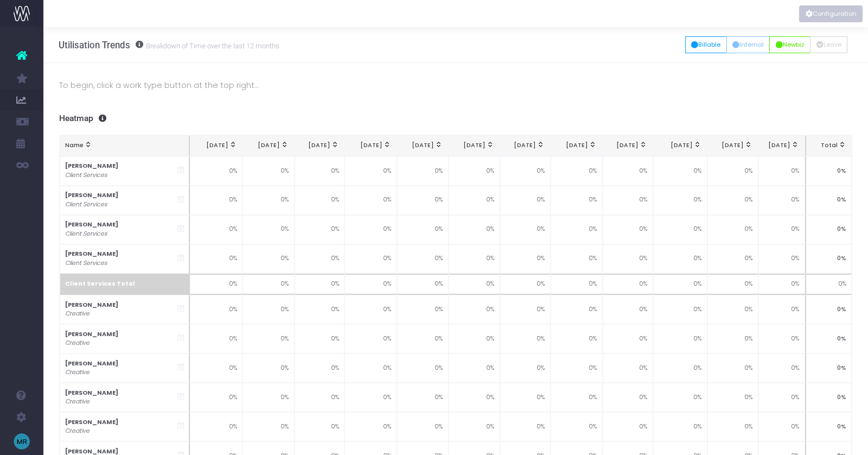
click at [834, 12] on button "Configuration" at bounding box center [832, 13] width 64 height 17
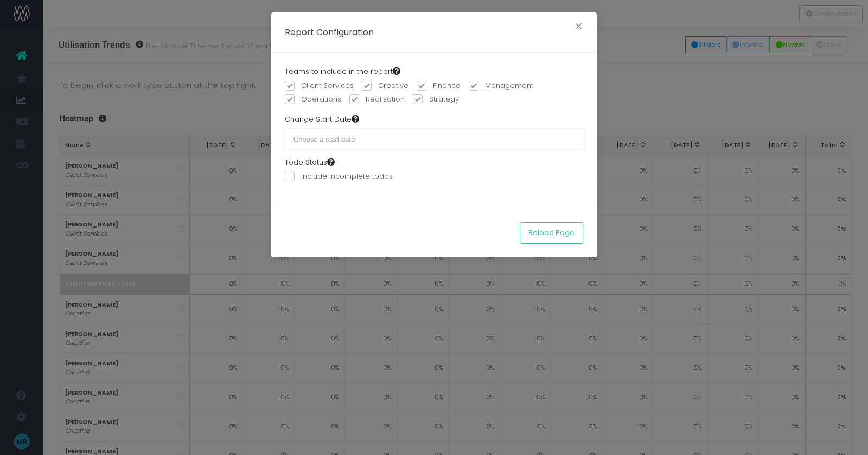
click at [657, 50] on div "Report Configuration × Teams to include in the report Client Services Creative …" at bounding box center [434, 227] width 868 height 455
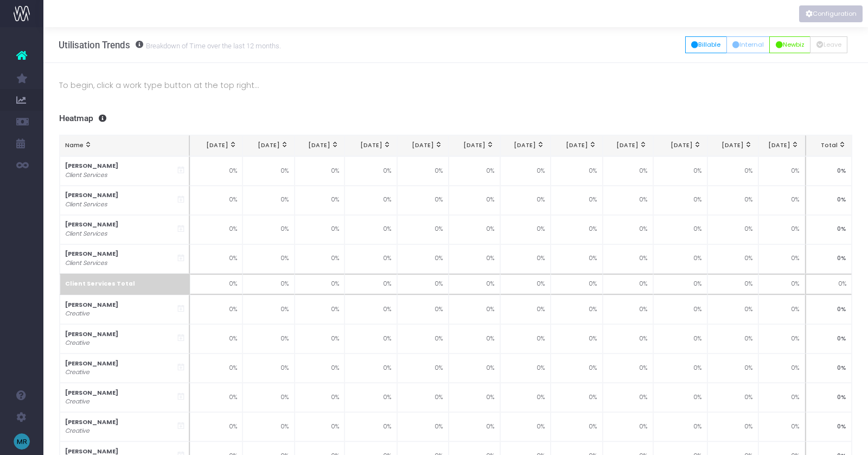
click at [829, 12] on button "Configuration" at bounding box center [832, 13] width 64 height 17
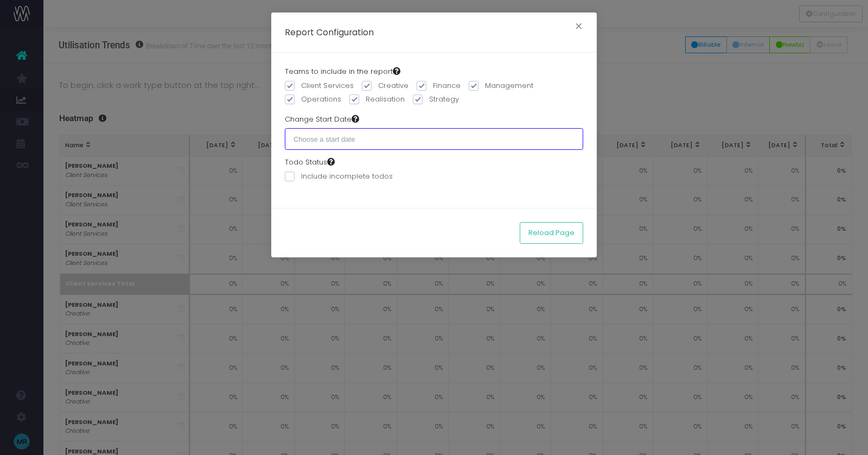
click at [326, 136] on input "text" at bounding box center [434, 139] width 299 height 22
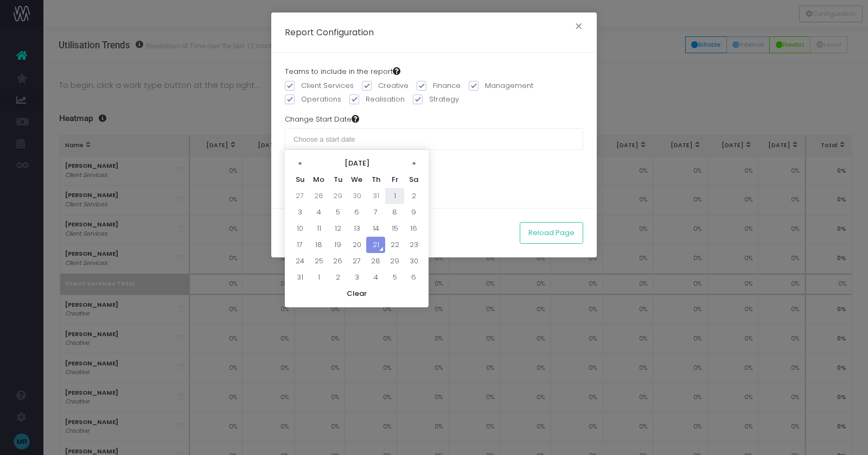
click at [392, 194] on td "1" at bounding box center [394, 196] width 19 height 16
type input "[DATE]"
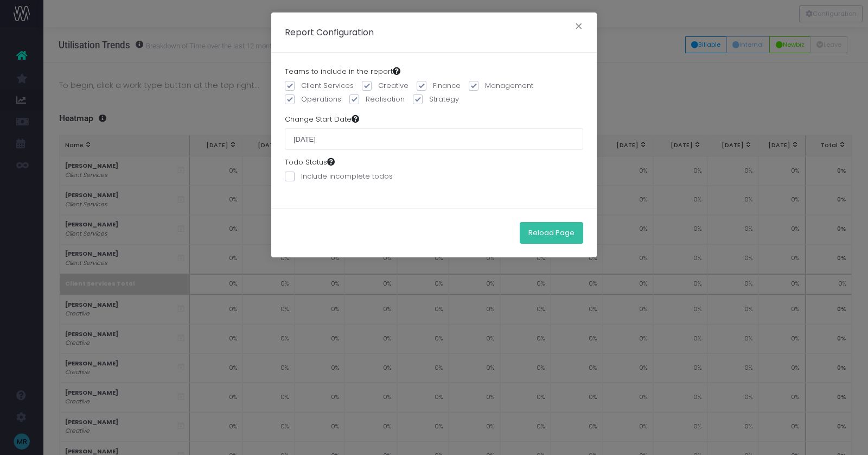
click at [549, 234] on button "Reload Page" at bounding box center [552, 233] width 64 height 22
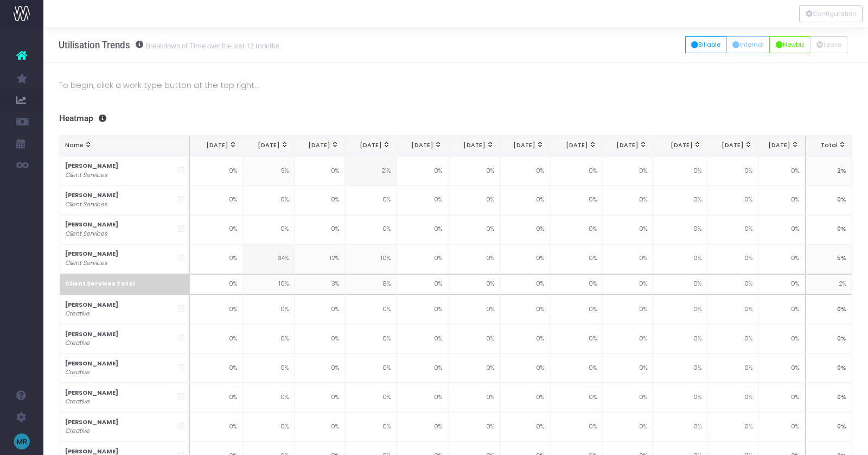
click at [345, 90] on p "To begin, click a work type button at the top right..." at bounding box center [456, 85] width 794 height 13
click at [698, 46] on button "Billable" at bounding box center [707, 44] width 42 height 17
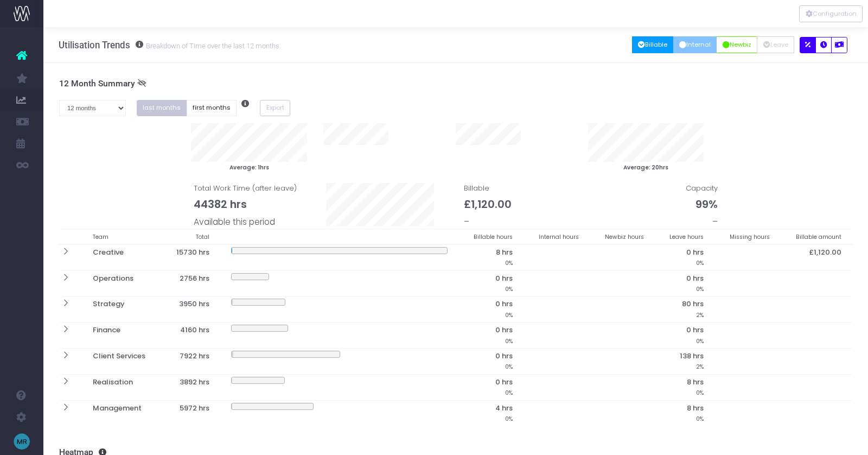
click at [700, 50] on button "Internal" at bounding box center [696, 44] width 44 height 17
click at [732, 43] on button "Newbiz" at bounding box center [736, 44] width 41 height 17
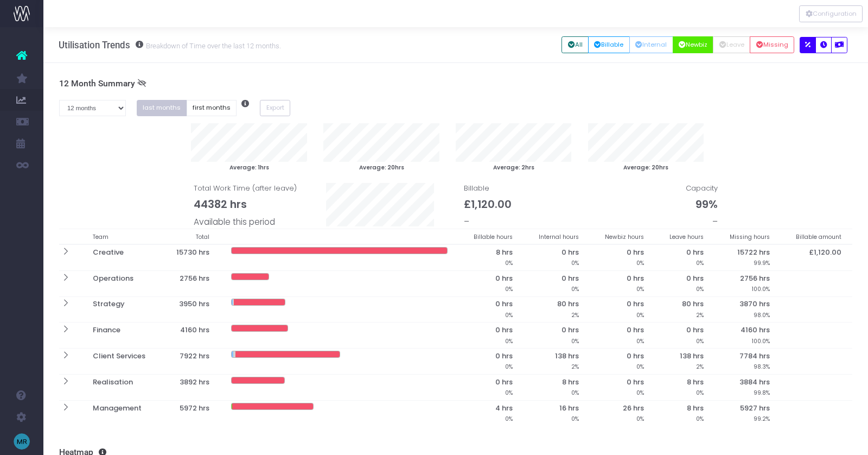
click at [138, 82] on icon at bounding box center [141, 83] width 9 height 9
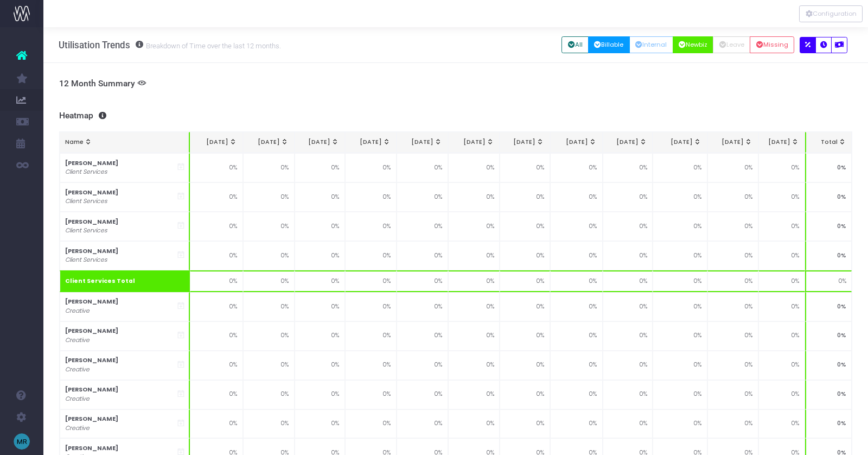
click at [614, 42] on button "Billable" at bounding box center [609, 44] width 42 height 17
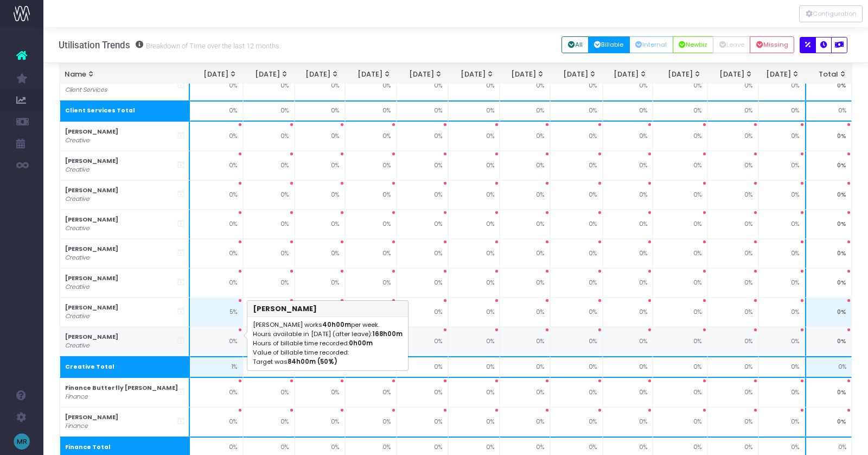
scroll to position [136, 0]
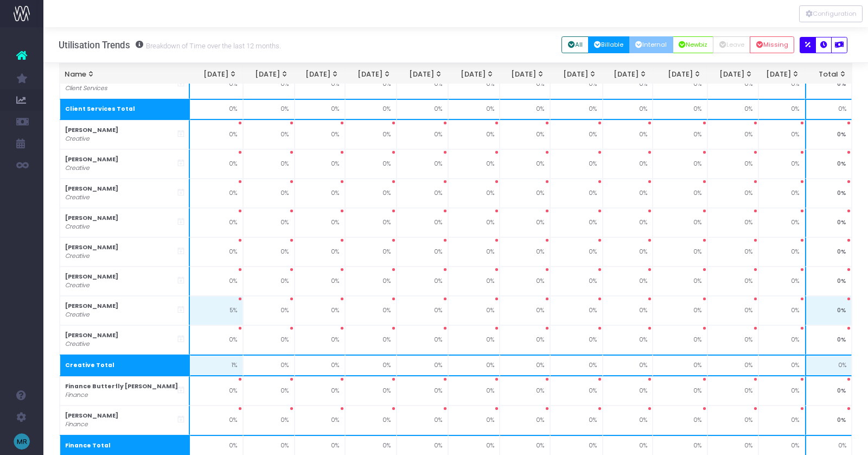
drag, startPoint x: 659, startPoint y: 45, endPoint x: 645, endPoint y: 63, distance: 22.8
click at [659, 45] on button "Internal" at bounding box center [652, 44] width 44 height 17
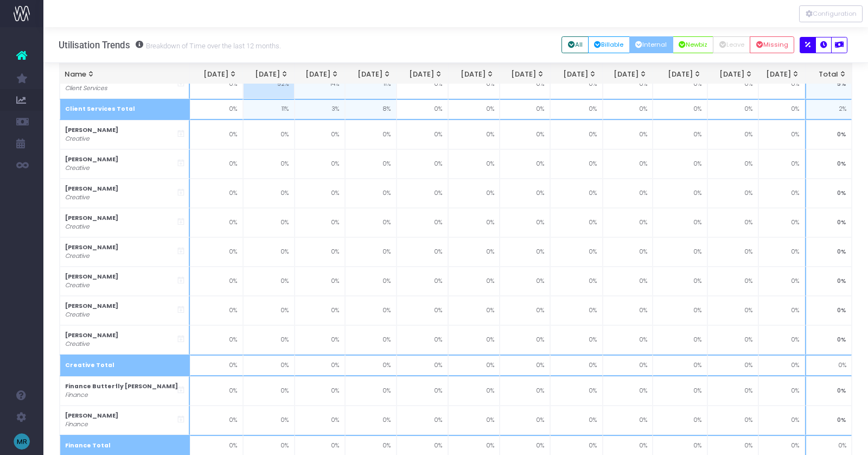
scroll to position [140, 0]
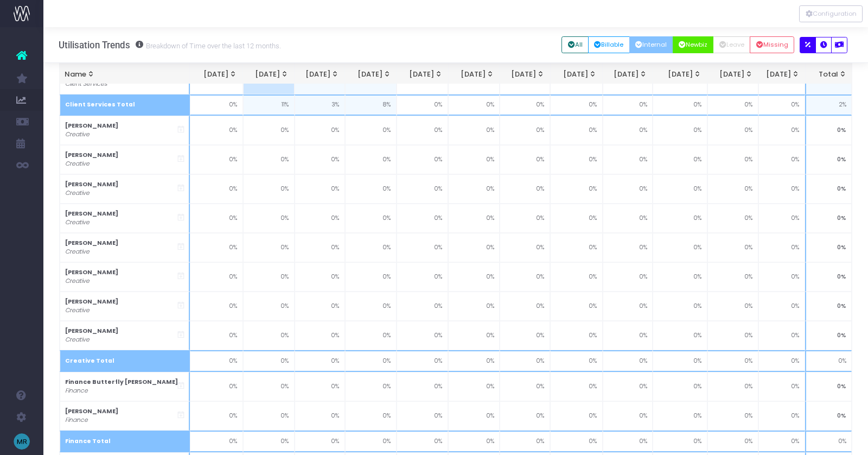
click at [699, 49] on button "Newbiz" at bounding box center [693, 44] width 41 height 17
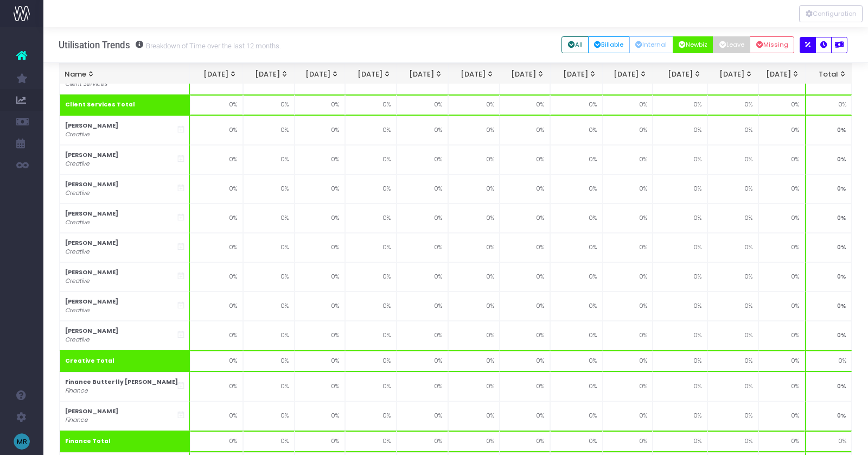
click at [732, 45] on button "Leave" at bounding box center [731, 44] width 37 height 17
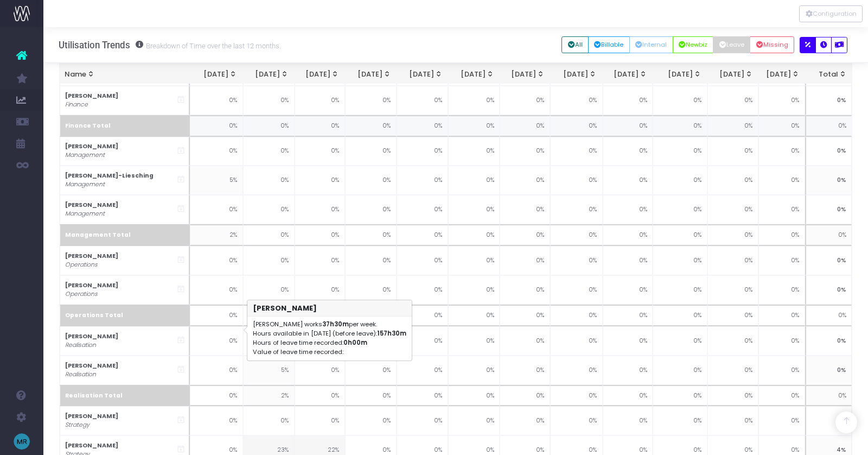
scroll to position [478, 0]
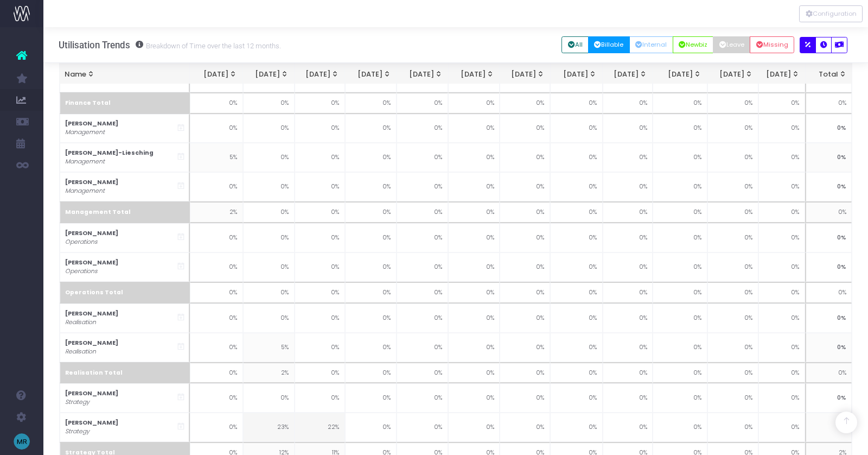
click at [608, 42] on button "Billable" at bounding box center [609, 44] width 42 height 17
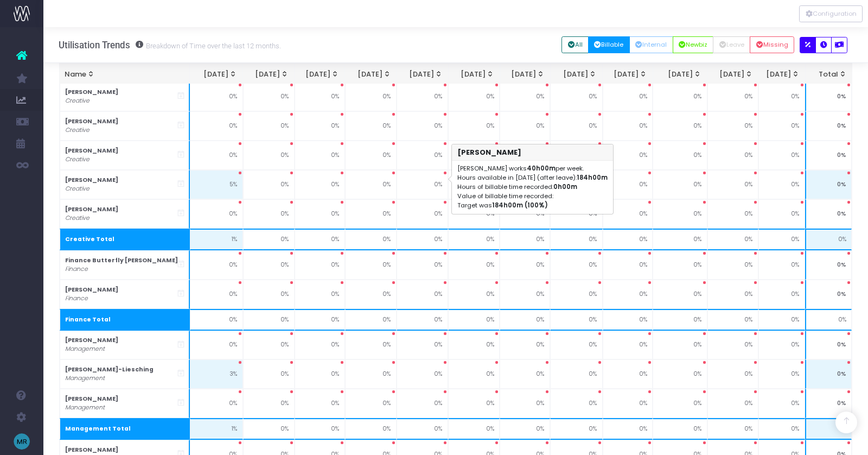
scroll to position [0, 0]
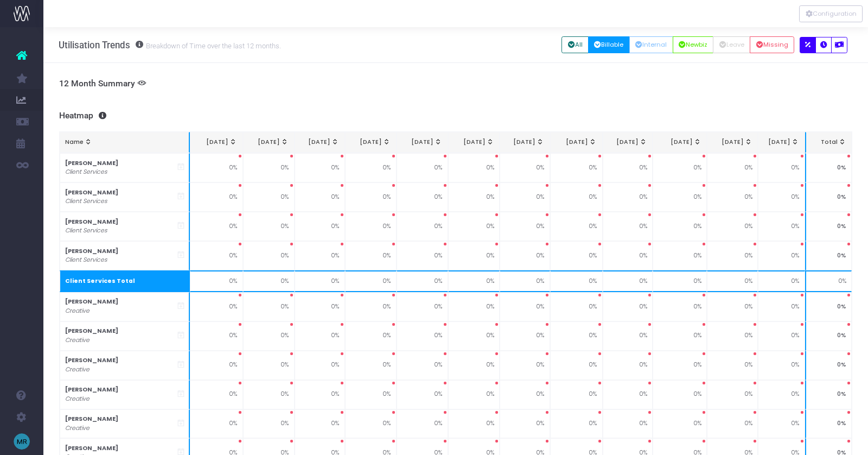
click at [140, 84] on icon at bounding box center [141, 83] width 9 height 9
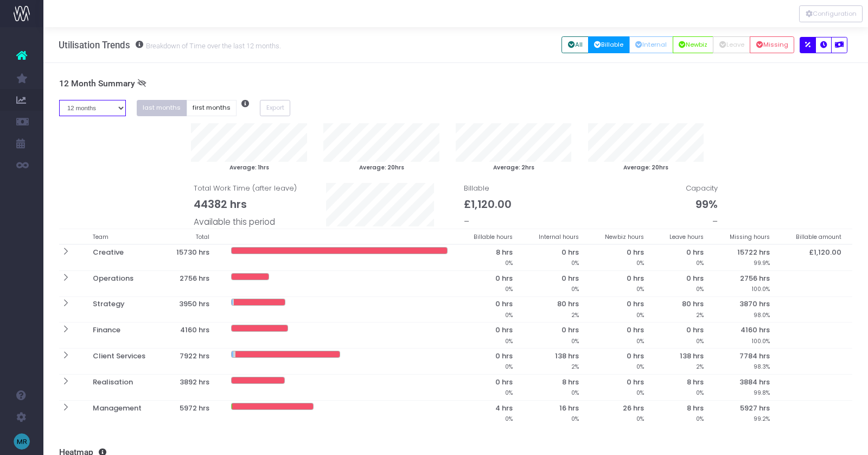
click at [101, 109] on select "1 month 2 months 3 months 4 months 5 months 6 months 7 months 8 months 9 months…" at bounding box center [92, 108] width 67 height 17
select select "one"
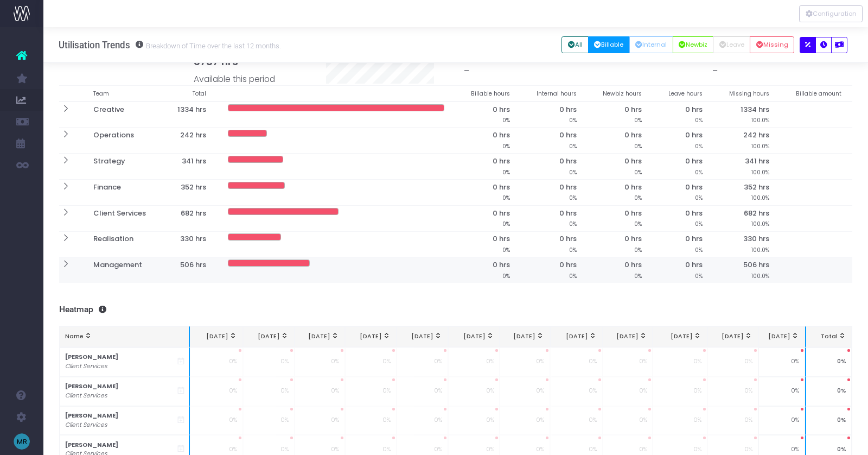
scroll to position [107, 1]
drag, startPoint x: 375, startPoint y: 40, endPoint x: 371, endPoint y: 35, distance: 5.8
click at [371, 35] on div "Utilisation Trends Breakdown of Time over the last 12 months. All Billable Inte…" at bounding box center [455, 45] width 825 height 36
click at [365, 15] on div at bounding box center [455, 13] width 825 height 27
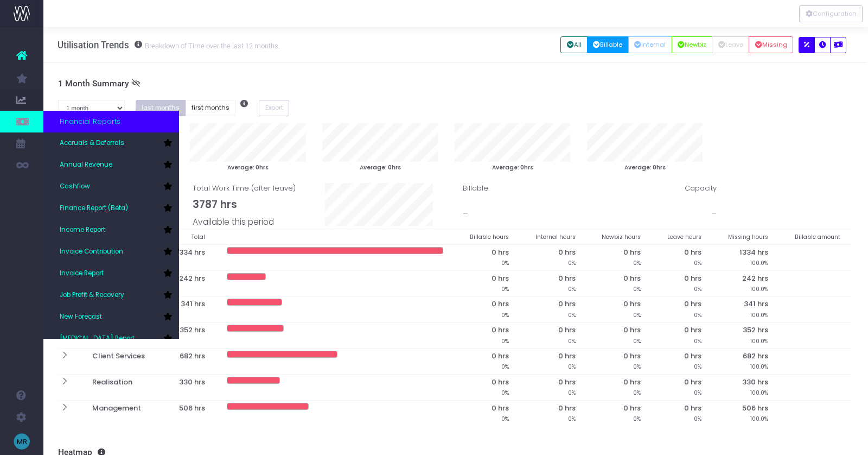
scroll to position [0, 1]
click at [90, 207] on span "Finance Report (Beta)" at bounding box center [94, 209] width 68 height 10
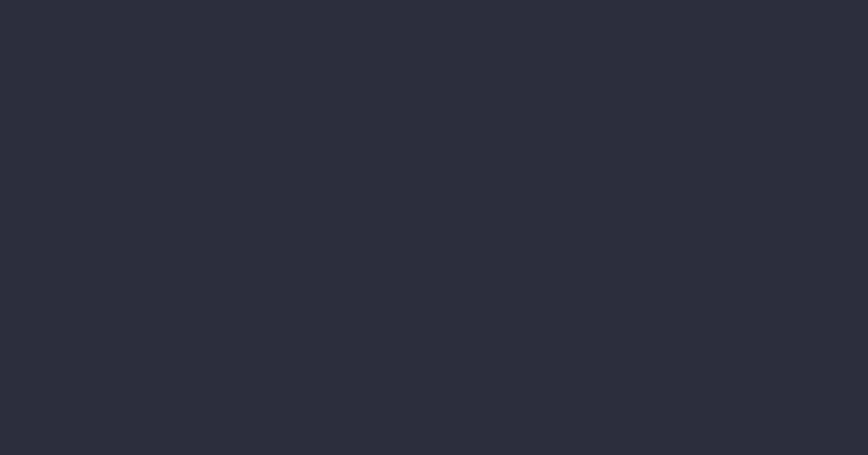
scroll to position [0, 1]
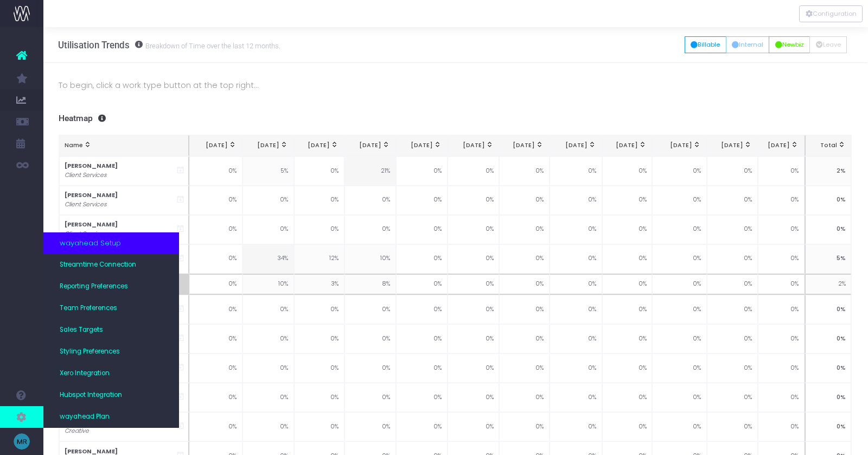
scroll to position [0, 0]
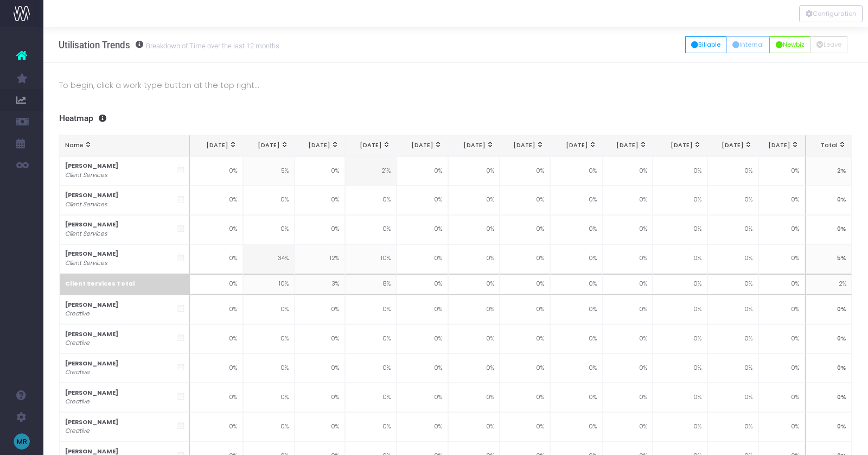
click at [302, 115] on h3 "Heatmap" at bounding box center [456, 118] width 794 height 10
click at [464, 54] on div "Utilisation Trends Breakdown of Time over the last 12 months. All Billable Inte…" at bounding box center [455, 45] width 825 height 36
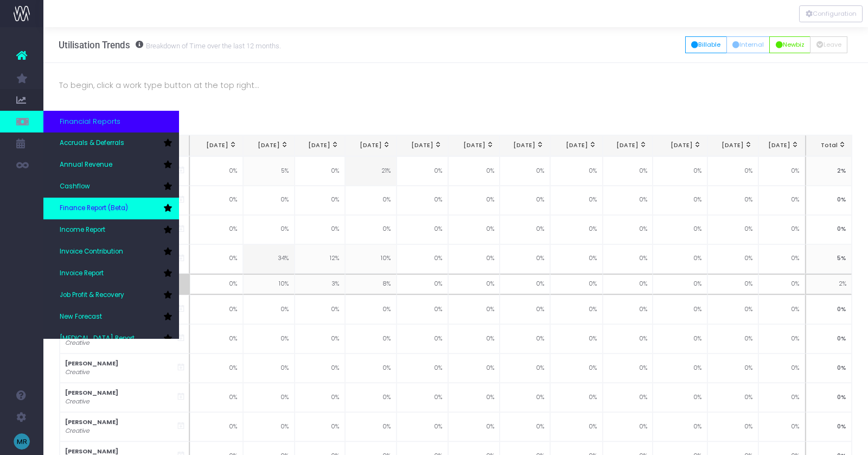
scroll to position [1, 0]
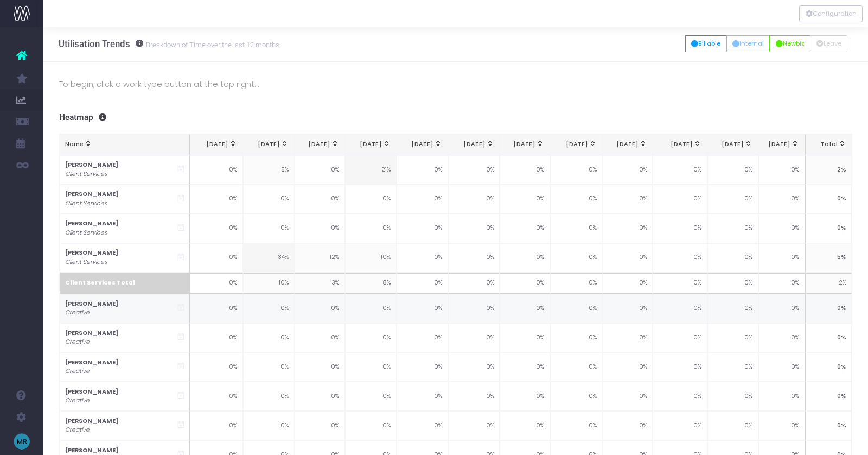
click at [85, 315] on span "New Forecast" at bounding box center [73, 316] width 27 height 19
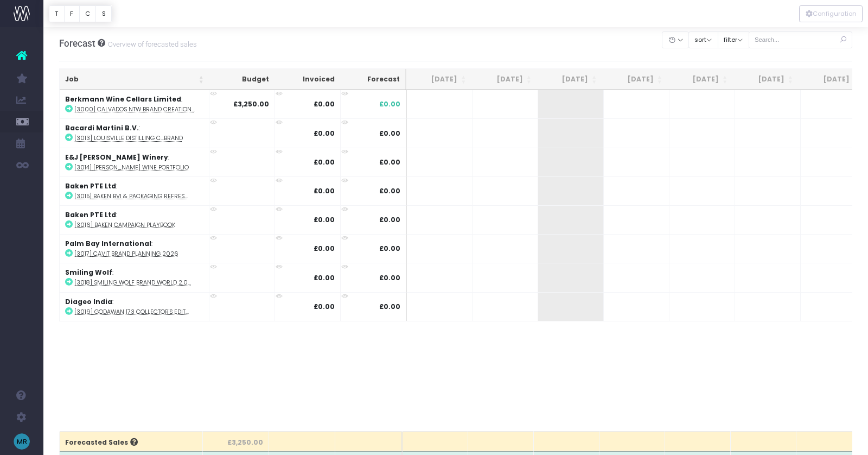
scroll to position [1, 0]
click at [474, 26] on div at bounding box center [455, 13] width 825 height 27
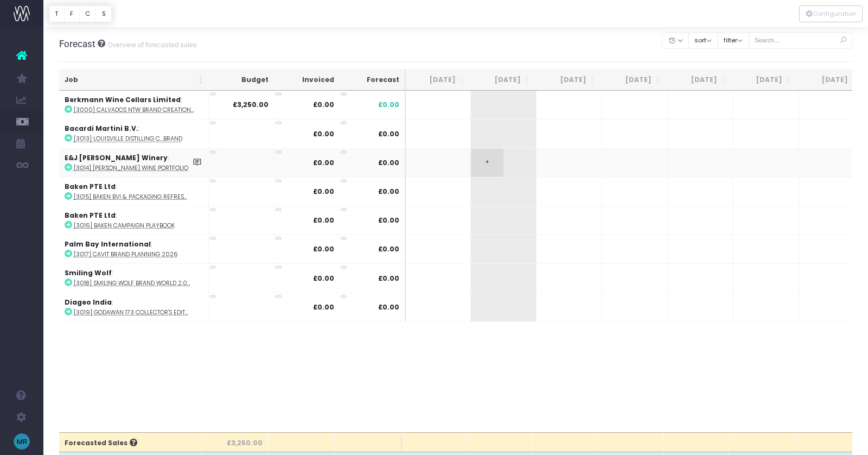
scroll to position [0, 66]
click at [594, 26] on div at bounding box center [455, 13] width 825 height 27
click at [403, 37] on div "Forecast Overview of forecasted sales Clear Filters Hide [DATE] [DATE] [DATE] […" at bounding box center [456, 44] width 794 height 36
click at [419, 23] on div at bounding box center [455, 13] width 825 height 27
click at [422, 24] on div at bounding box center [455, 13] width 825 height 27
